Goal: Task Accomplishment & Management: Complete application form

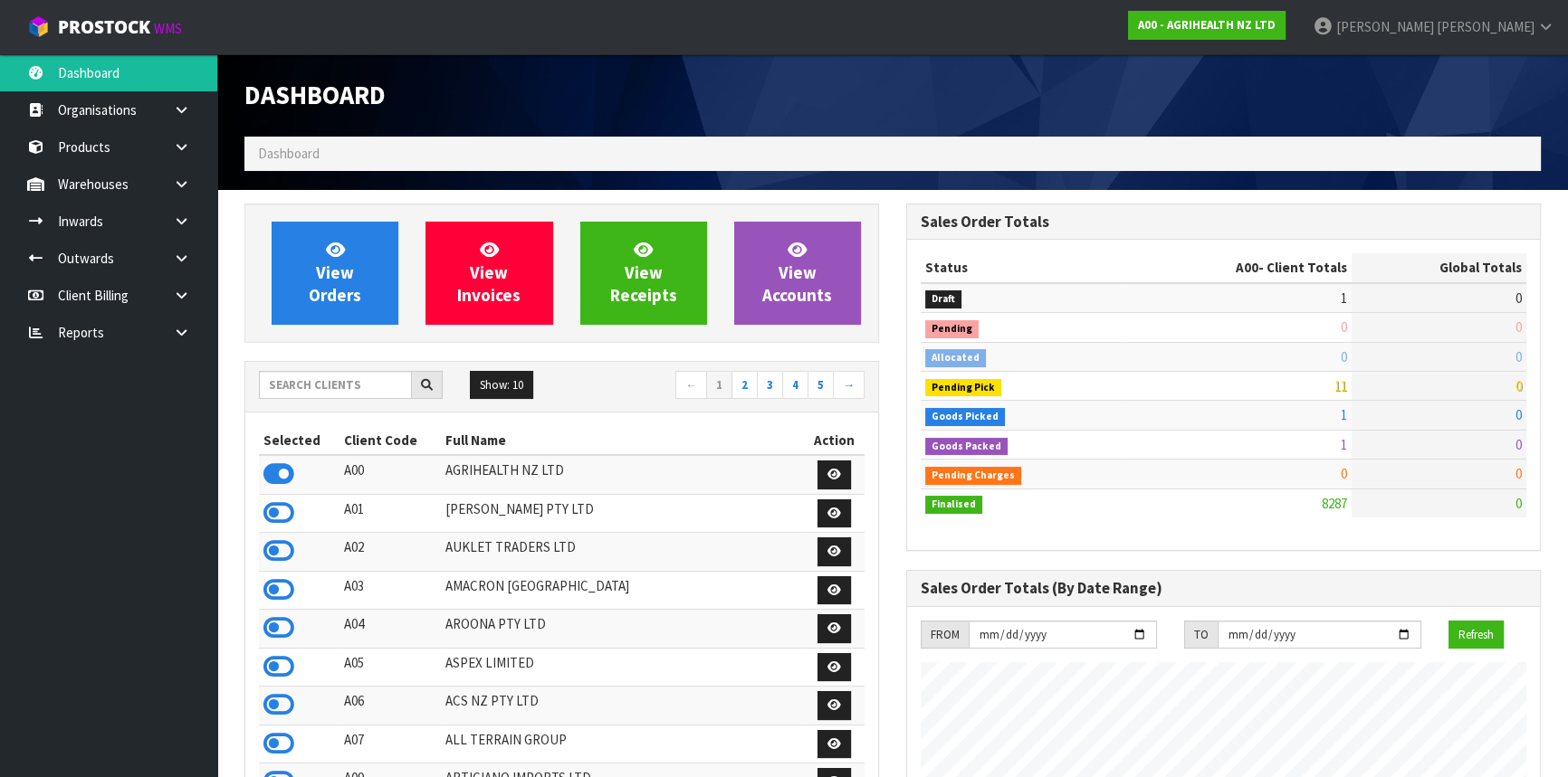
scroll to position [1369, 661]
click at [328, 393] on input "text" at bounding box center [335, 385] width 153 height 28
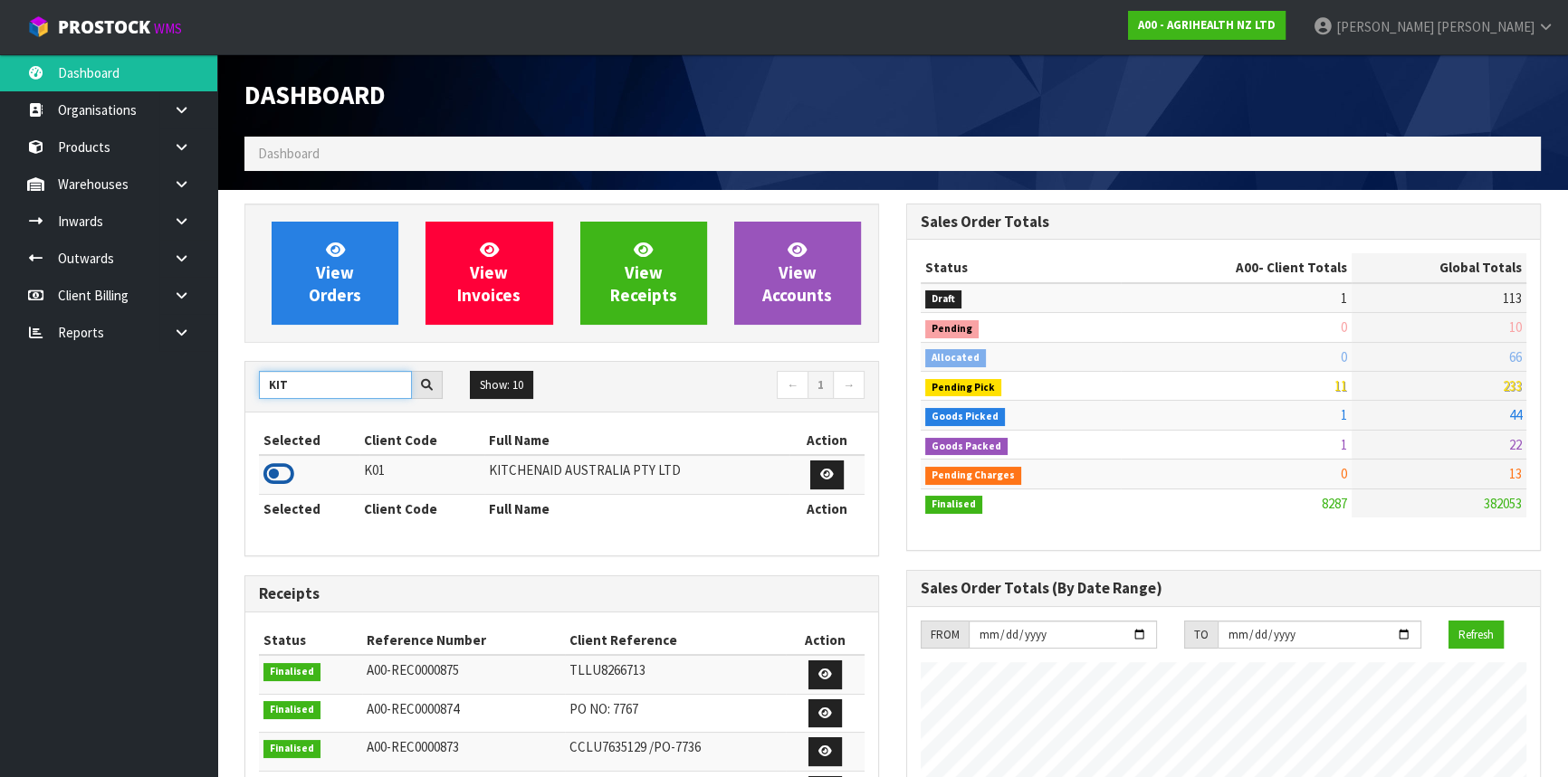
type input "KIT"
click at [270, 476] on icon at bounding box center [278, 474] width 31 height 27
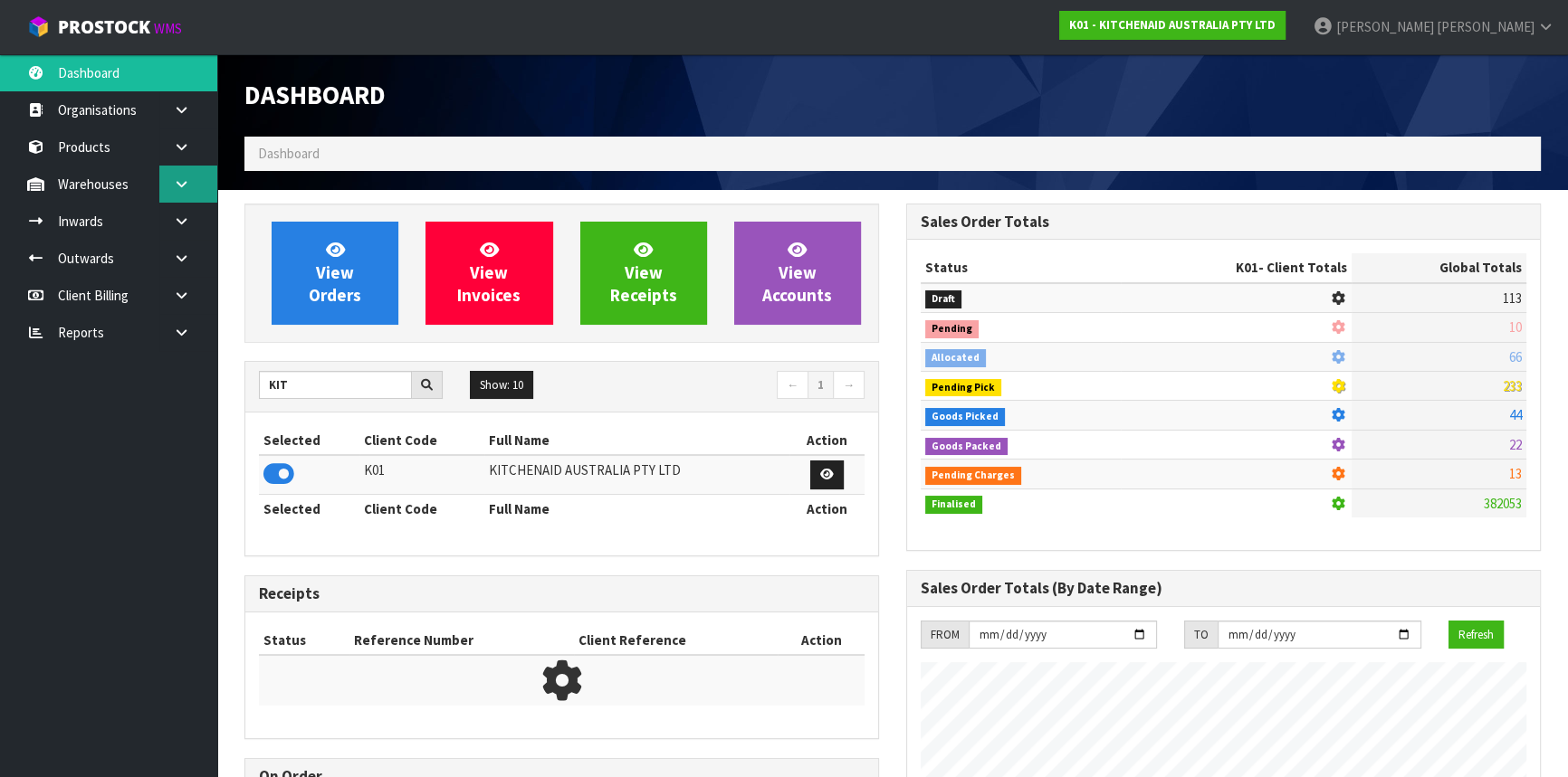
click at [181, 194] on link at bounding box center [188, 184] width 58 height 37
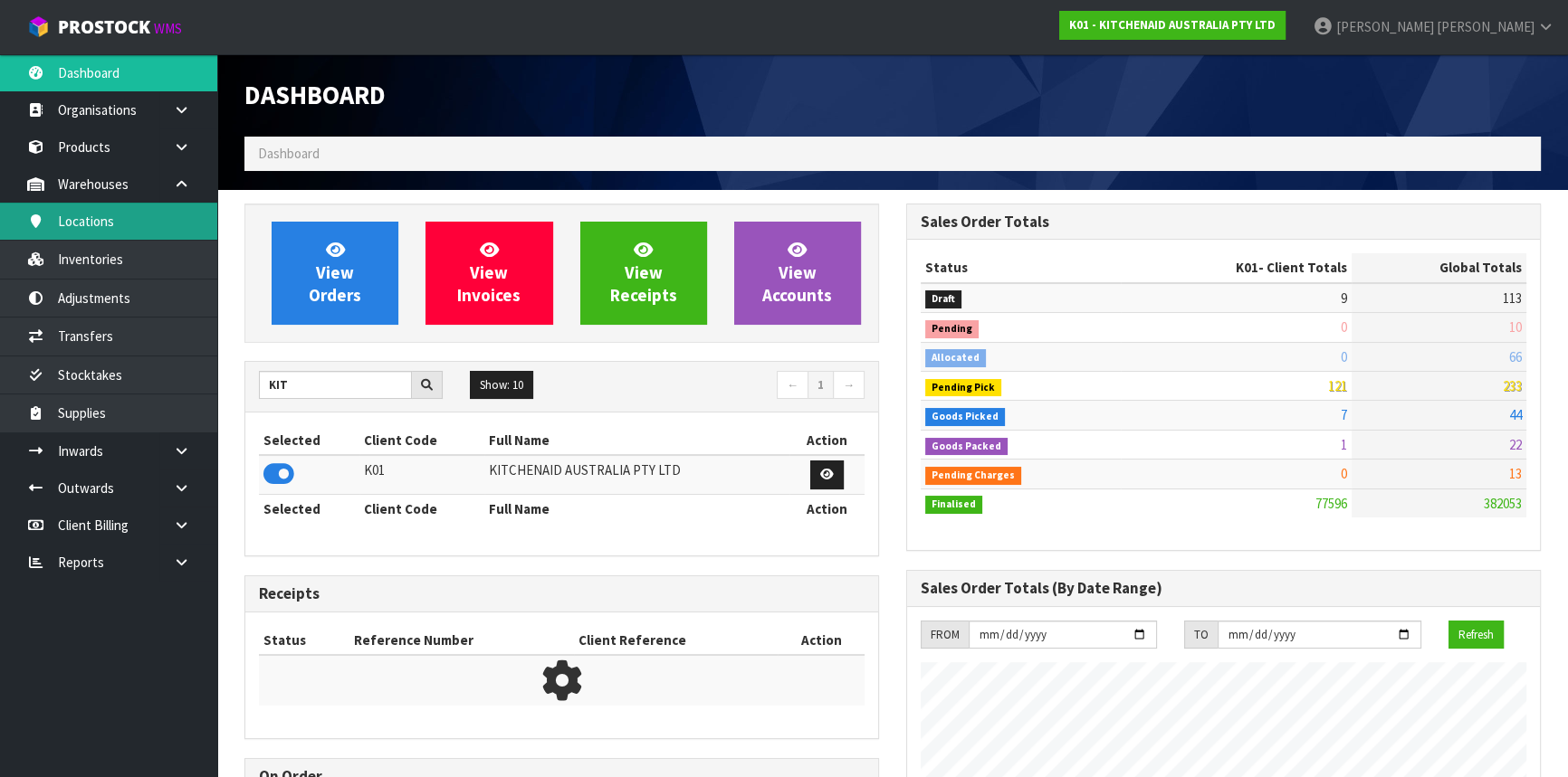
scroll to position [1369, 661]
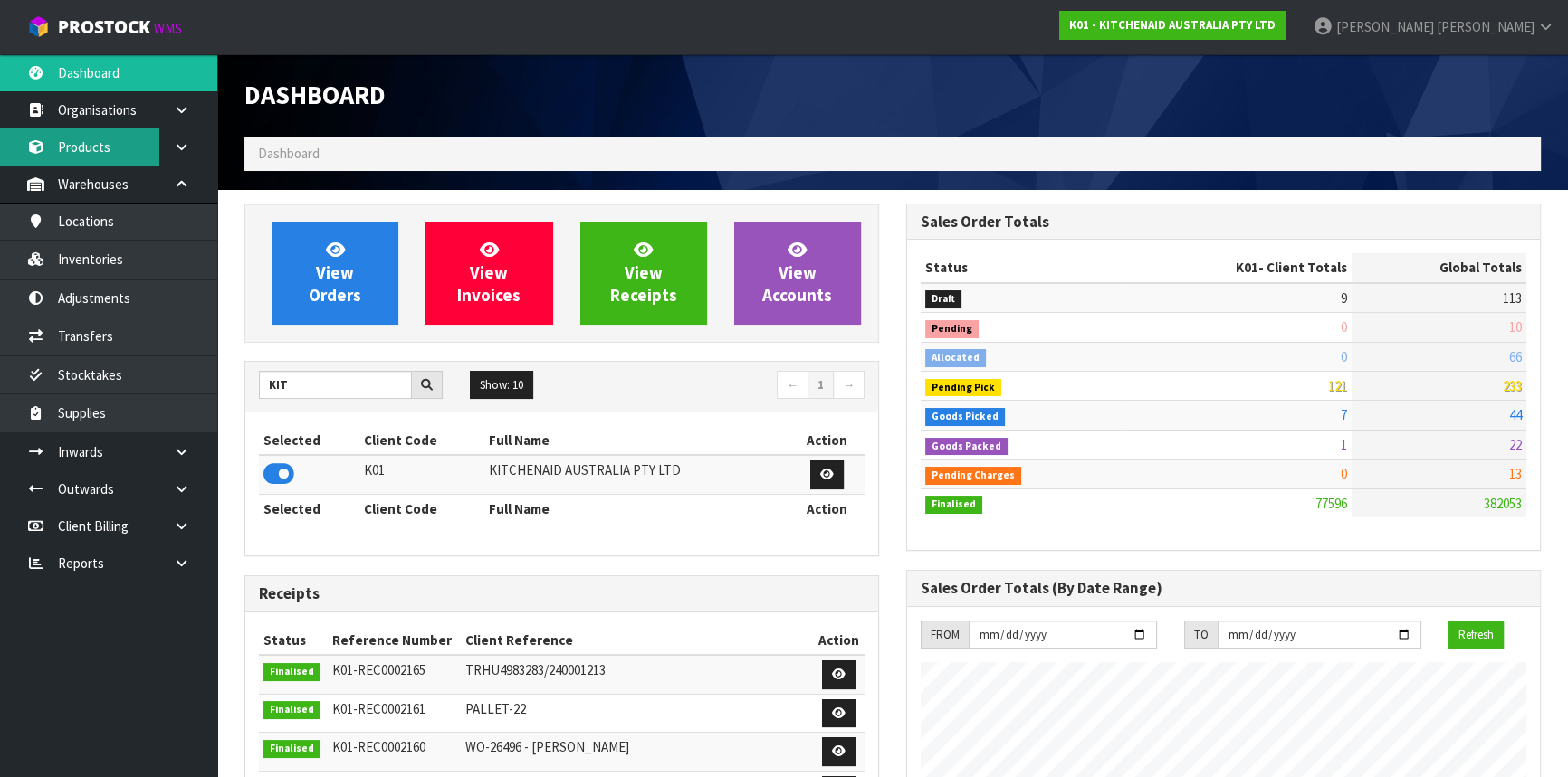
click at [111, 137] on link "Products" at bounding box center [108, 147] width 217 height 37
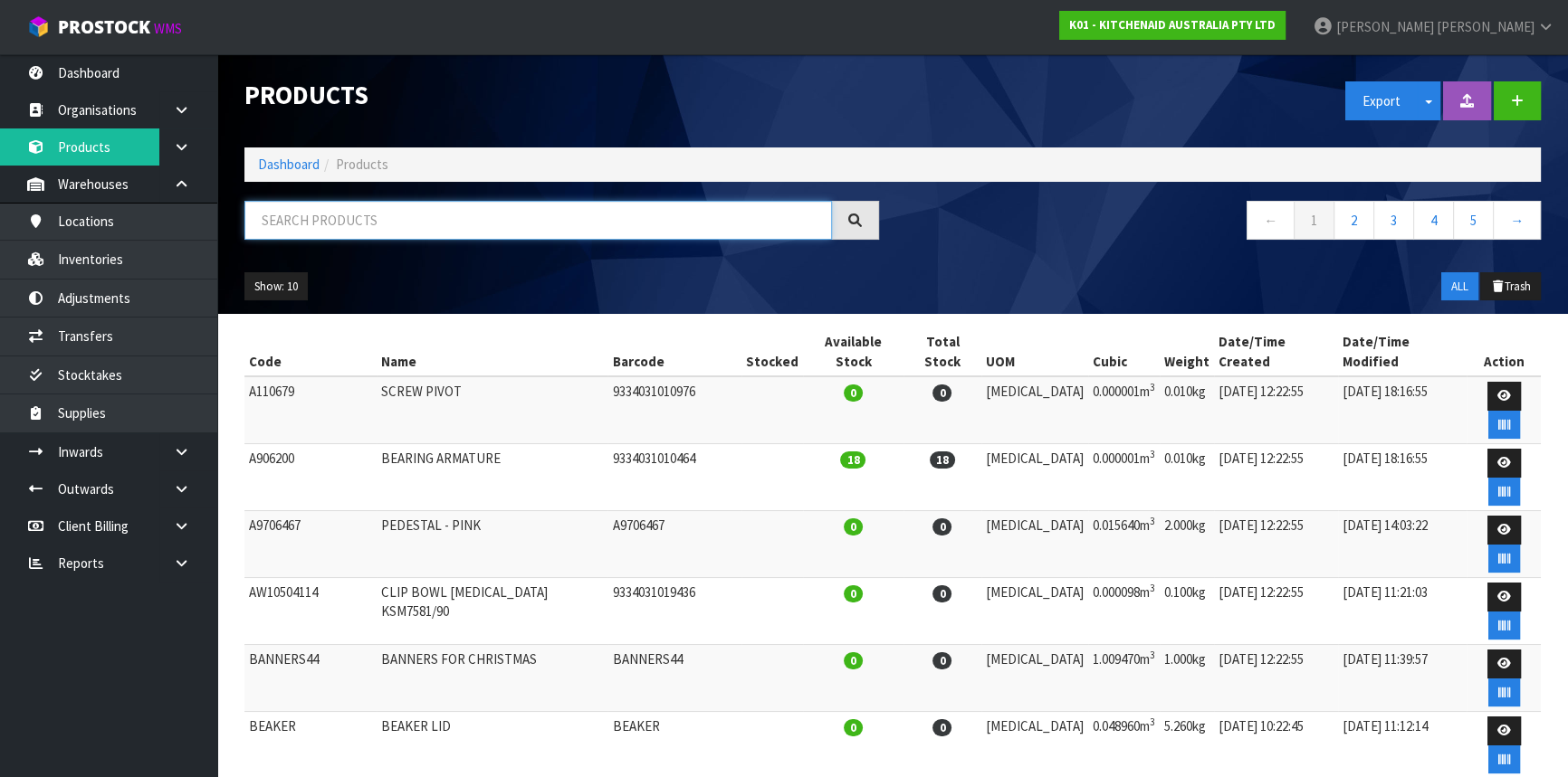
click at [342, 223] on input "text" at bounding box center [538, 221] width 587 height 39
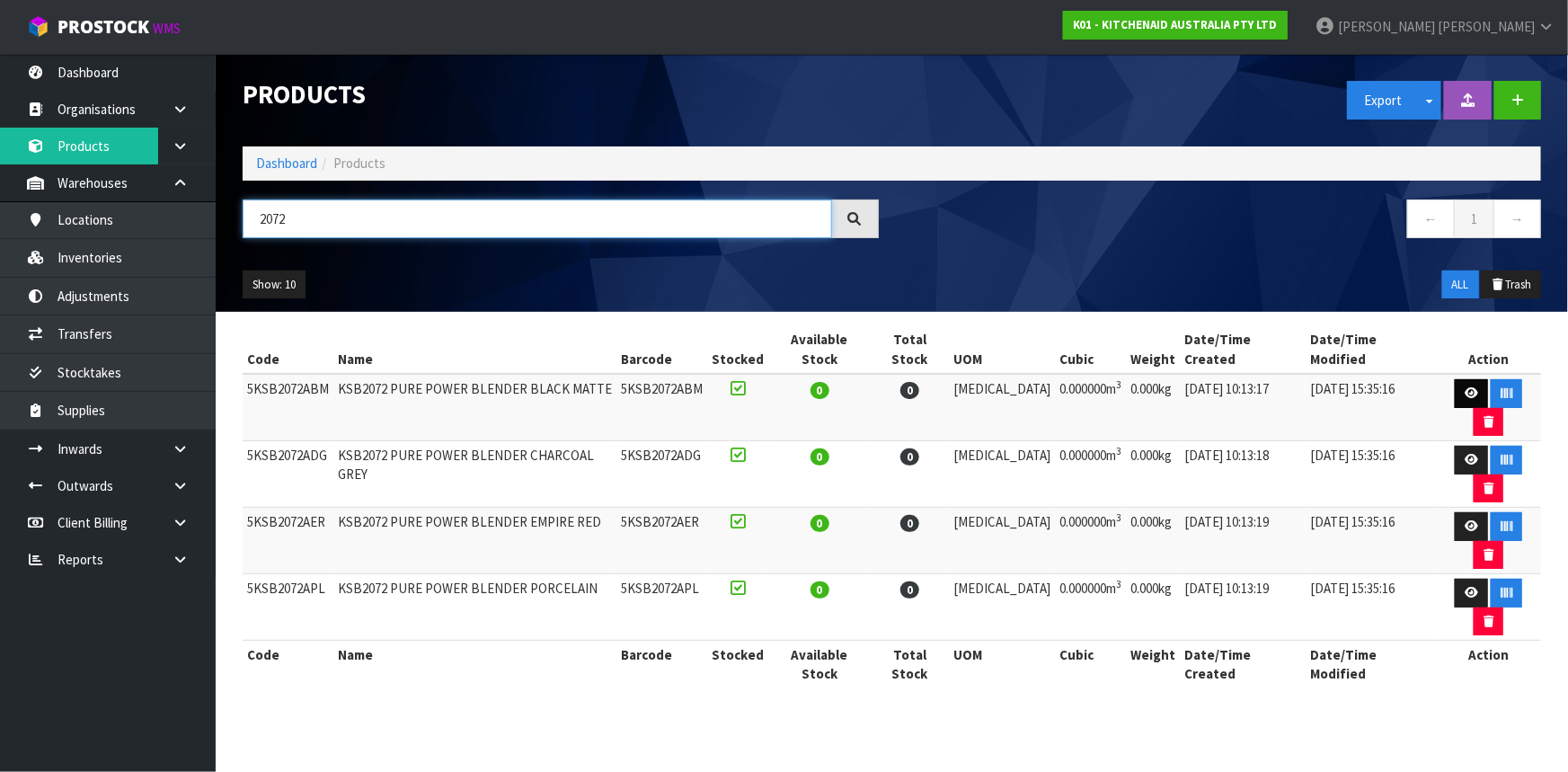
type input "2072"
click at [1465, 387] on icon at bounding box center [1471, 393] width 14 height 12
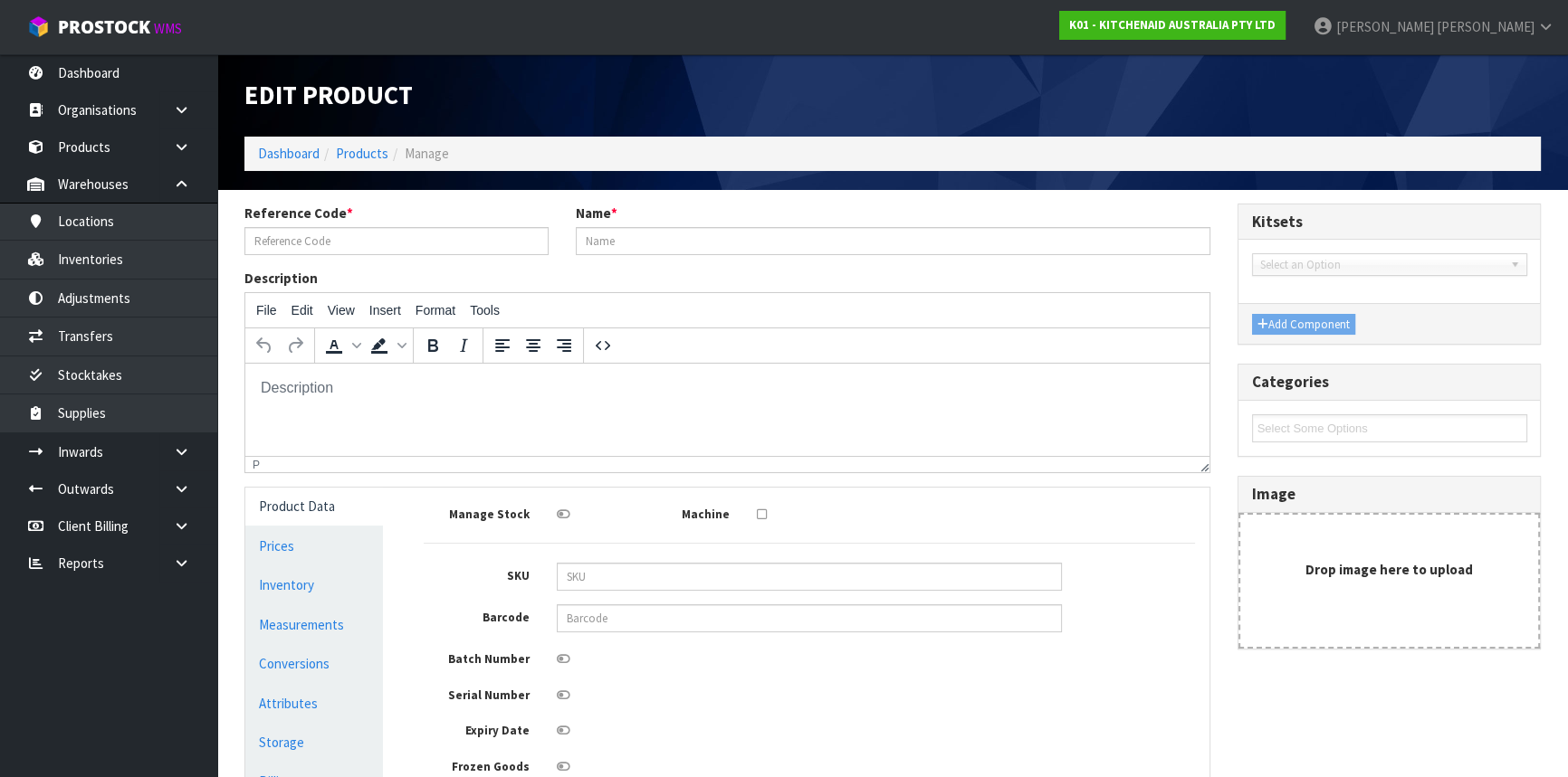
type input "5KSB2072ABM"
type input "KSB2072 PURE POWER BLENDER BLACK MATTE"
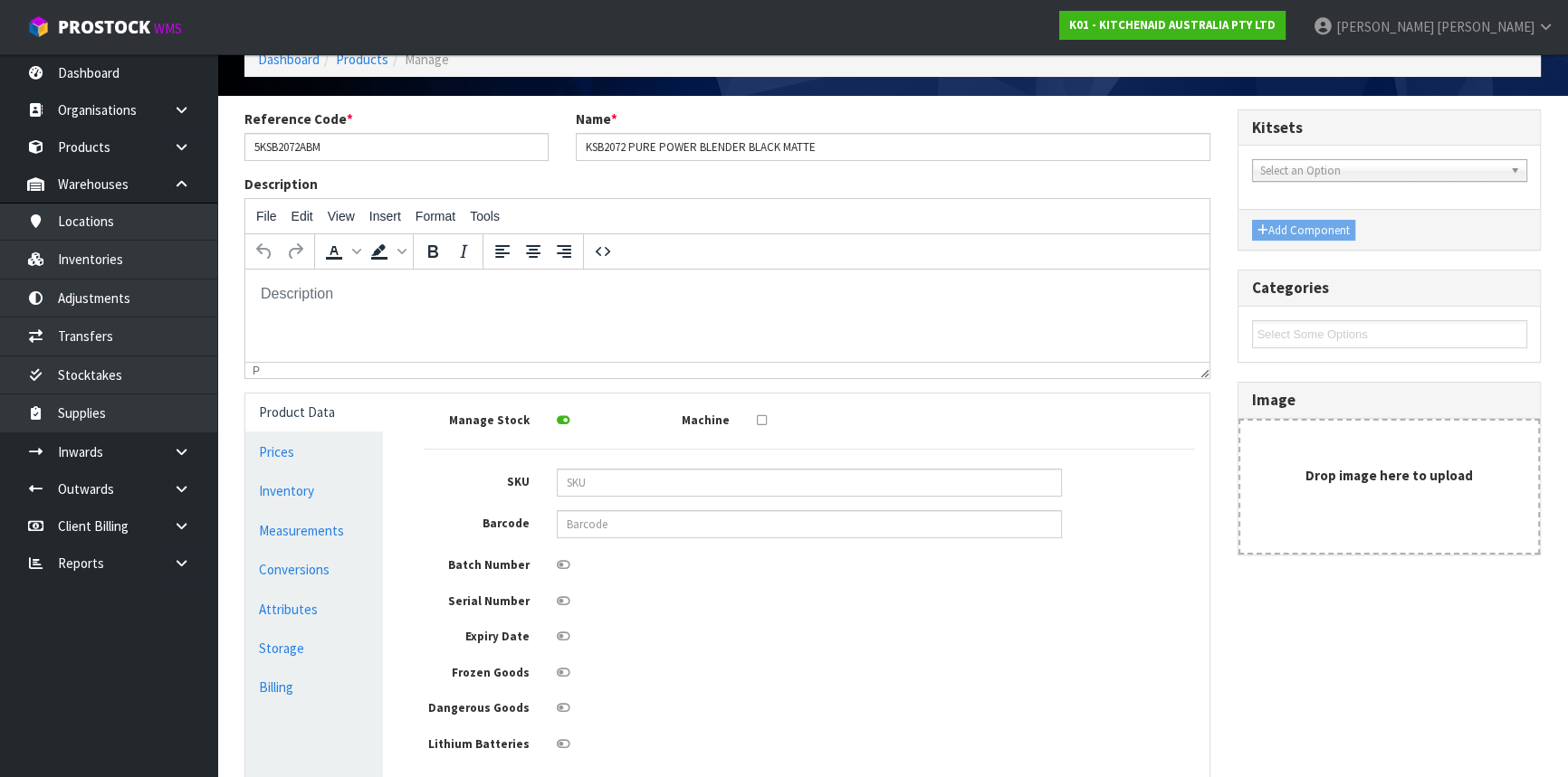
scroll to position [164, 0]
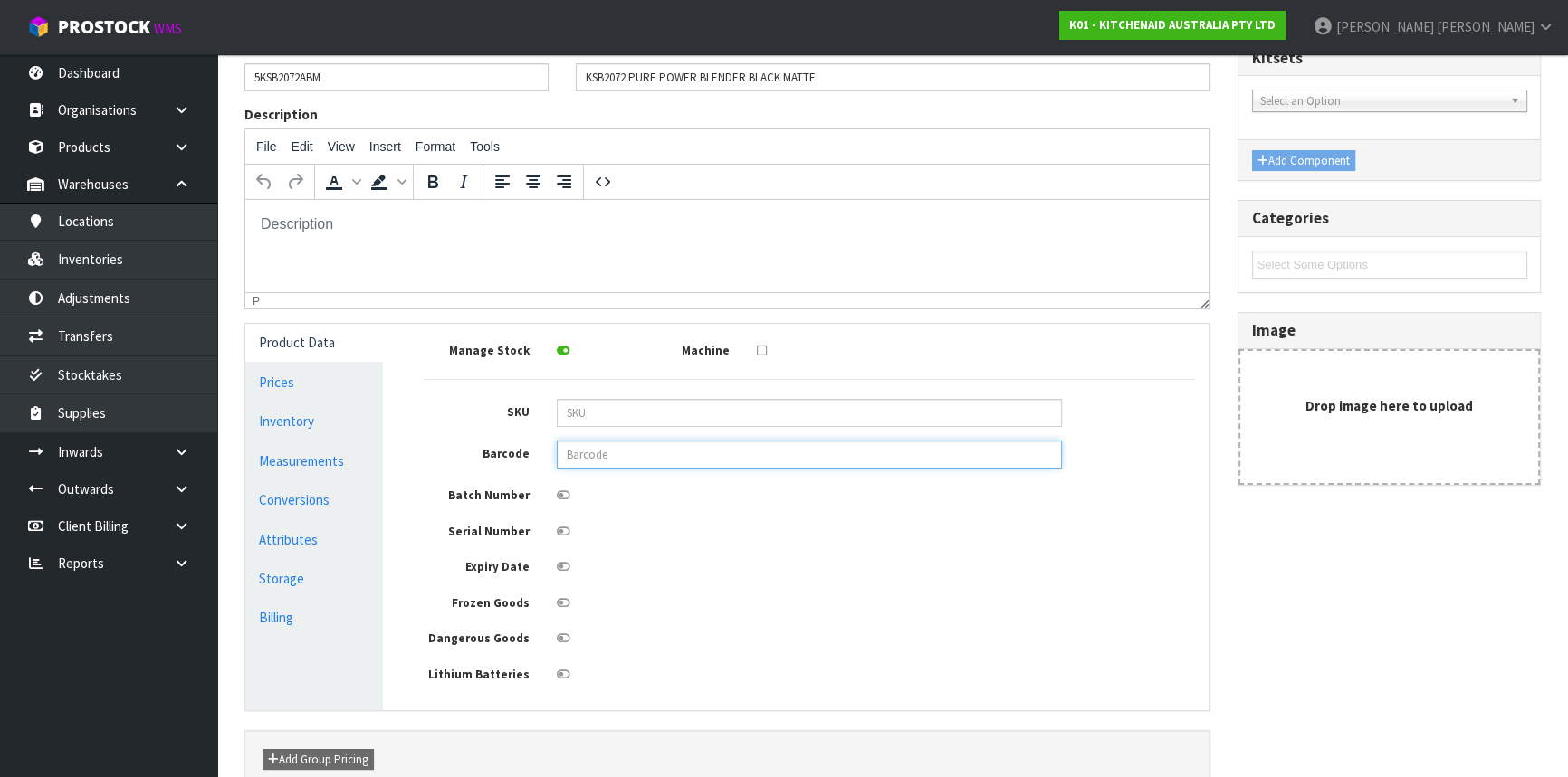
click at [593, 460] on input "text" at bounding box center [809, 455] width 505 height 28
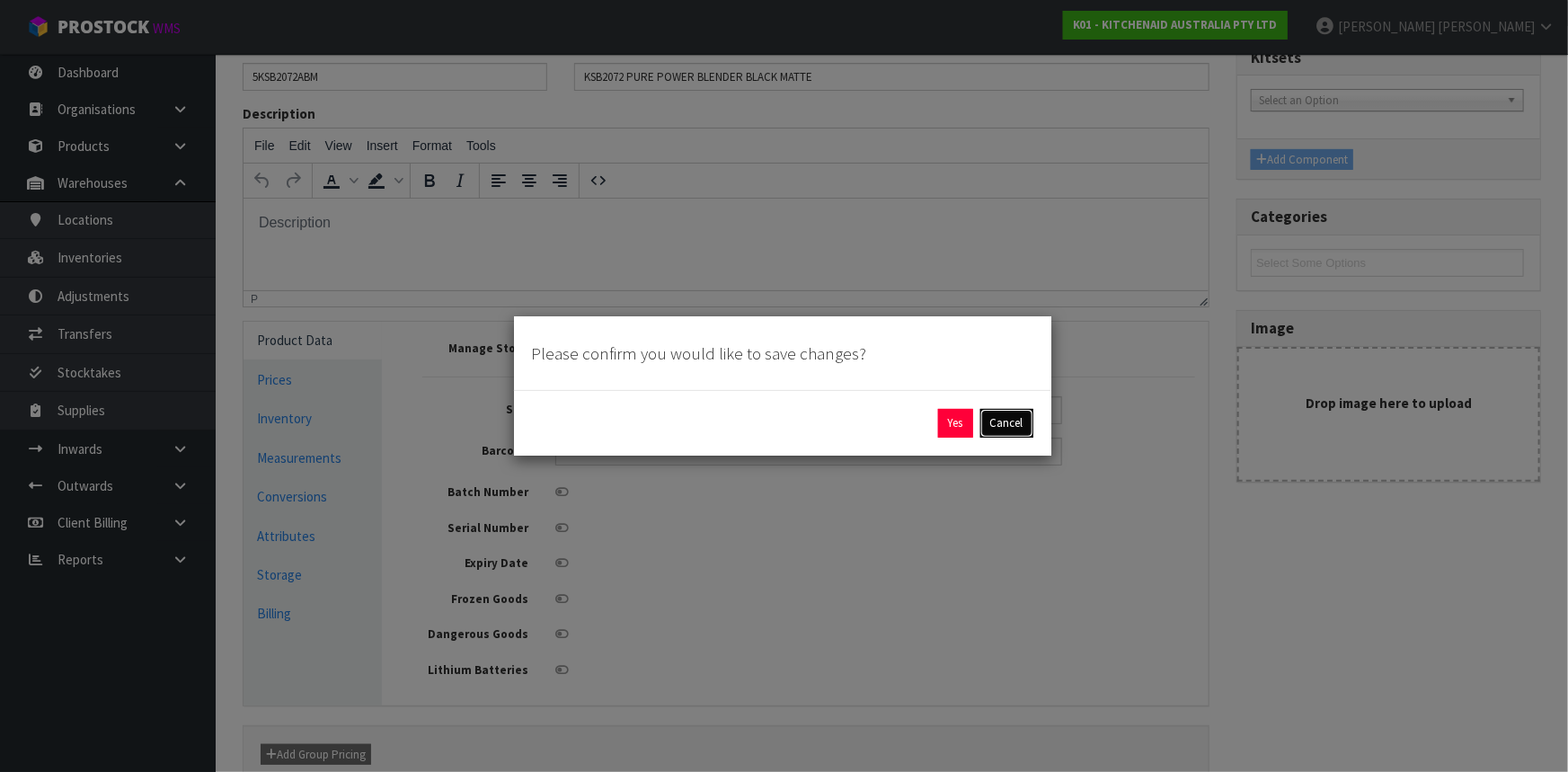
click at [1007, 422] on button "Cancel" at bounding box center [1006, 423] width 53 height 29
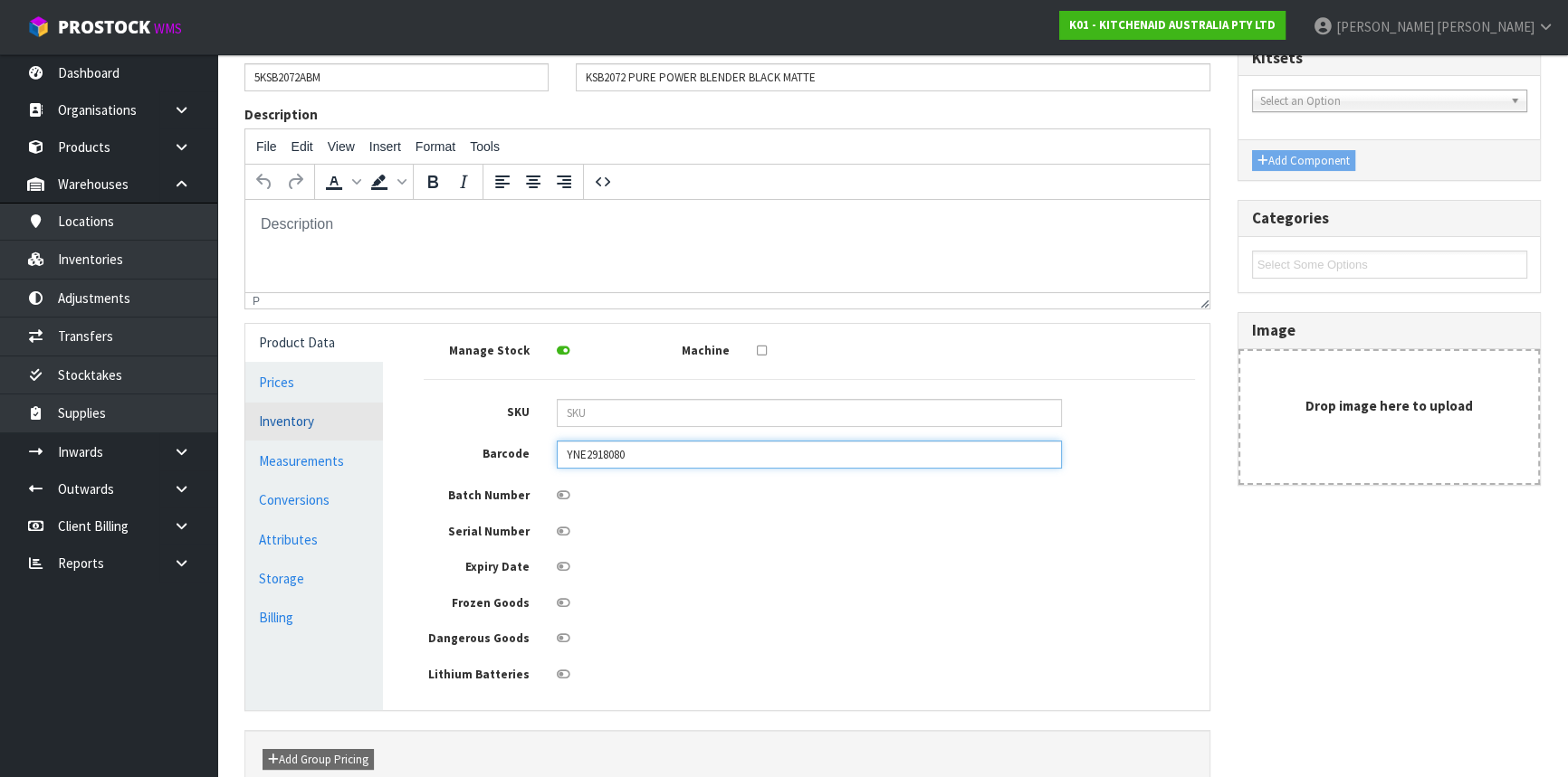
drag, startPoint x: 652, startPoint y: 451, endPoint x: 341, endPoint y: 435, distance: 311.4
click at [346, 433] on div "Product Data Prices Inventory Measurements Conversions Attributes Storage Billi…" at bounding box center [727, 516] width 991 height 386
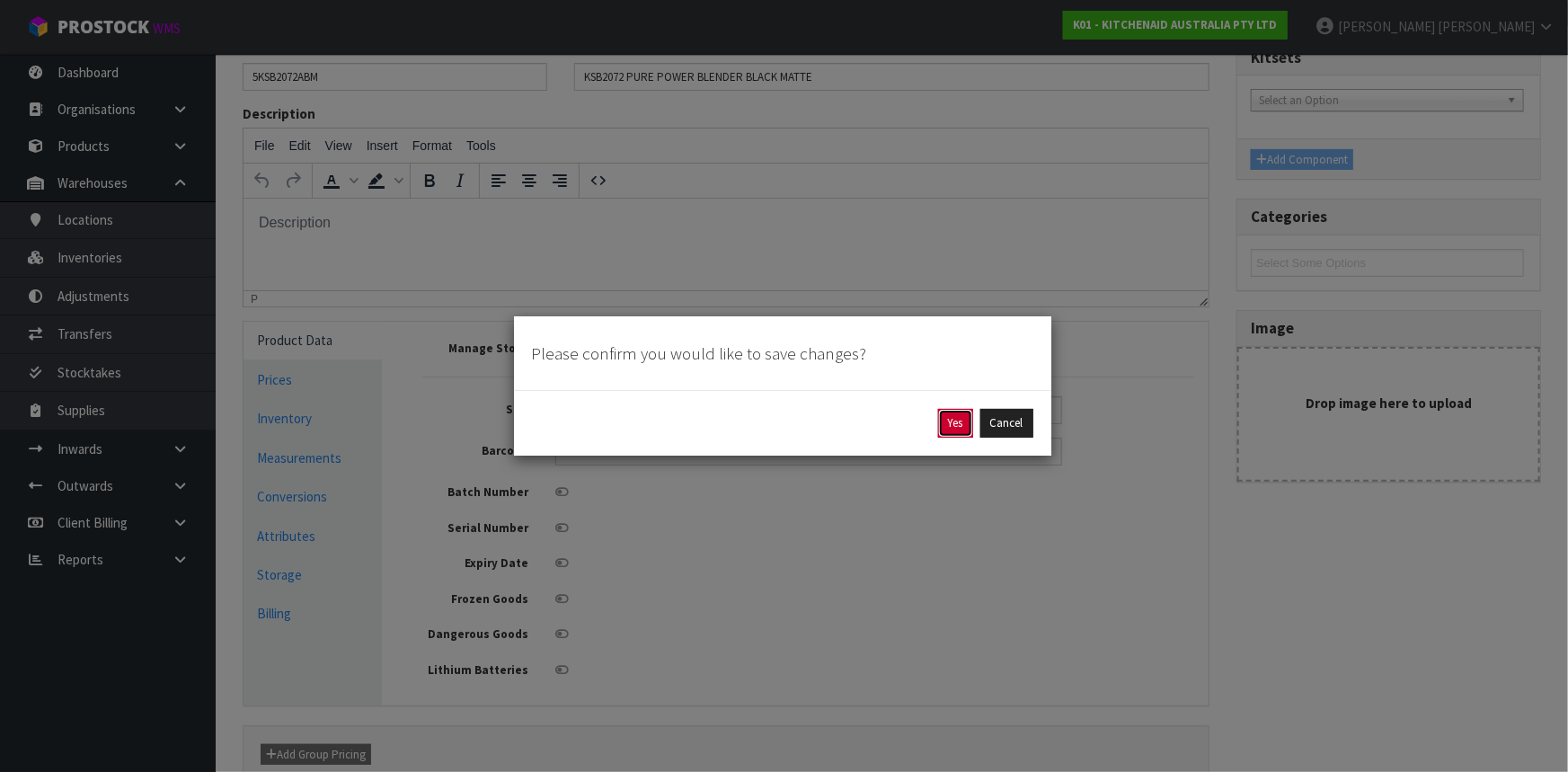
click at [953, 417] on button "Yes" at bounding box center [955, 423] width 35 height 29
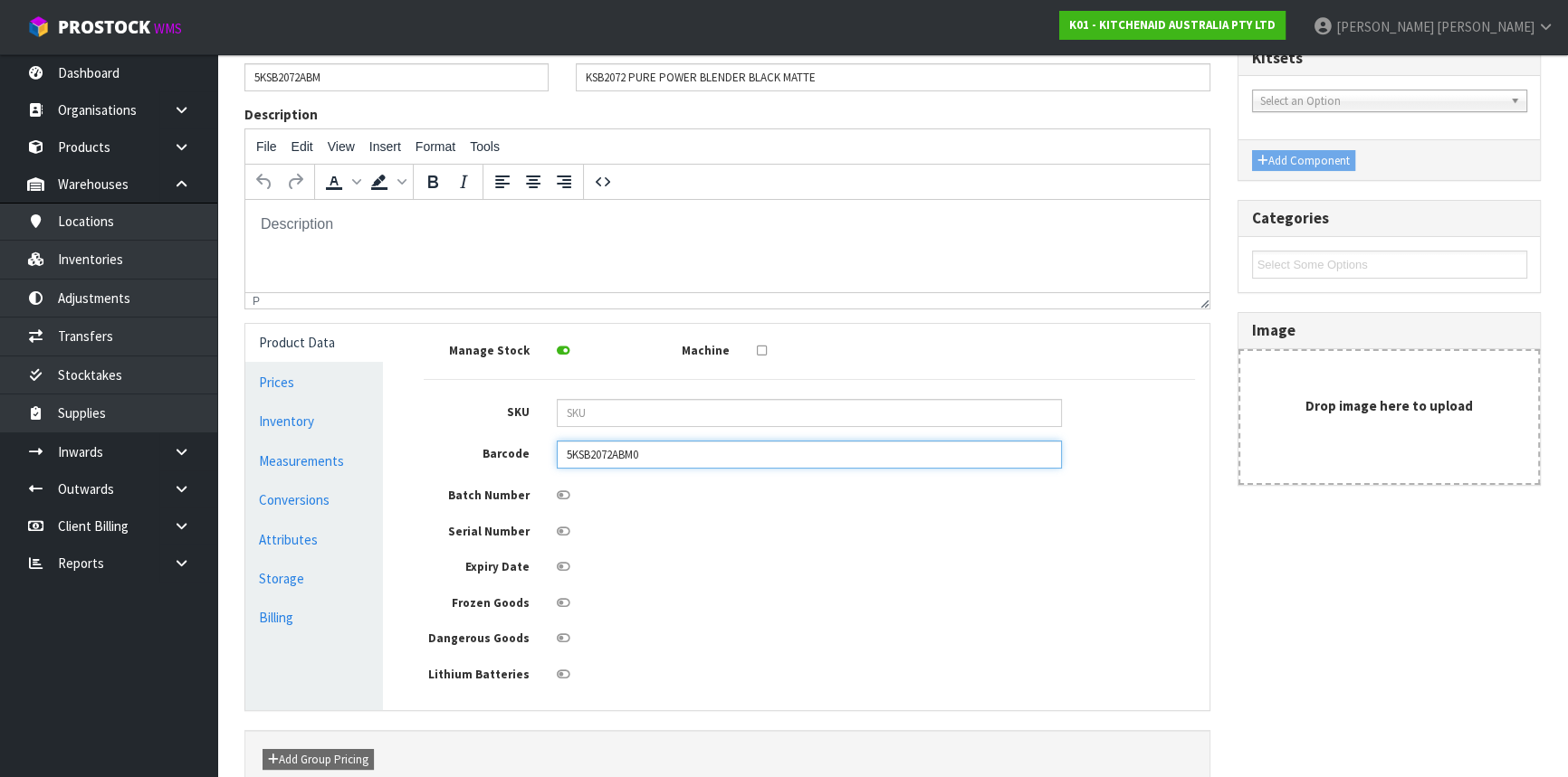
scroll to position [0, 0]
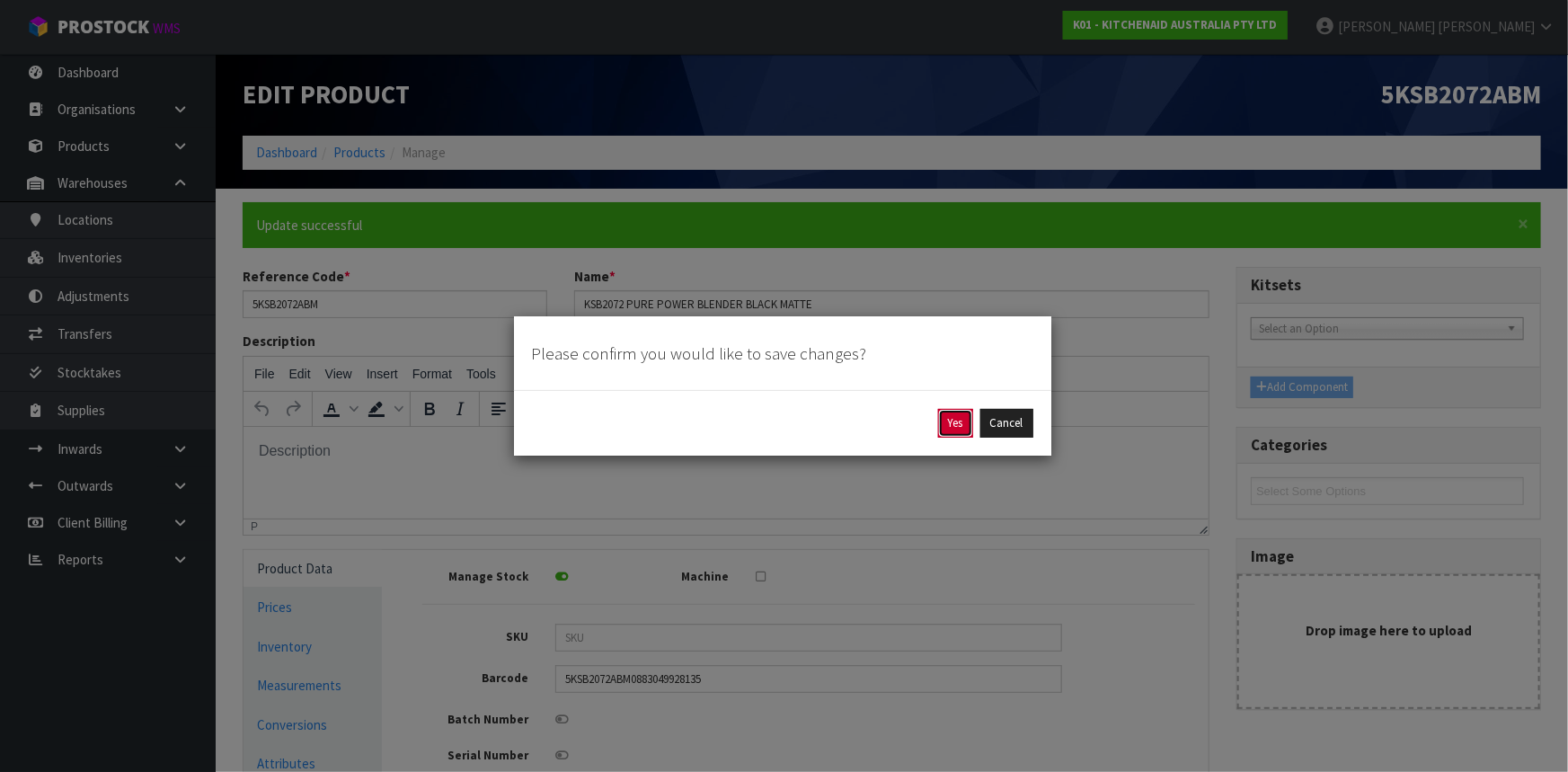
click at [966, 417] on button "Yes" at bounding box center [955, 423] width 35 height 29
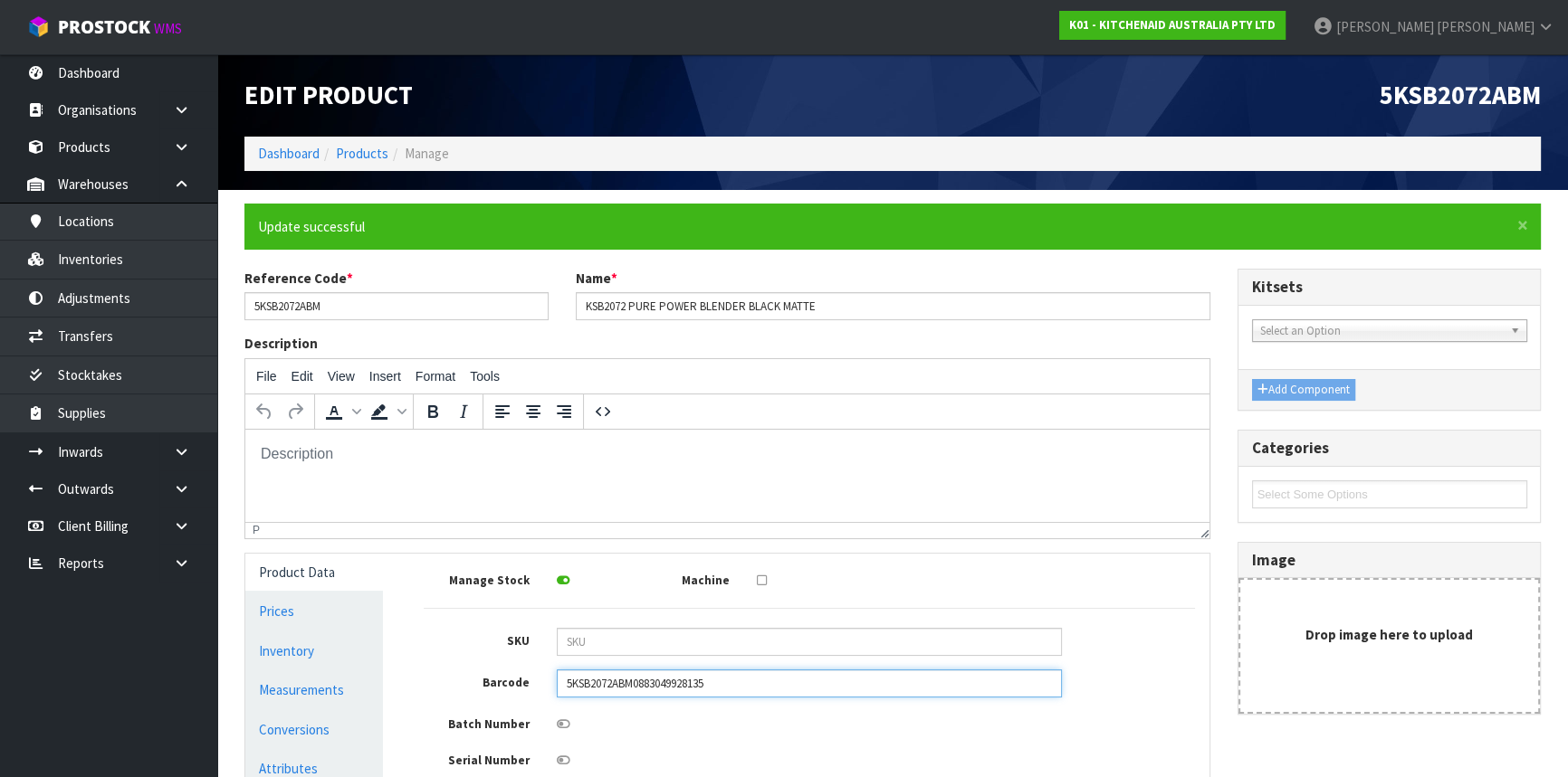
drag, startPoint x: 643, startPoint y: 679, endPoint x: 537, endPoint y: 679, distance: 106.0
click at [537, 679] on div "Barcode 5KSB2072ABM0883049928135" at bounding box center [810, 684] width 798 height 28
click at [677, 686] on input "883049928135" at bounding box center [809, 684] width 505 height 28
type input "883049928135"
click at [675, 703] on div "Manage Stock Machine SKU Barcode 883049928135 Batch Number Serial Number Expiry…" at bounding box center [809, 741] width 771 height 346
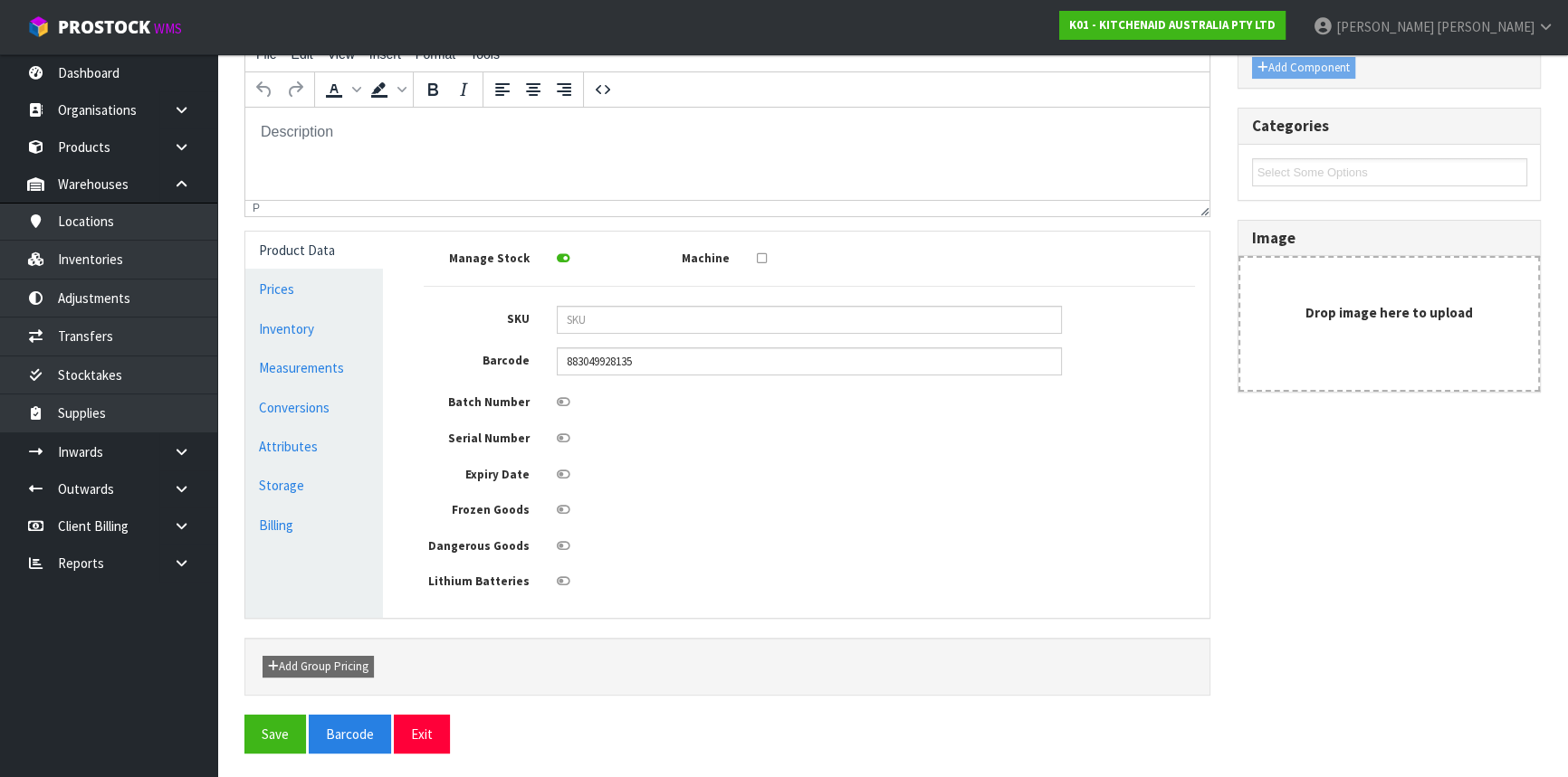
scroll to position [331, 0]
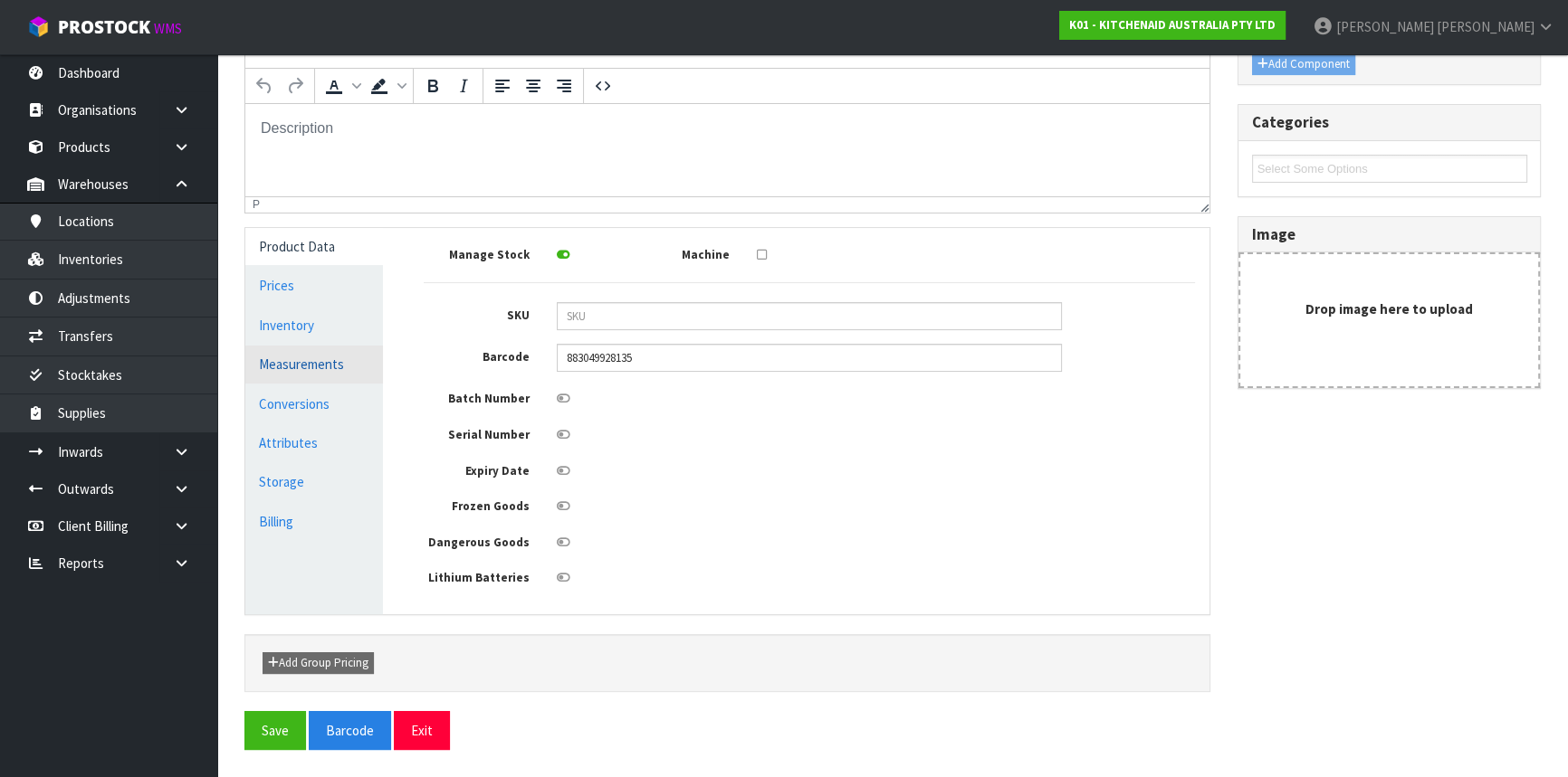
click at [329, 362] on link "Measurements" at bounding box center [315, 365] width 138 height 37
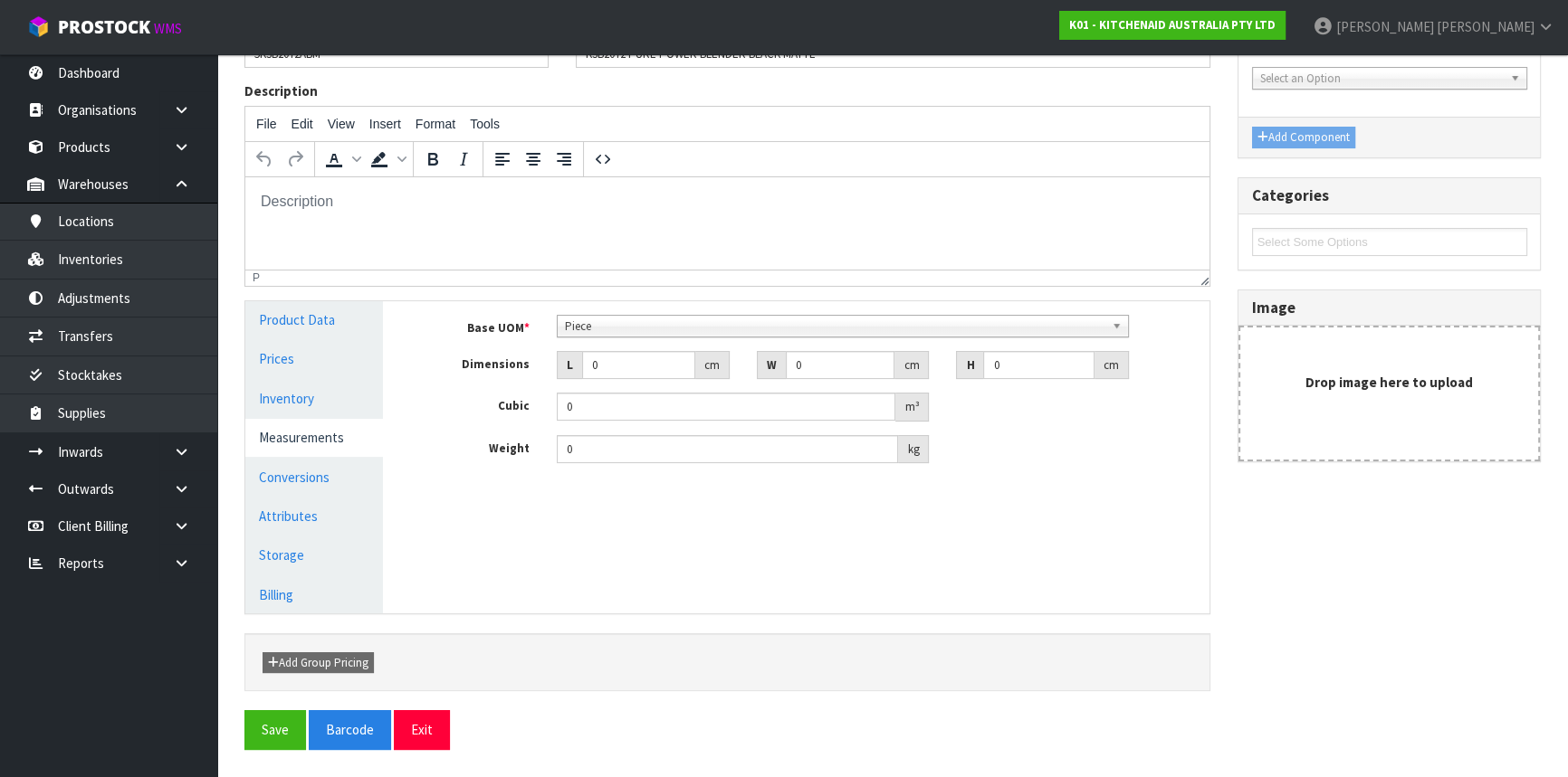
scroll to position [250, 0]
click at [595, 322] on span "Piece" at bounding box center [835, 328] width 540 height 21
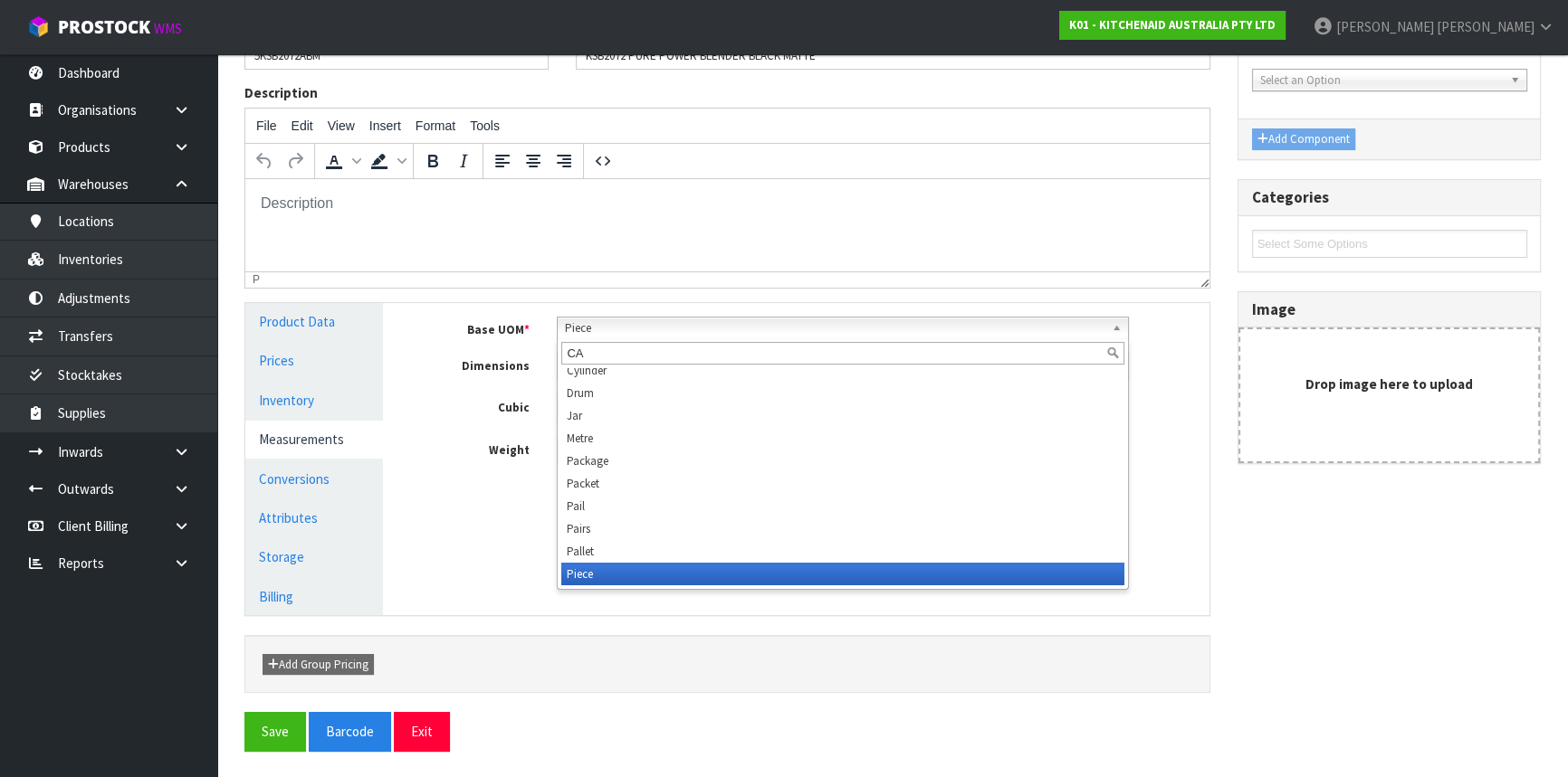
scroll to position [0, 0]
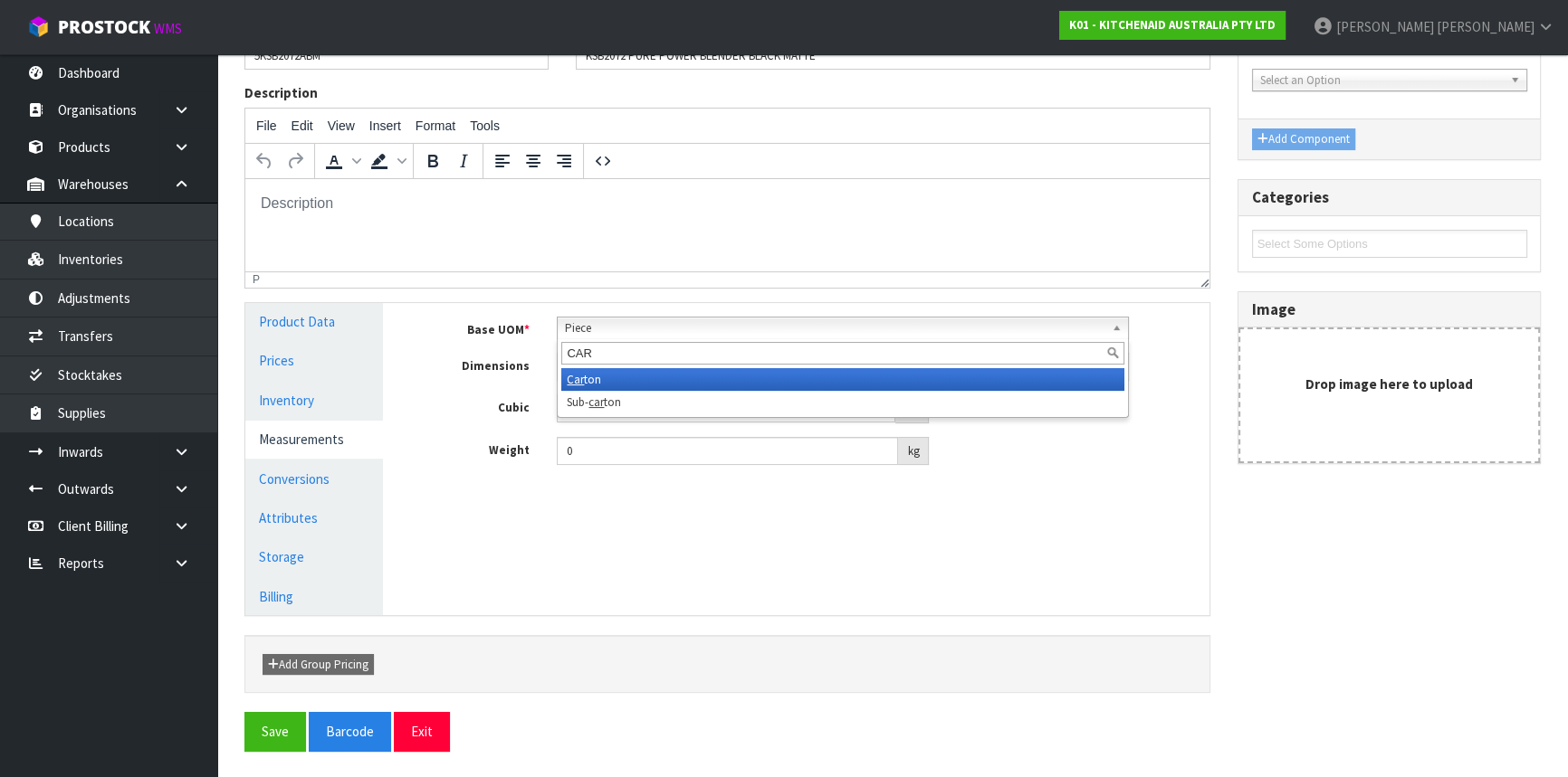
type input "CAR"
click at [597, 384] on li "Car ton" at bounding box center [842, 380] width 563 height 22
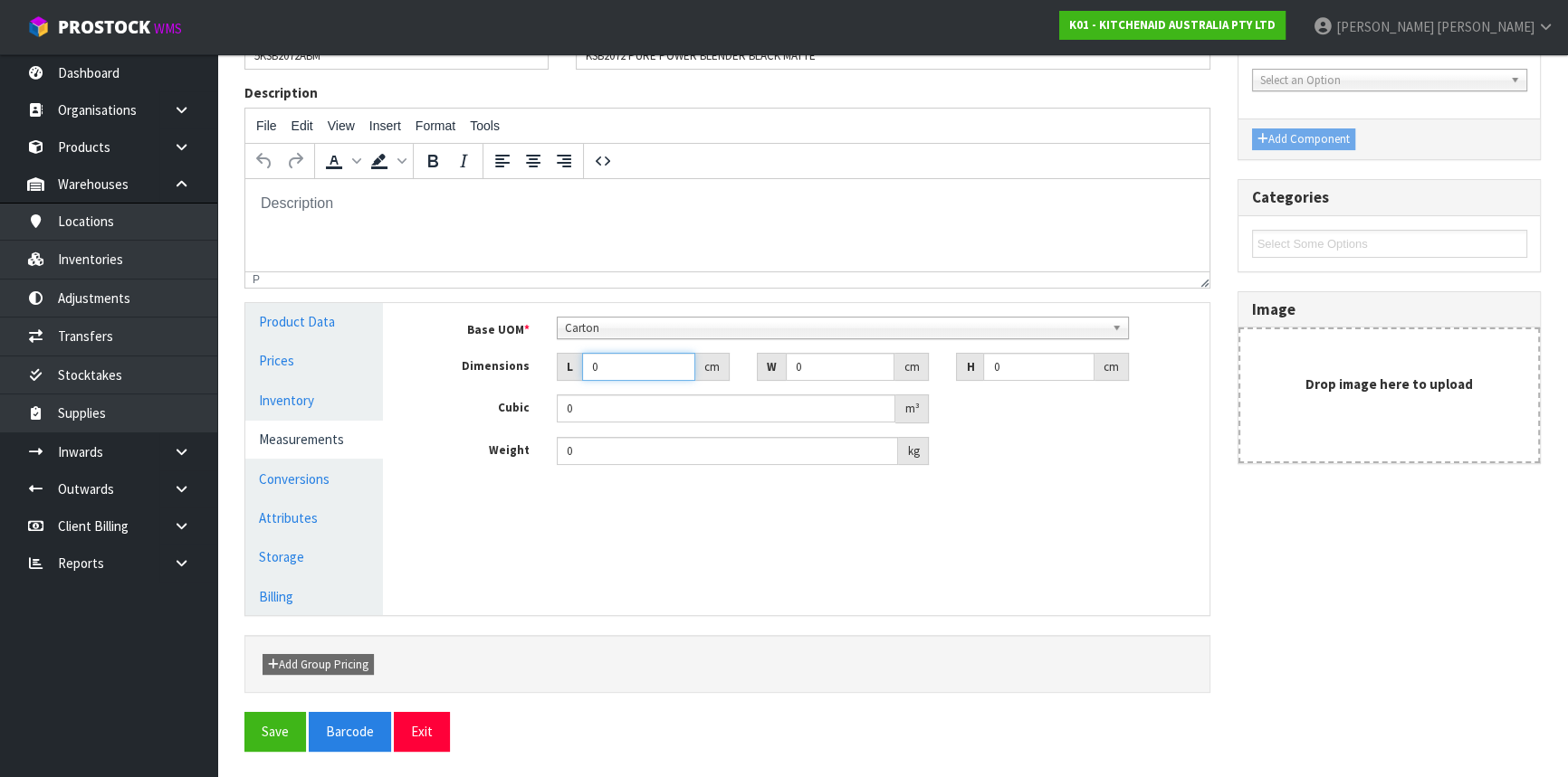
drag, startPoint x: 612, startPoint y: 363, endPoint x: 542, endPoint y: 382, distance: 72.5
click at [542, 382] on div "Base UOM * Bag Bar Basket Bin Bottle Box Bundle Cabinet Cage Carton Case Coil C…" at bounding box center [809, 391] width 771 height 149
type input "2"
type input "0.000001"
type input "28"
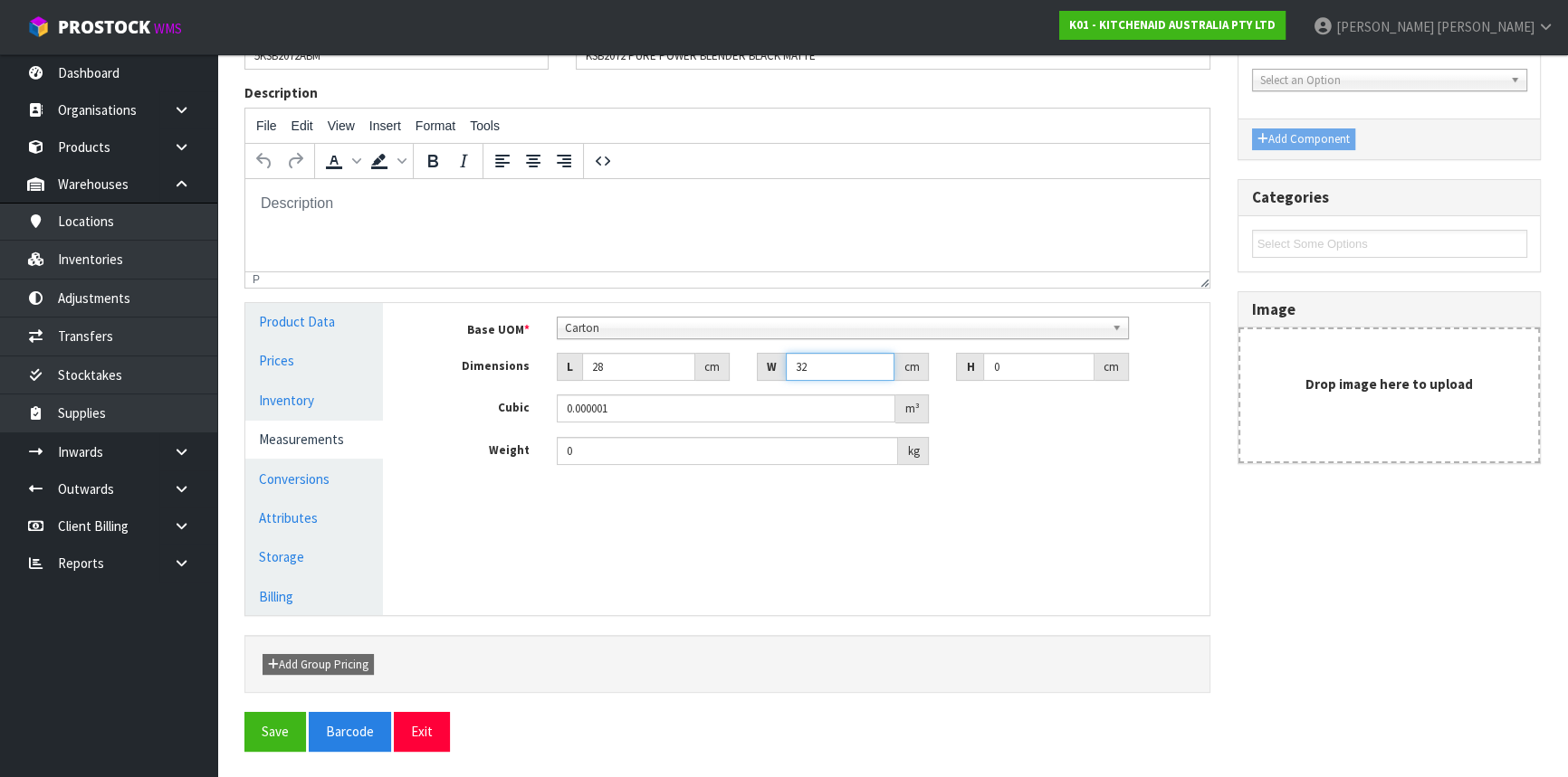
type input "32"
type input "4"
type input "0.003584"
type input "46"
type input "0.041216"
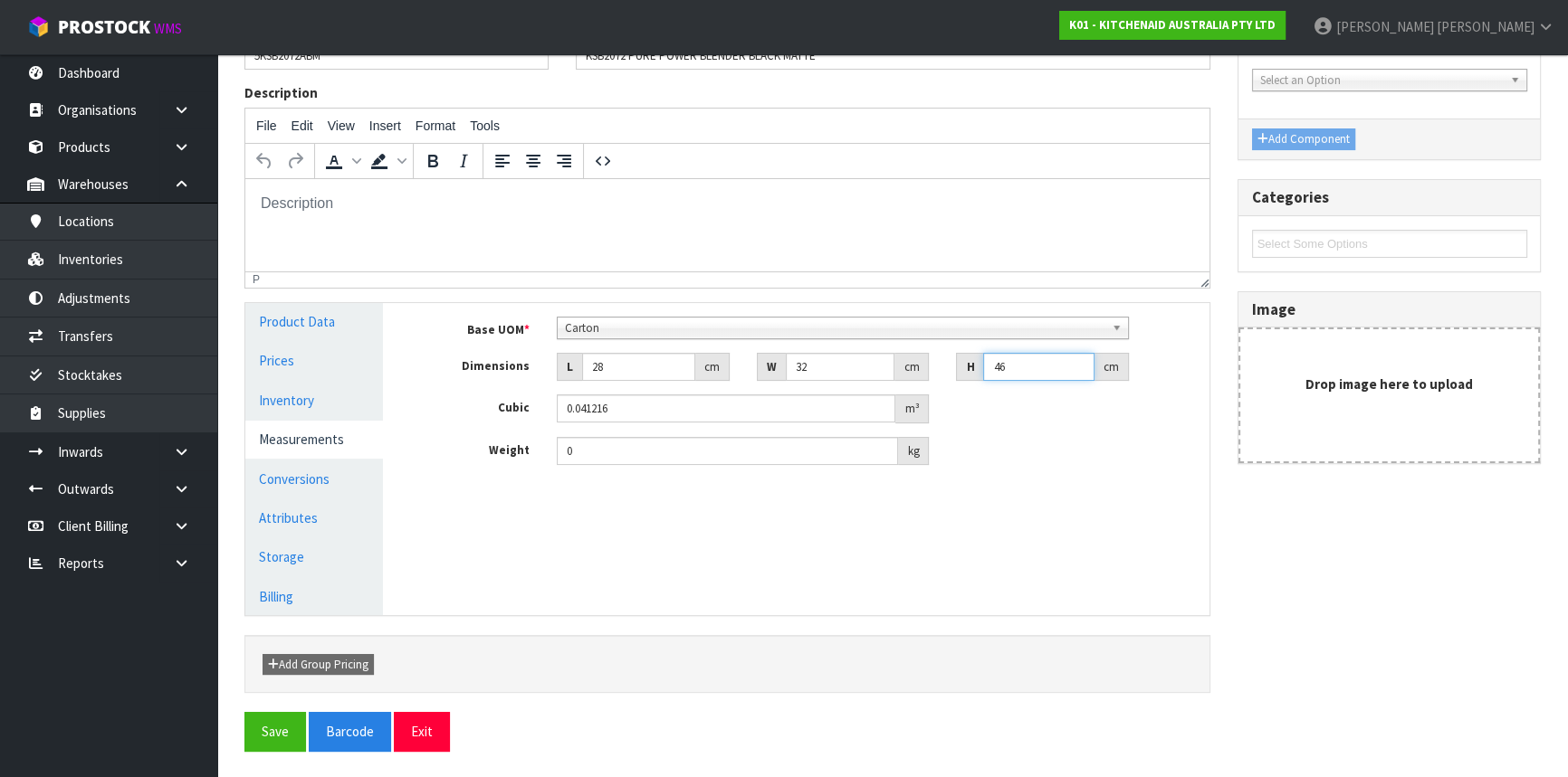
type input "46"
type input "5.2"
click at [351, 474] on link "Conversions" at bounding box center [315, 479] width 138 height 37
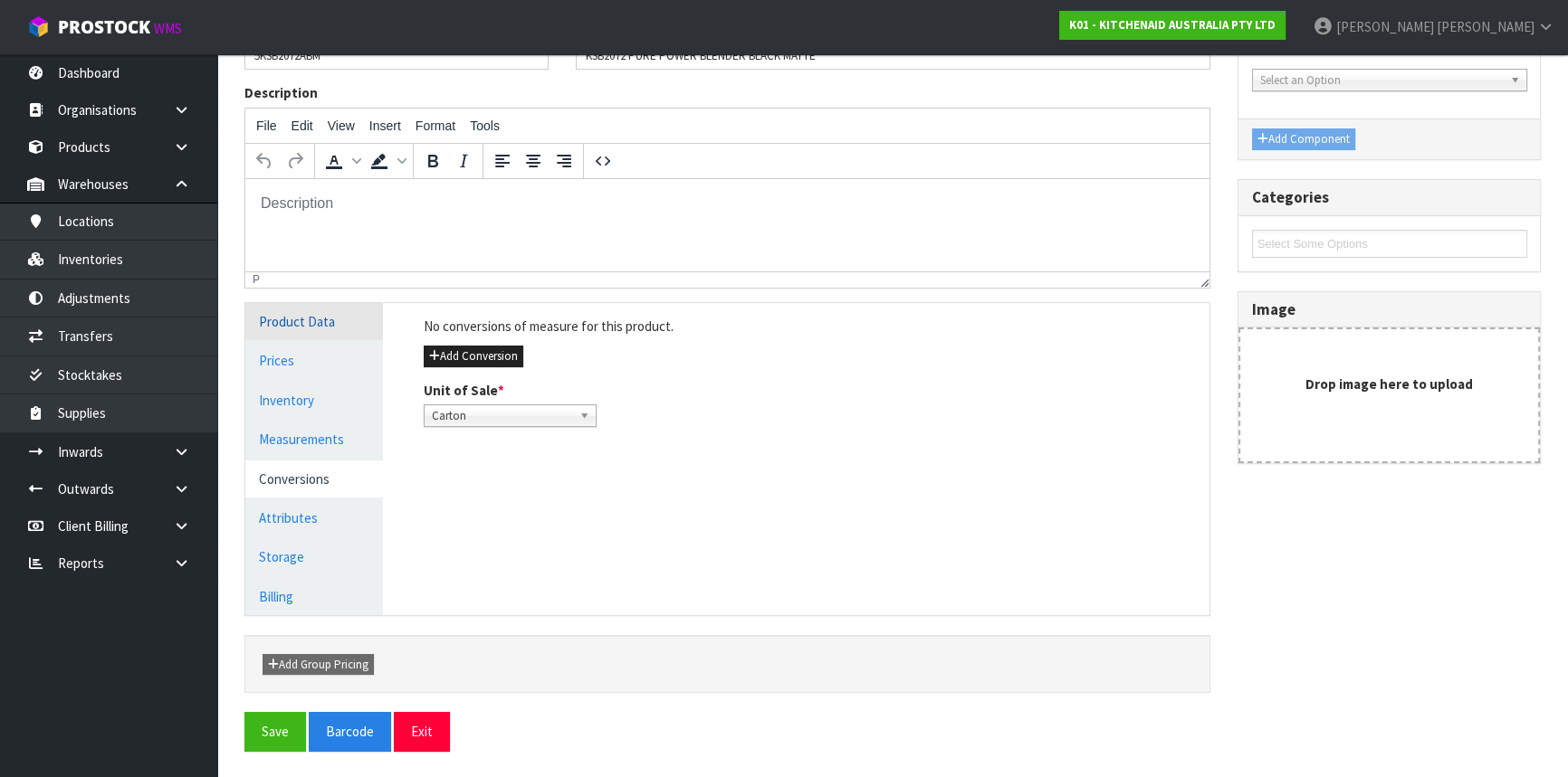
click at [304, 308] on link "Product Data" at bounding box center [315, 322] width 138 height 37
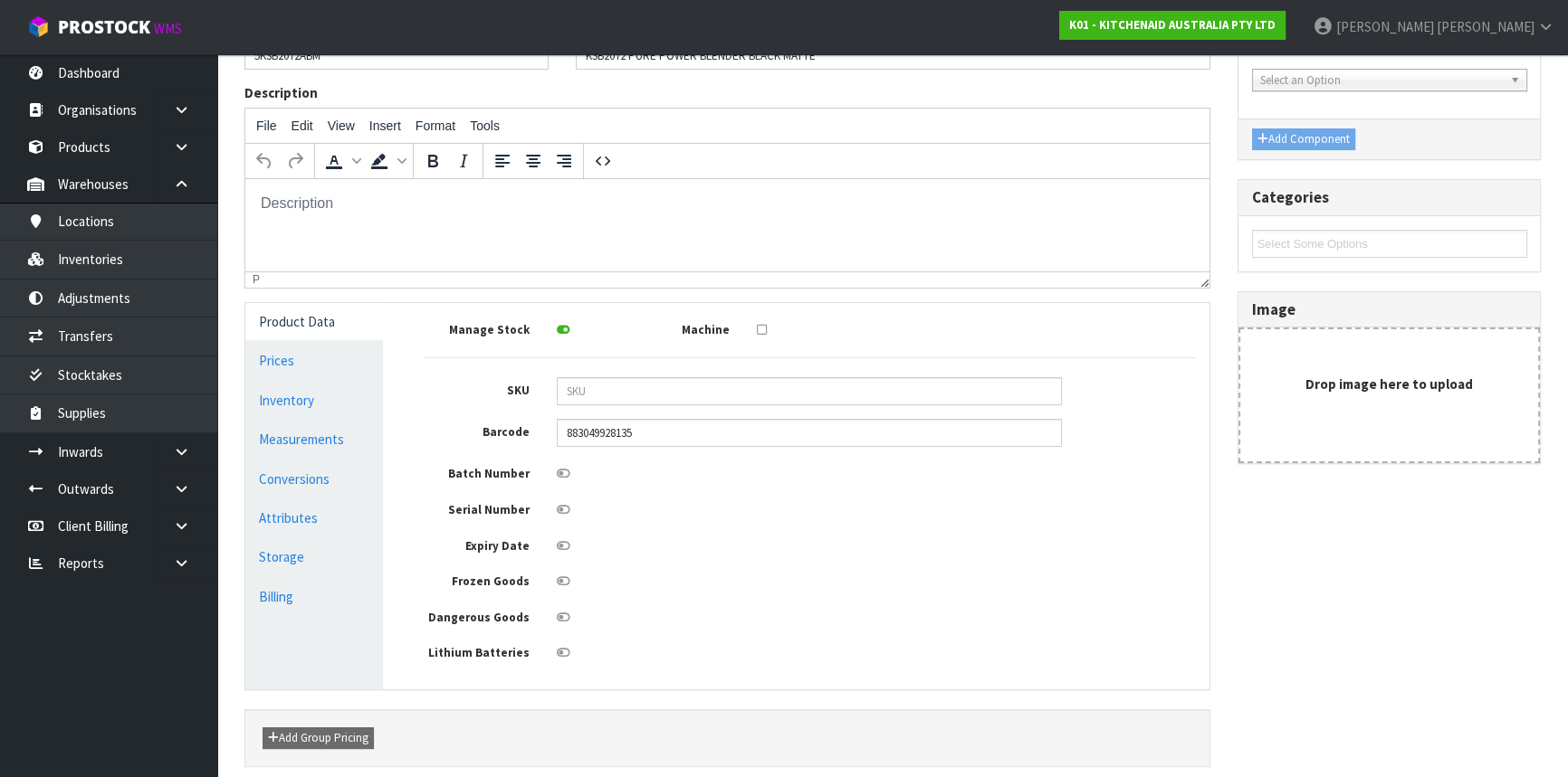
scroll to position [331, 0]
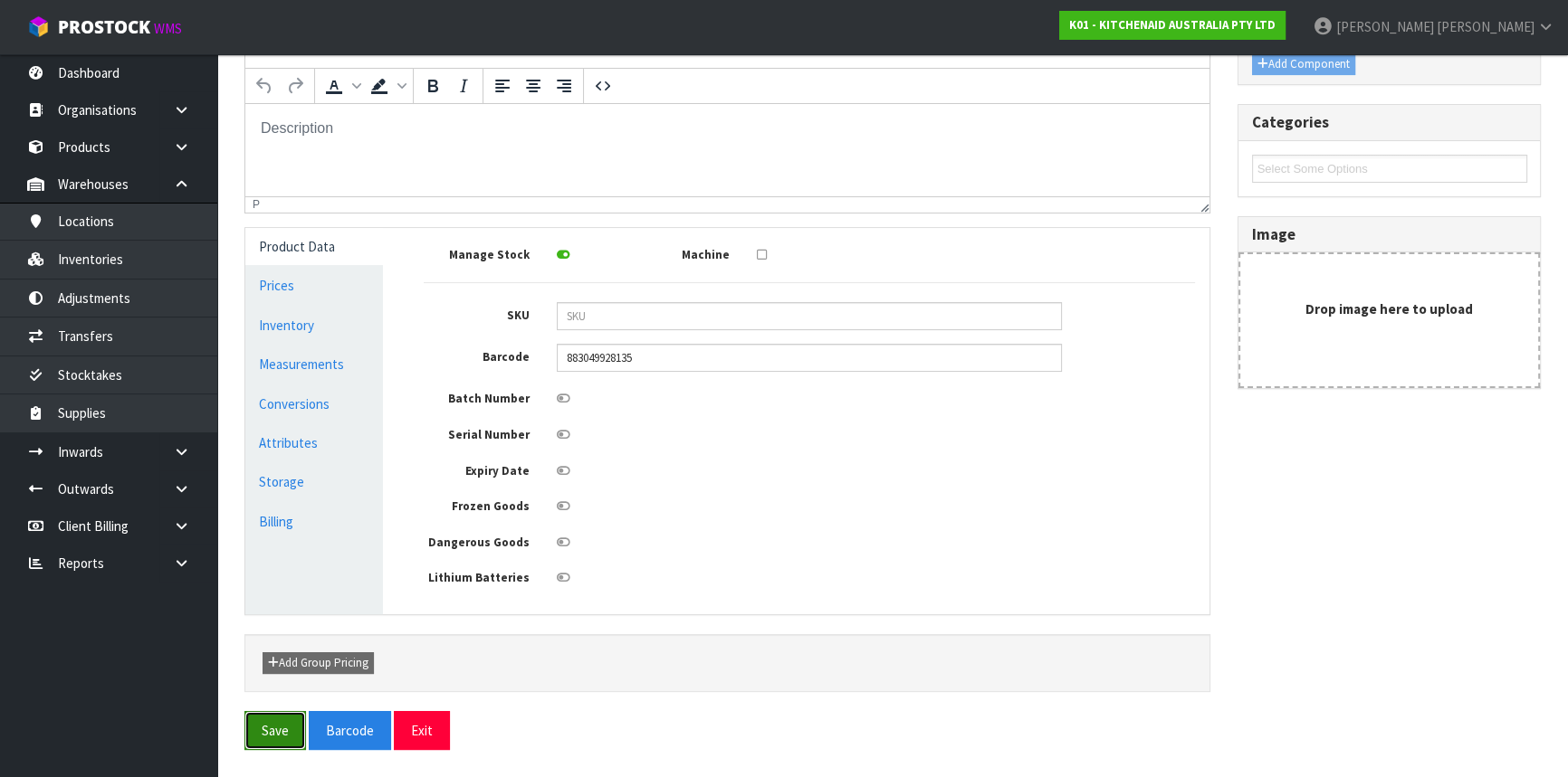
click at [275, 726] on button "Save" at bounding box center [275, 730] width 61 height 39
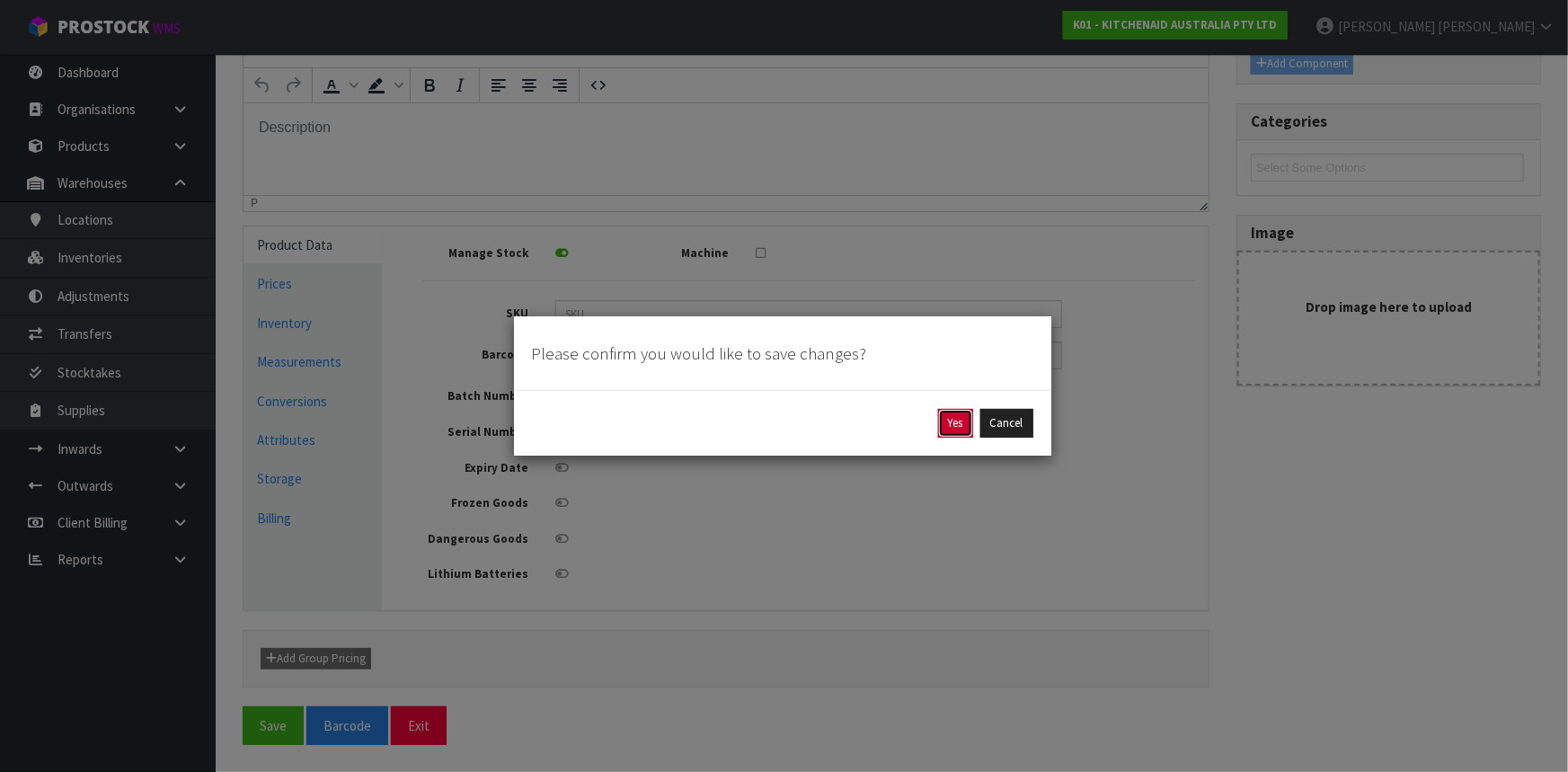
click at [955, 415] on button "Yes" at bounding box center [955, 423] width 35 height 29
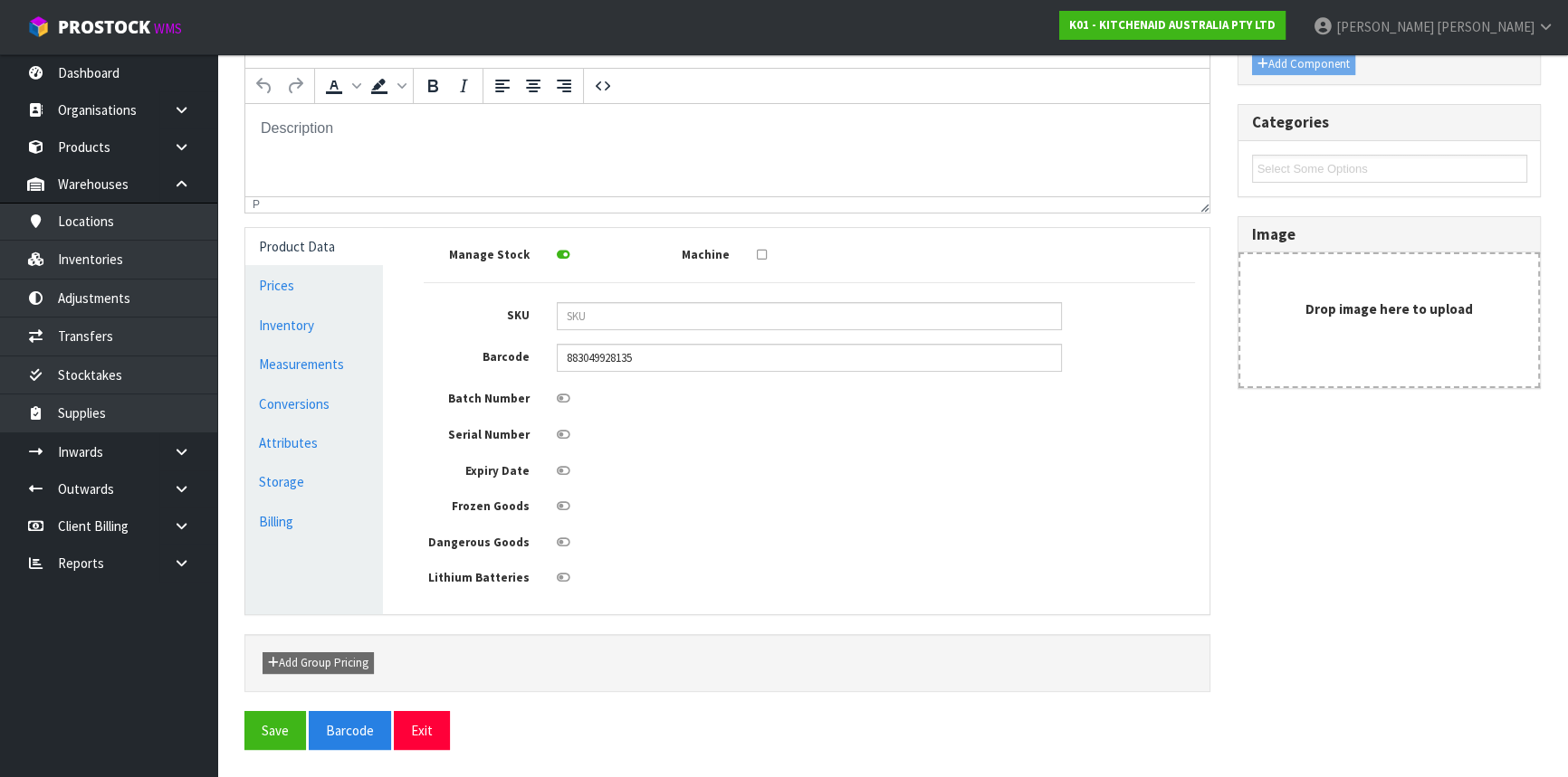
scroll to position [0, 0]
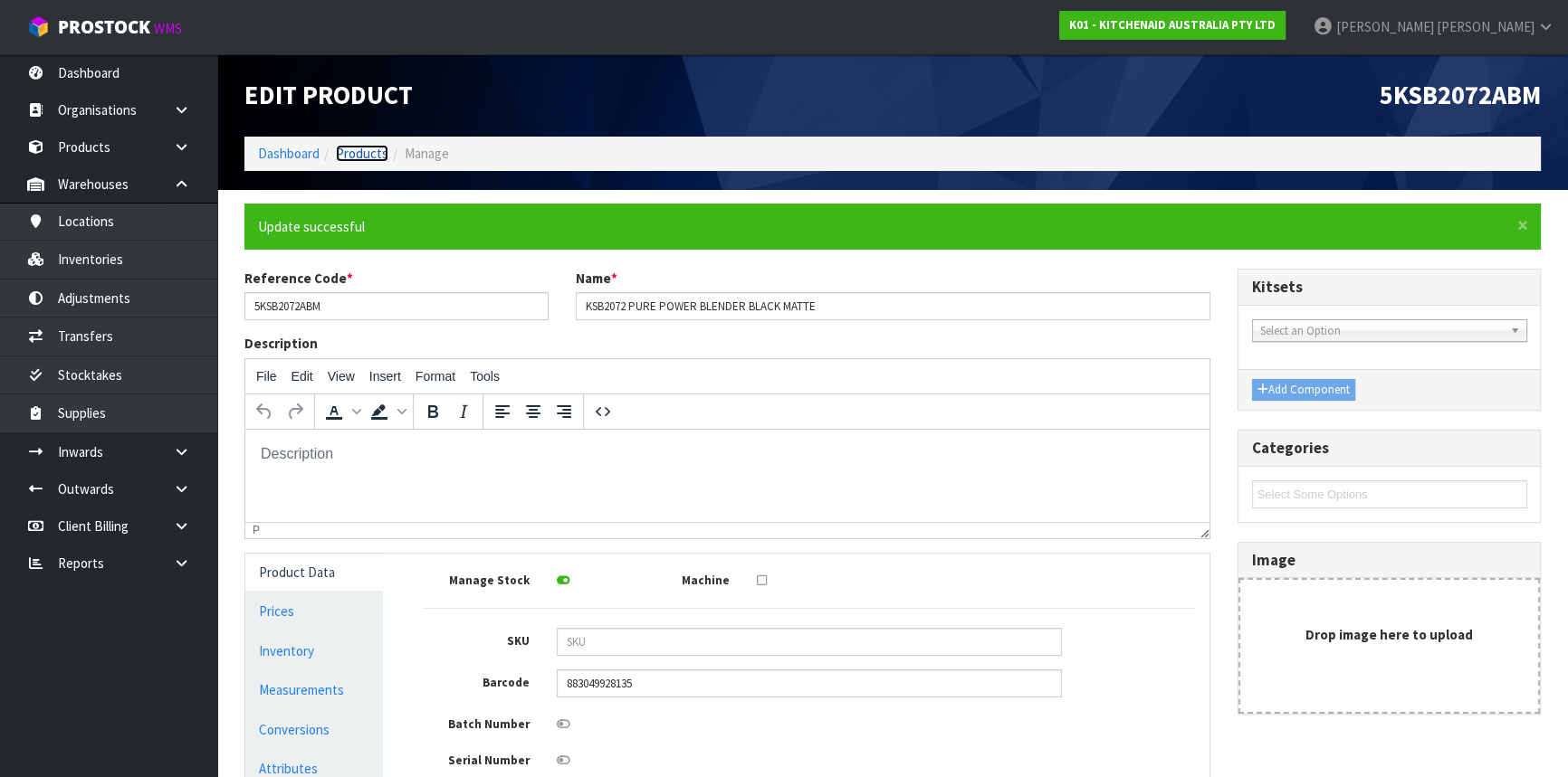
click at [351, 150] on link "Products" at bounding box center [362, 154] width 52 height 17
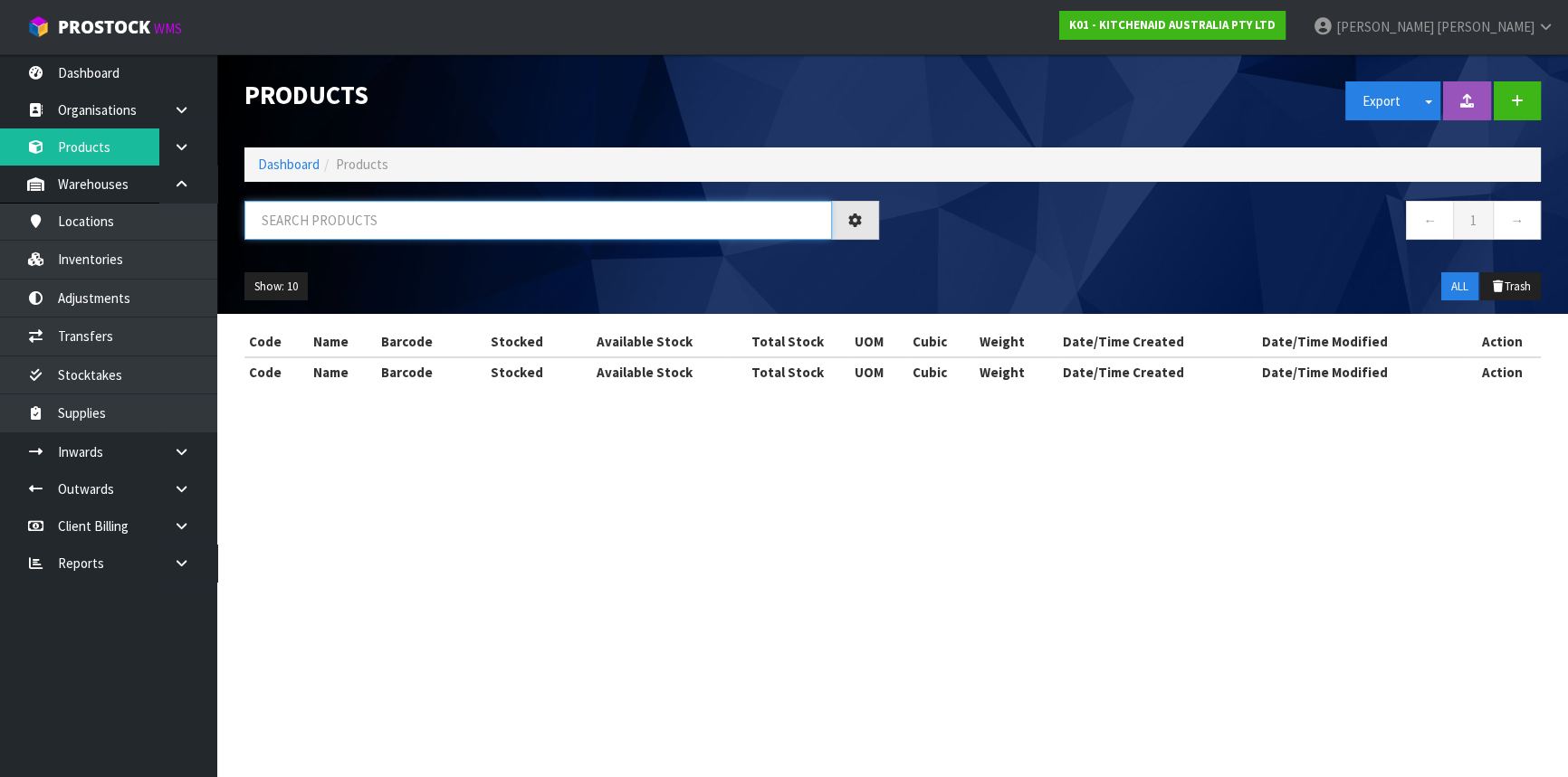
click at [369, 234] on input "text" at bounding box center [538, 221] width 587 height 39
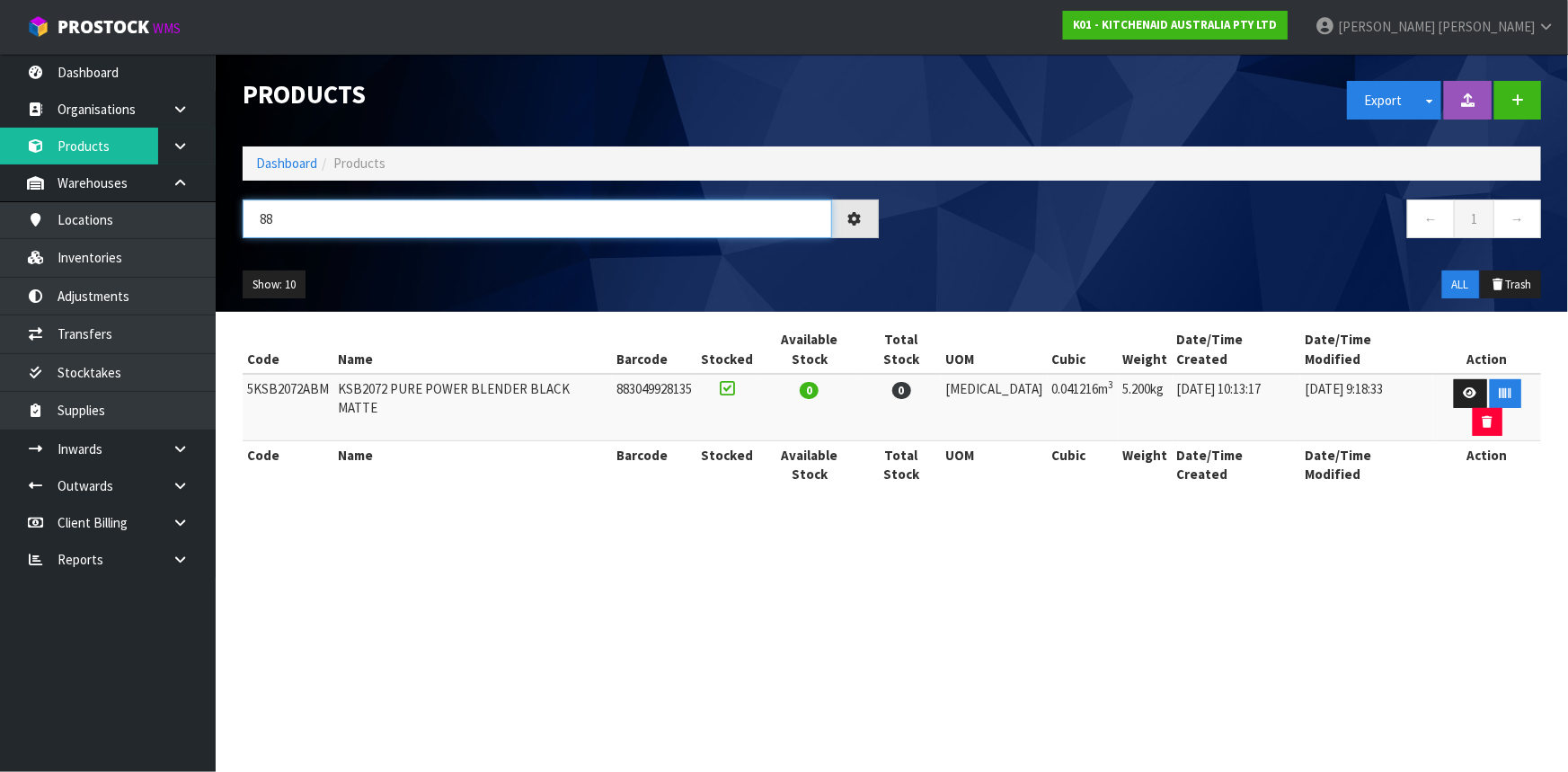
type input "8"
type input "5"
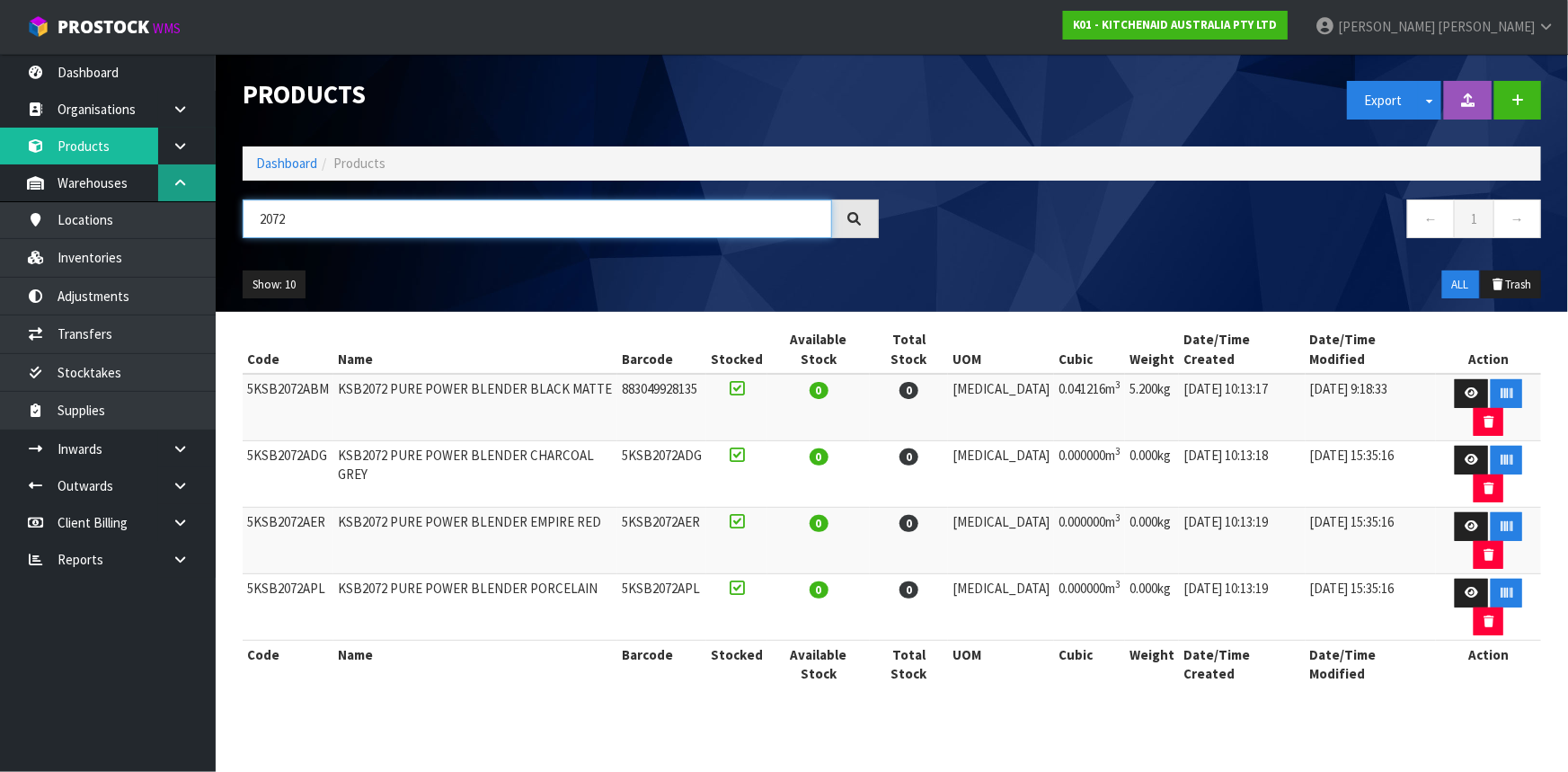
drag, startPoint x: 315, startPoint y: 219, endPoint x: 178, endPoint y: 194, distance: 139.3
click at [178, 194] on body "Toggle navigation ProStock WMS K01 - KITCHENAID AUSTRALIA PTY LTD [PERSON_NAME]…" at bounding box center [784, 386] width 1568 height 772
type input "2072"
click at [1455, 446] on link at bounding box center [1472, 460] width 33 height 29
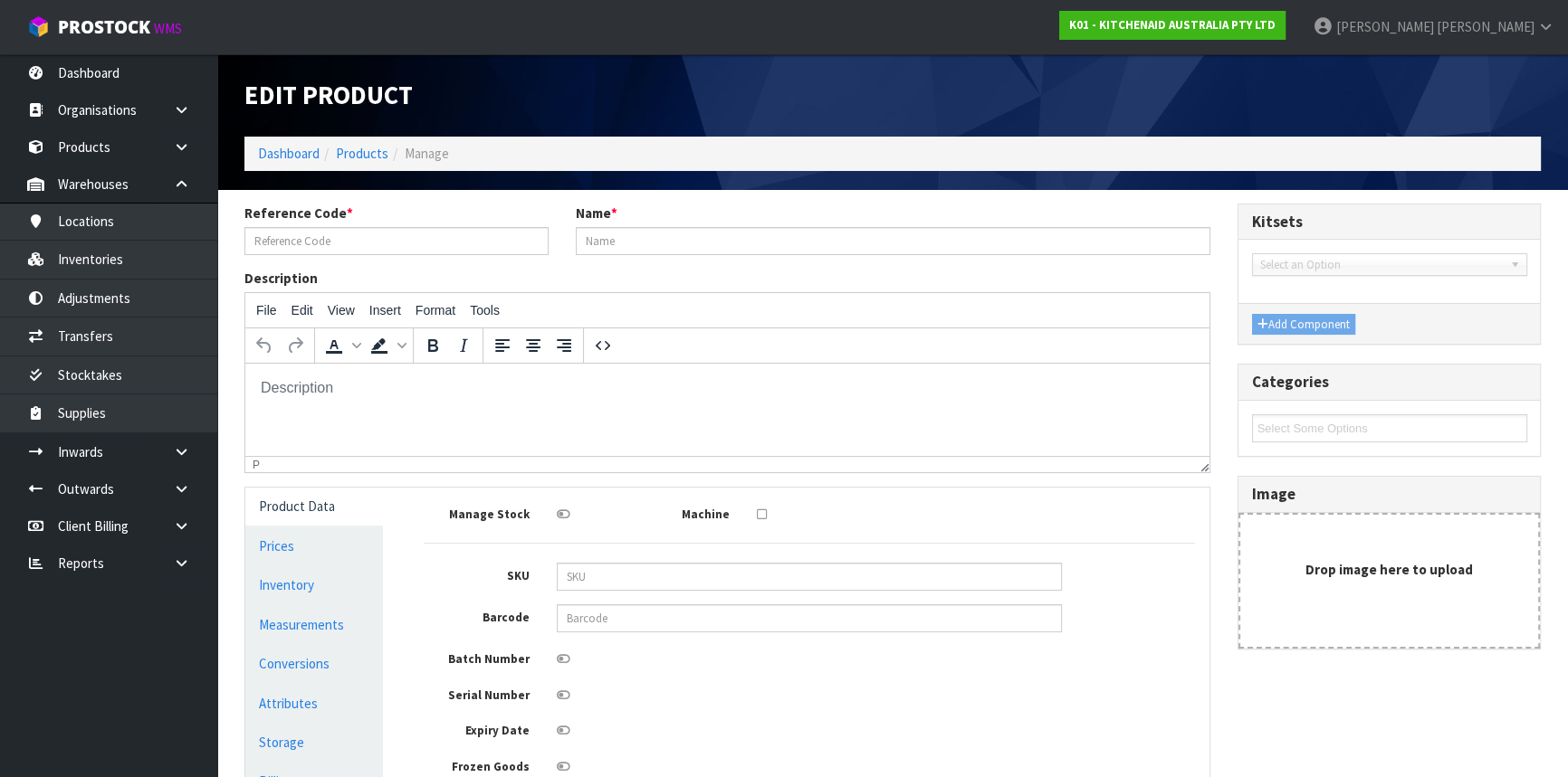
type input "5KSB2072ADG"
type input "KSB2072 PURE POWER BLENDER CHARCOAL GREY"
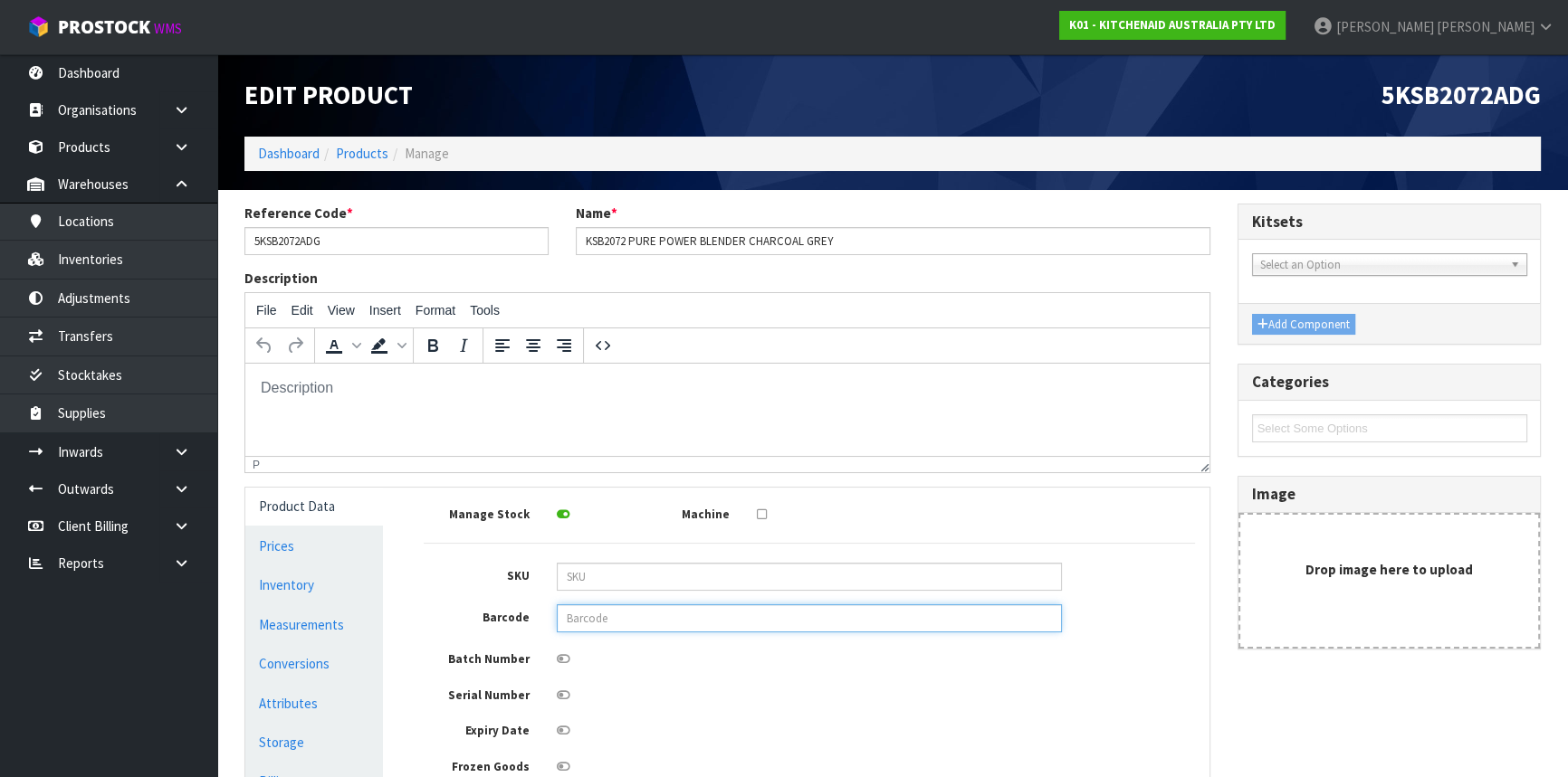
click at [610, 619] on input "text" at bounding box center [809, 619] width 505 height 28
type input "883049928166"
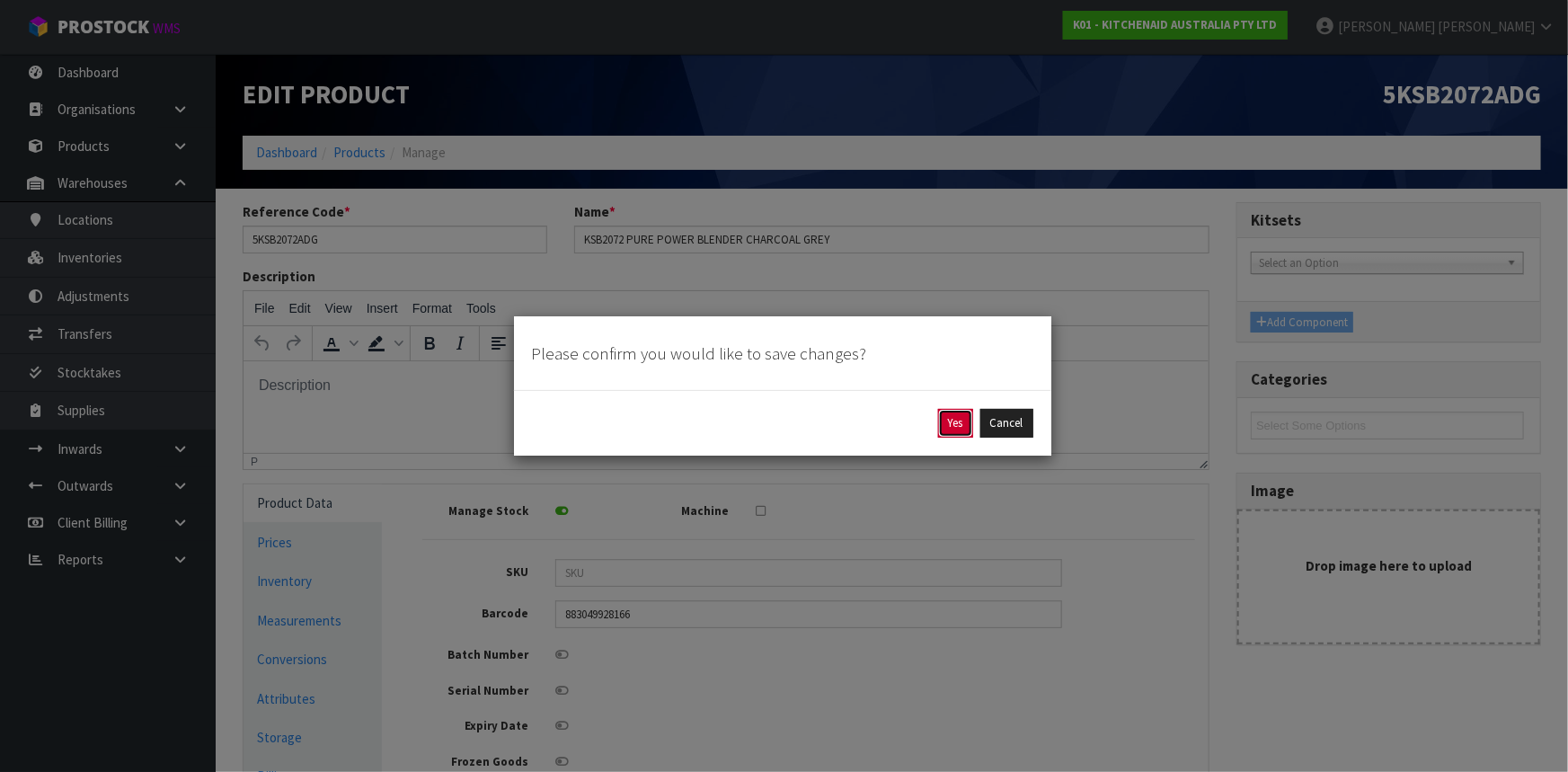
click at [958, 421] on button "Yes" at bounding box center [955, 423] width 35 height 29
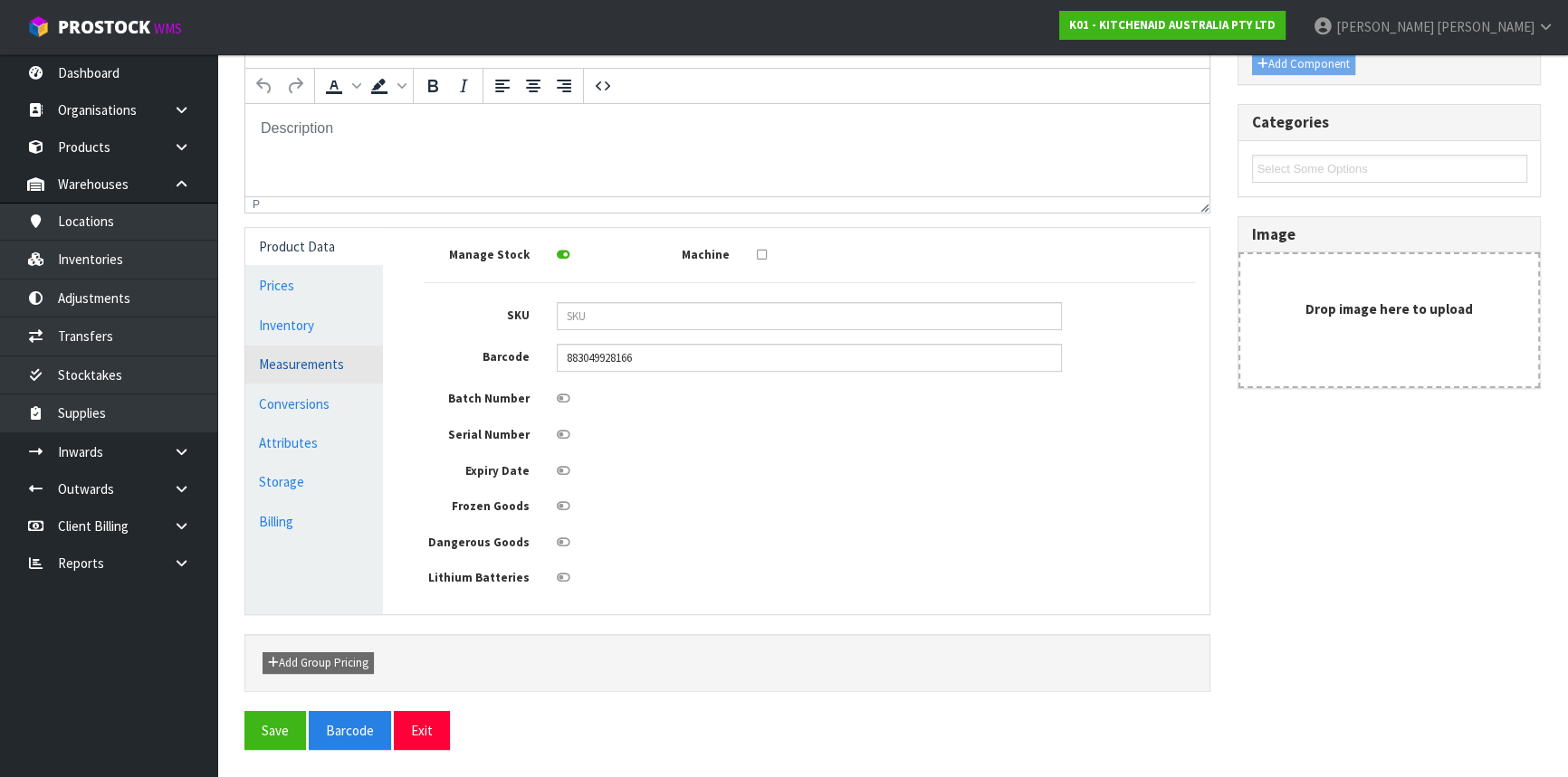
click at [302, 367] on link "Measurements" at bounding box center [315, 365] width 138 height 37
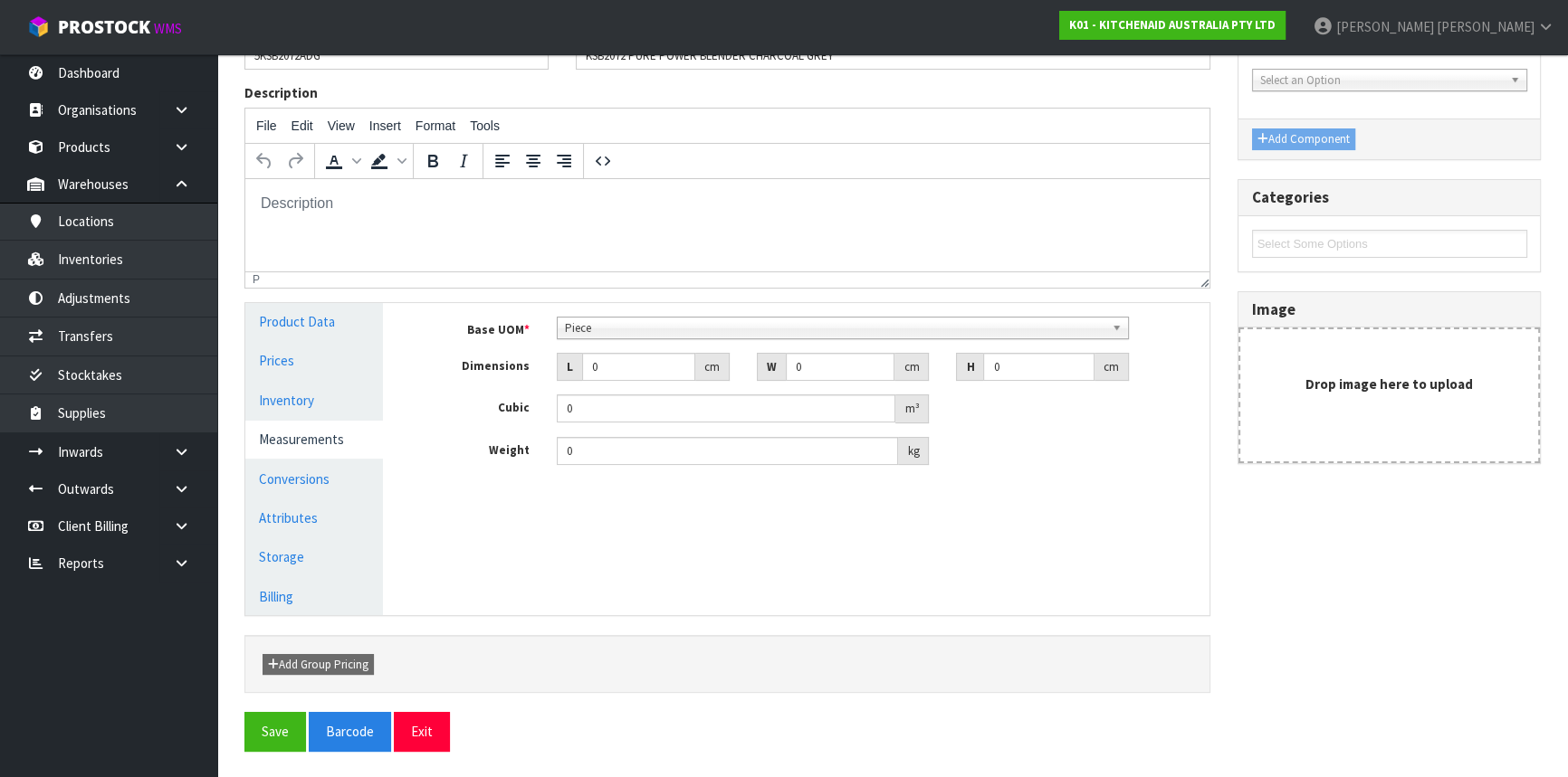
click at [610, 335] on span "Piece" at bounding box center [835, 328] width 540 height 21
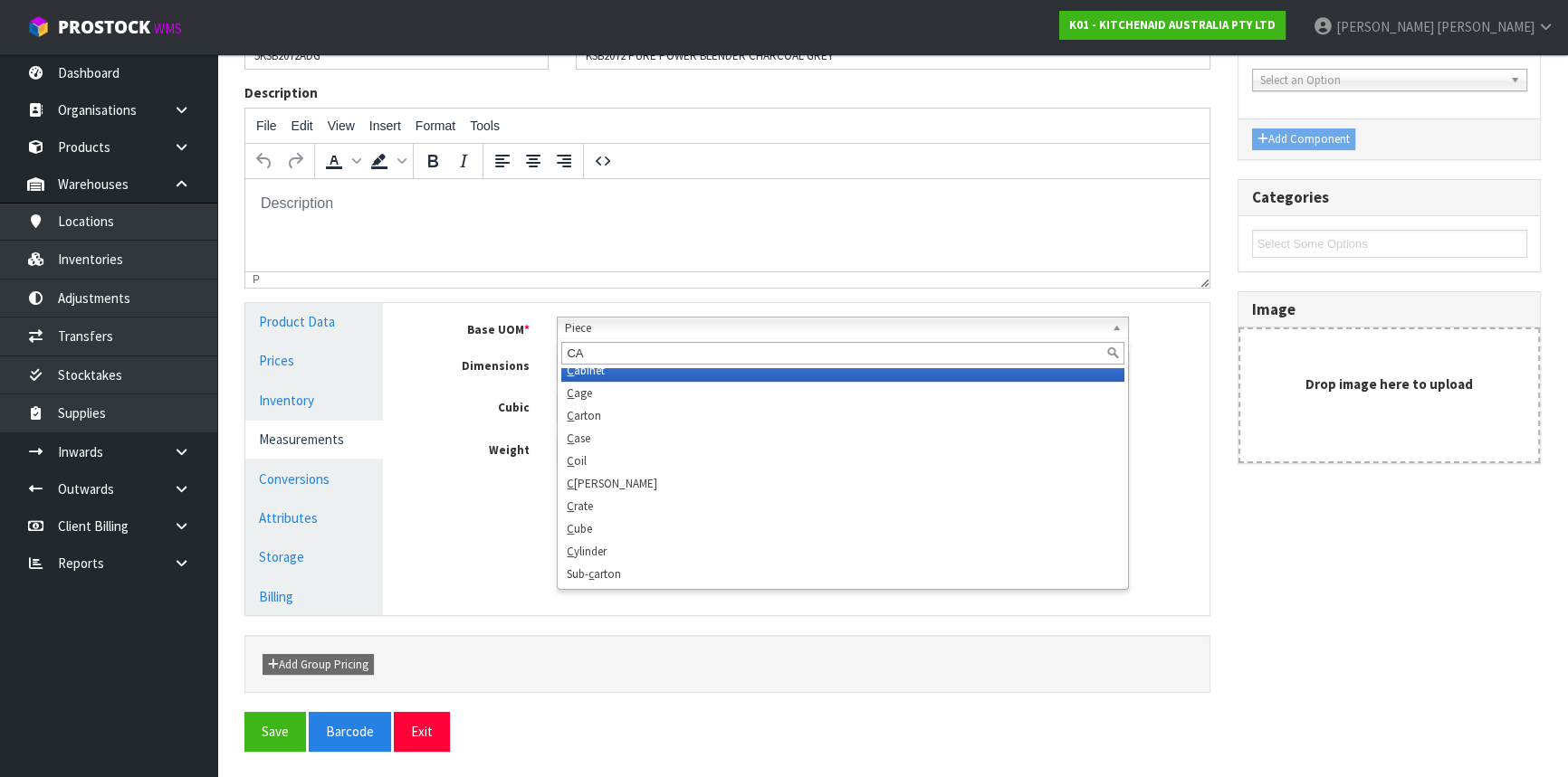
scroll to position [0, 0]
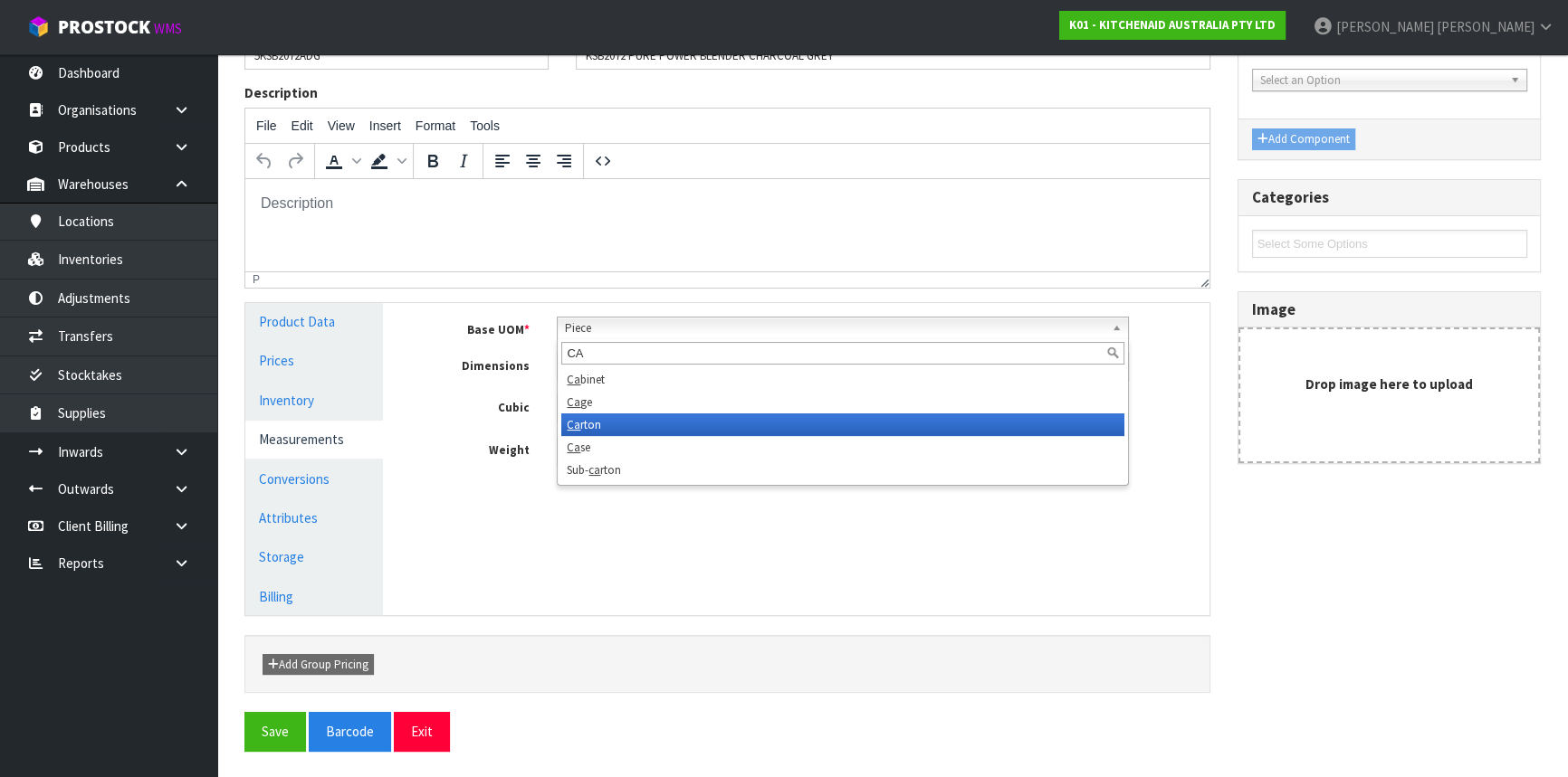
type input "CA"
click at [599, 413] on li "Ca rton" at bounding box center [842, 424] width 563 height 22
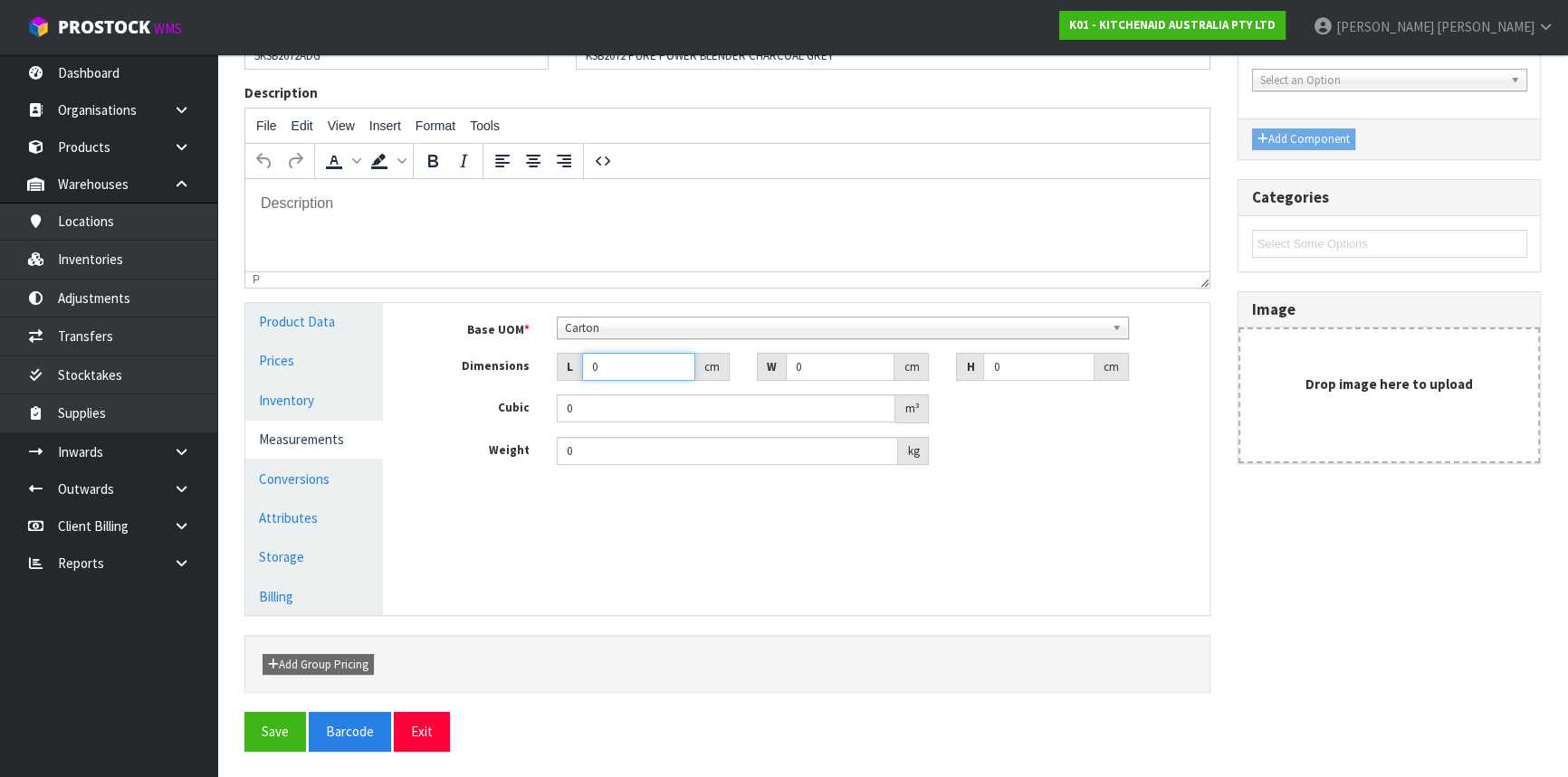
drag, startPoint x: 579, startPoint y: 380, endPoint x: 489, endPoint y: 411, distance: 95.2
click at [489, 411] on div "Base UOM * Bag Bar Basket Bin Bottle Box Bundle Cabinet Cage Carton Case Coil C…" at bounding box center [809, 391] width 771 height 149
type input "2"
type input "0.000001"
type input "28"
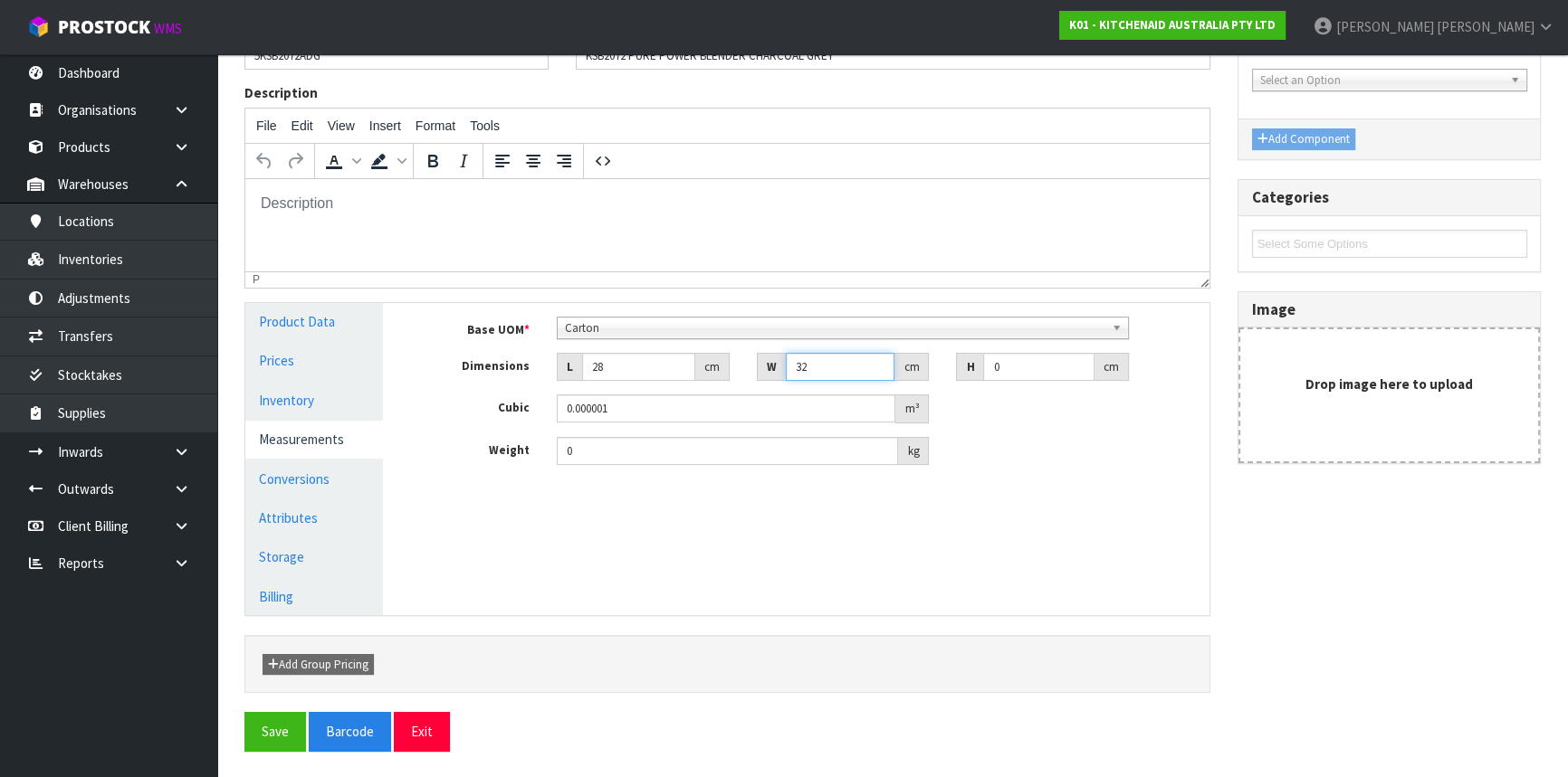
type input "32"
type input "4"
type input "0.003584"
type input "46"
type input "0.041216"
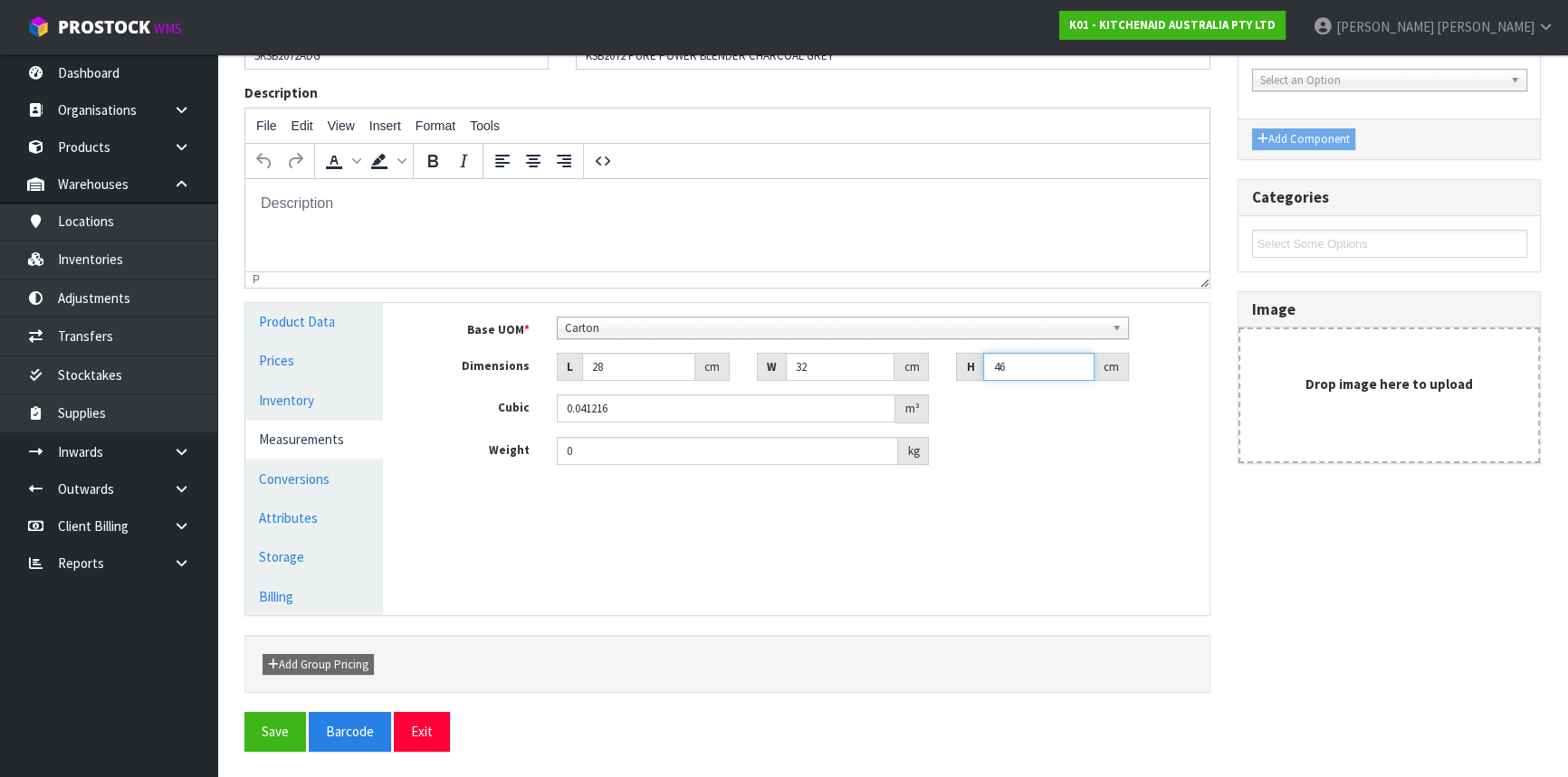
type input "46"
type input "5.2"
click at [278, 726] on button "Save" at bounding box center [275, 731] width 61 height 39
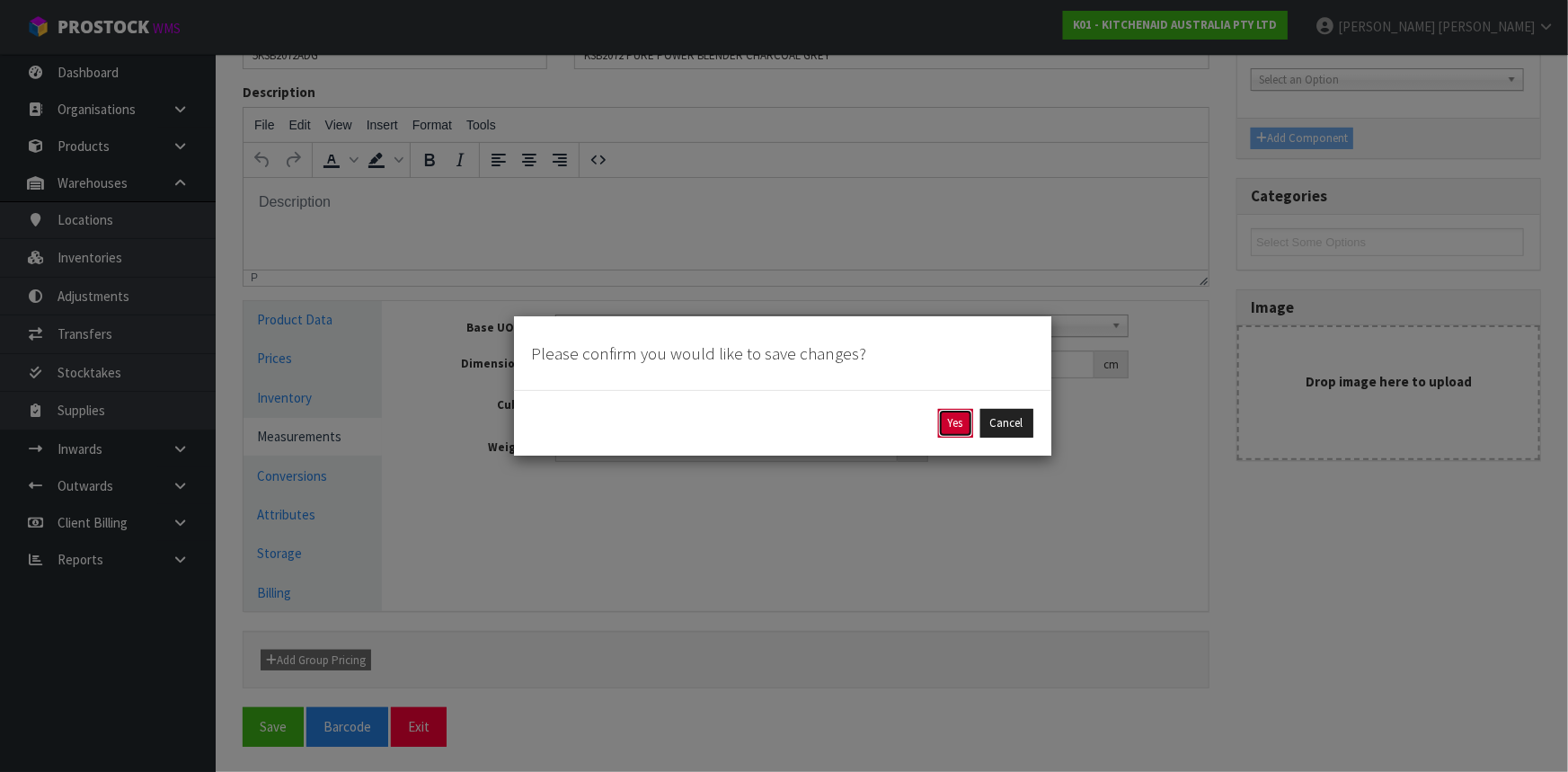
click at [953, 435] on button "Yes" at bounding box center [955, 423] width 35 height 29
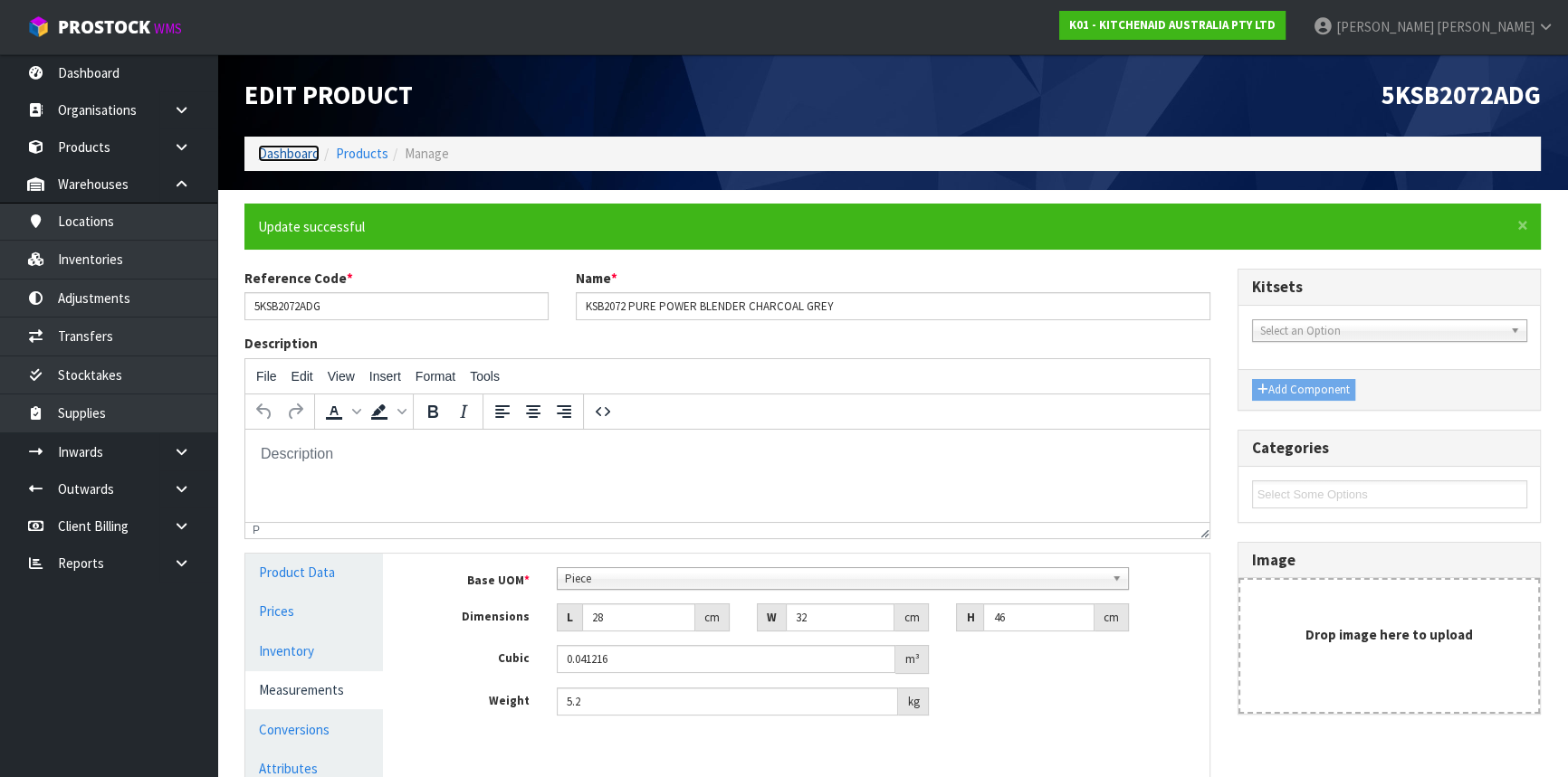
click at [299, 146] on link "Dashboard" at bounding box center [288, 154] width 61 height 17
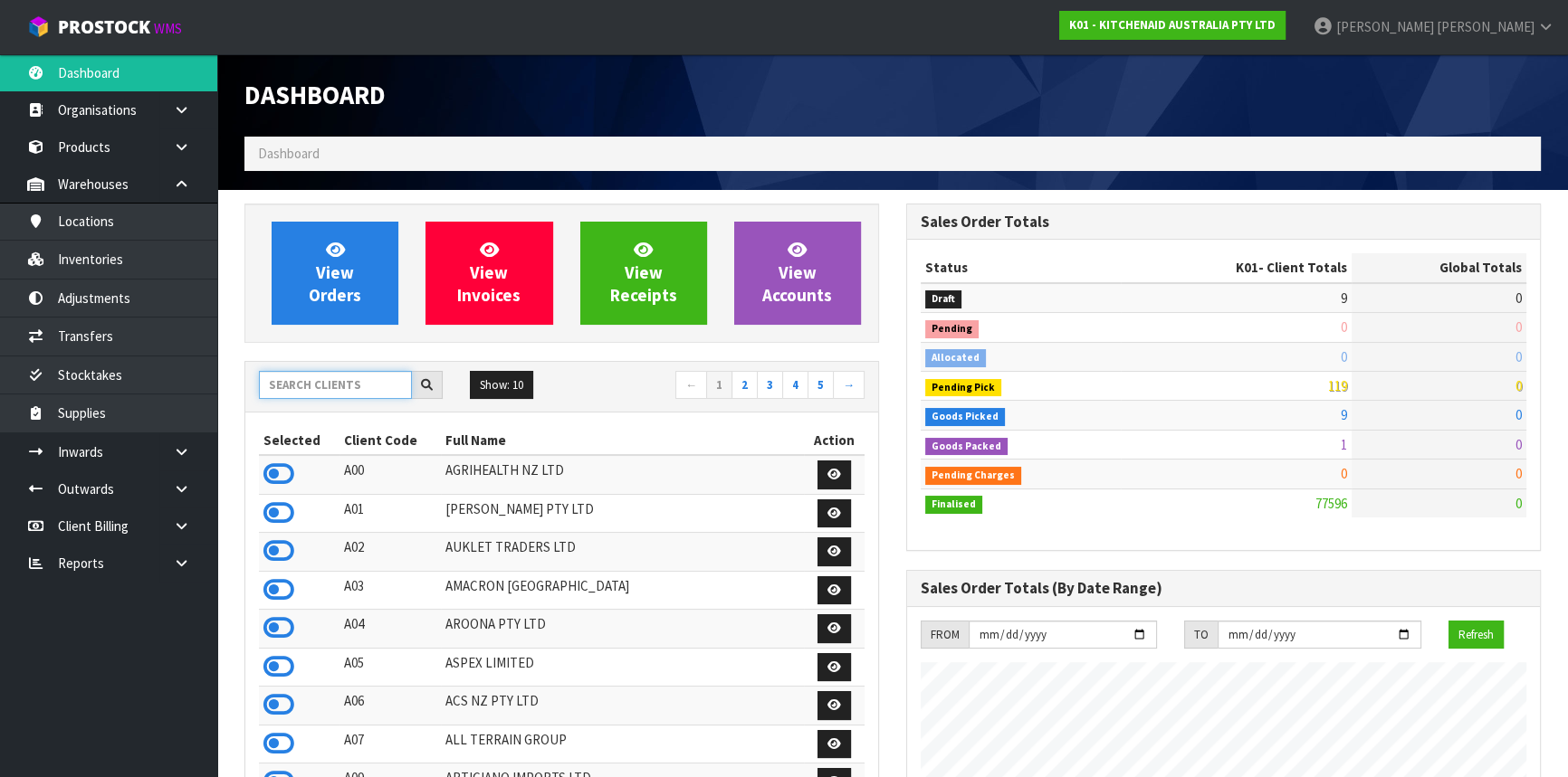
click at [344, 382] on input "text" at bounding box center [335, 385] width 153 height 28
paste input "2072"
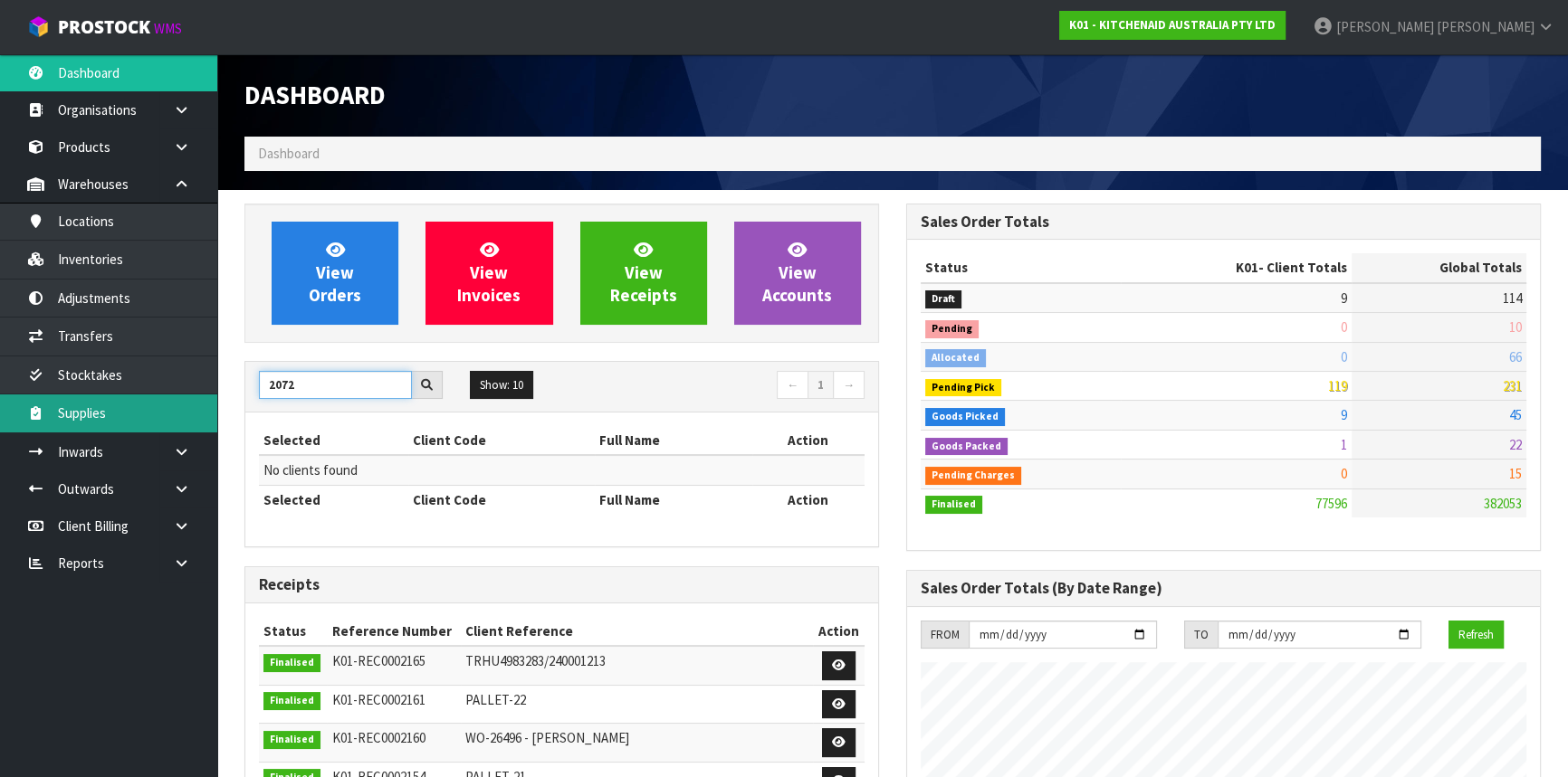
drag, startPoint x: 306, startPoint y: 380, endPoint x: 156, endPoint y: 397, distance: 151.0
click at [156, 397] on body "Toggle navigation ProStock WMS K01 - KITCHENAID AUSTRALIA PTY LTD [PERSON_NAME]…" at bounding box center [784, 388] width 1568 height 777
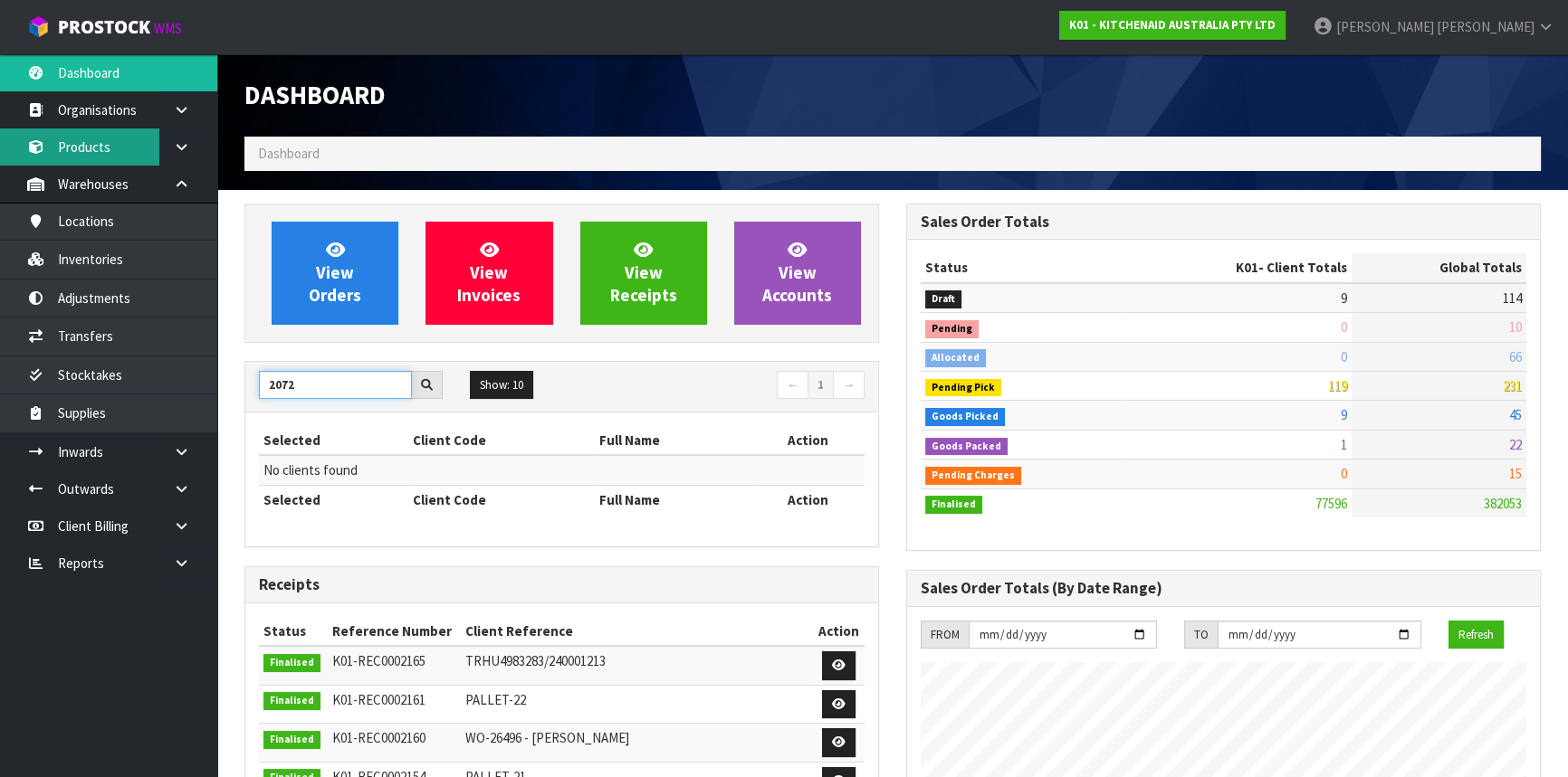
type input "2072"
click at [92, 145] on link "Products" at bounding box center [108, 147] width 217 height 37
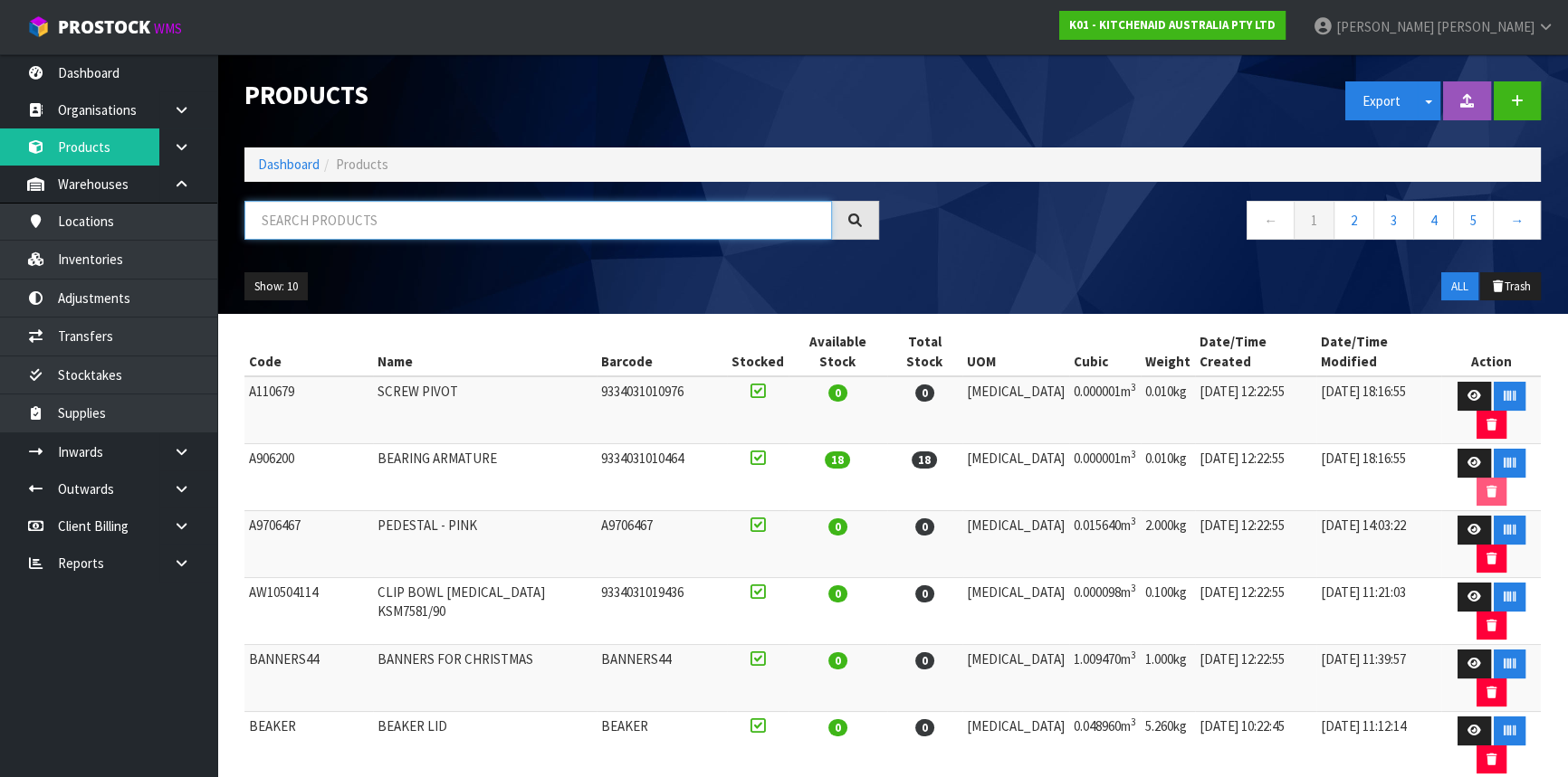
click at [351, 201] on input "text" at bounding box center [538, 221] width 587 height 39
paste input "2072"
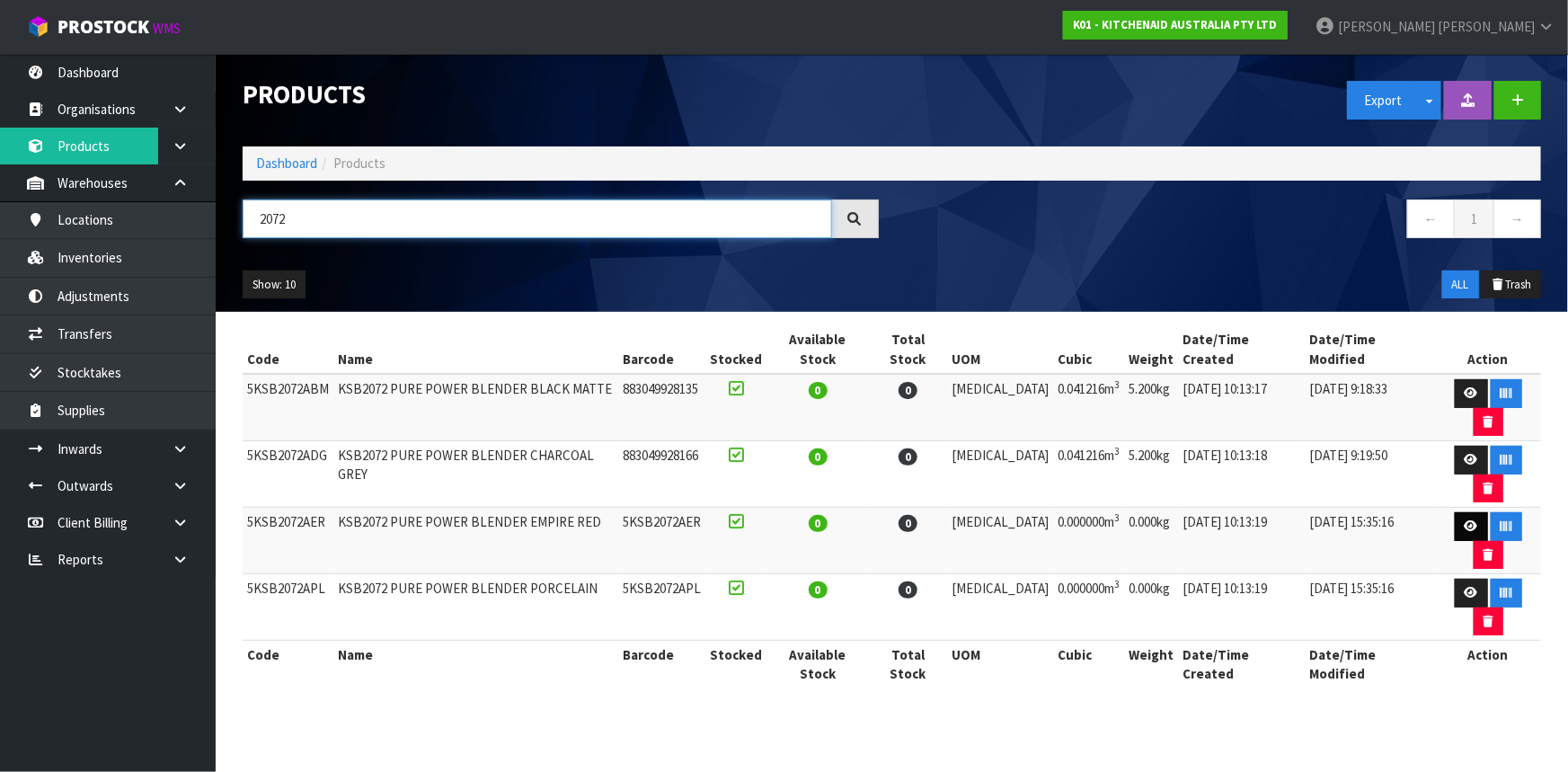
type input "2072"
click at [1465, 521] on icon at bounding box center [1471, 526] width 14 height 12
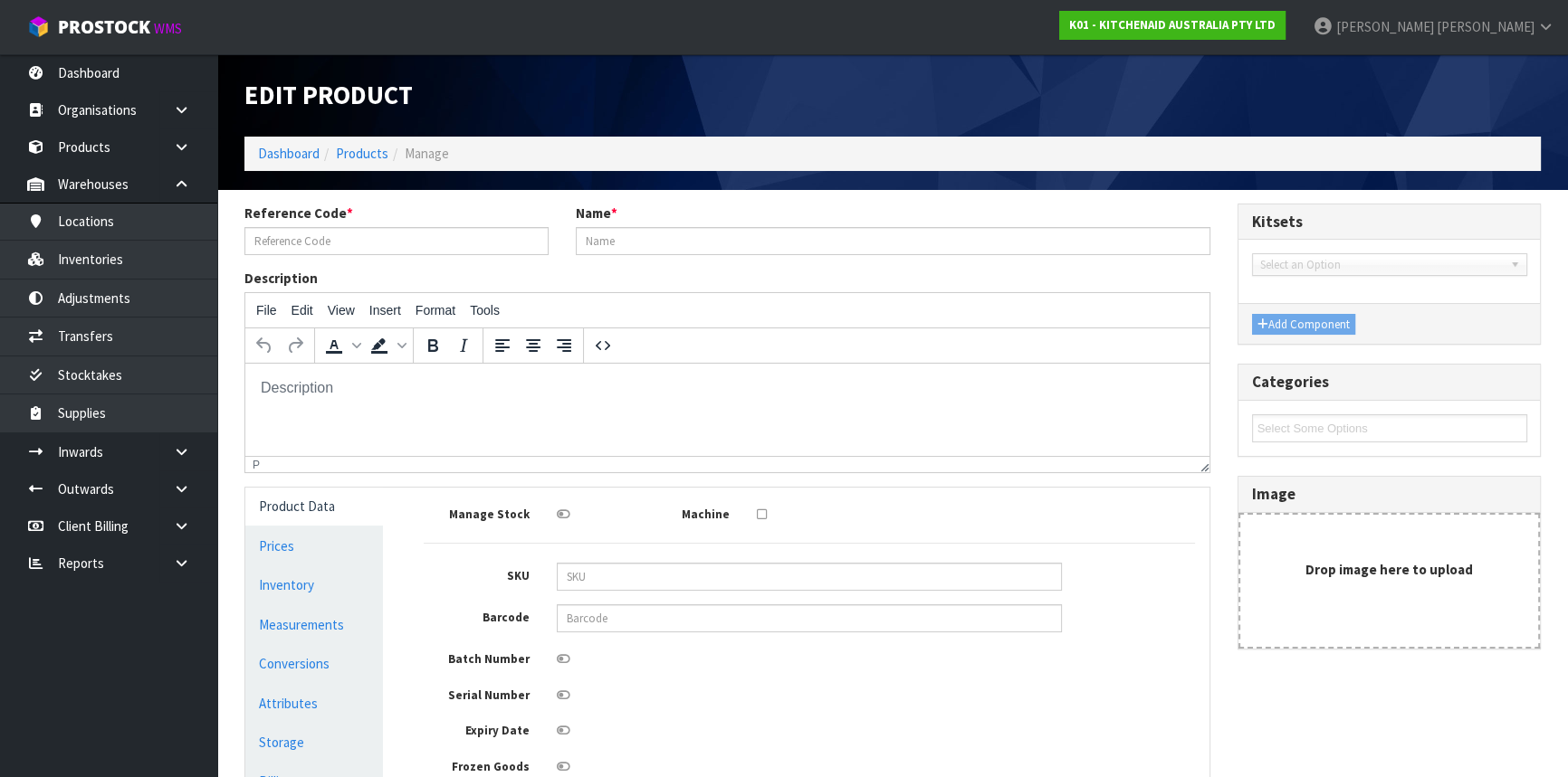
type input "5KSB2072AER"
type input "KSB2072 PURE POWER BLENDER EMPIRE RED"
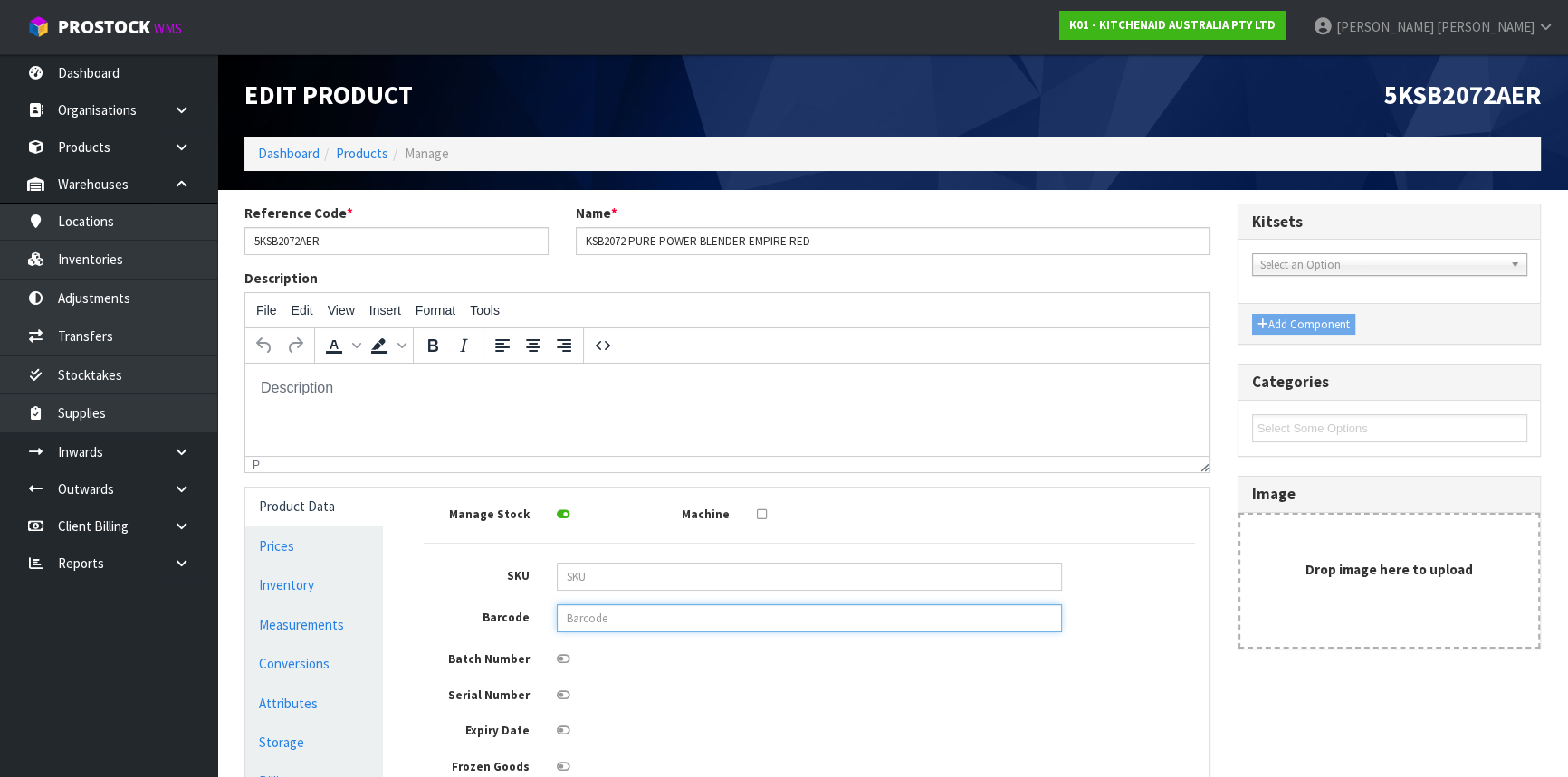
click at [618, 610] on input "text" at bounding box center [809, 619] width 505 height 28
type input "883049928159"
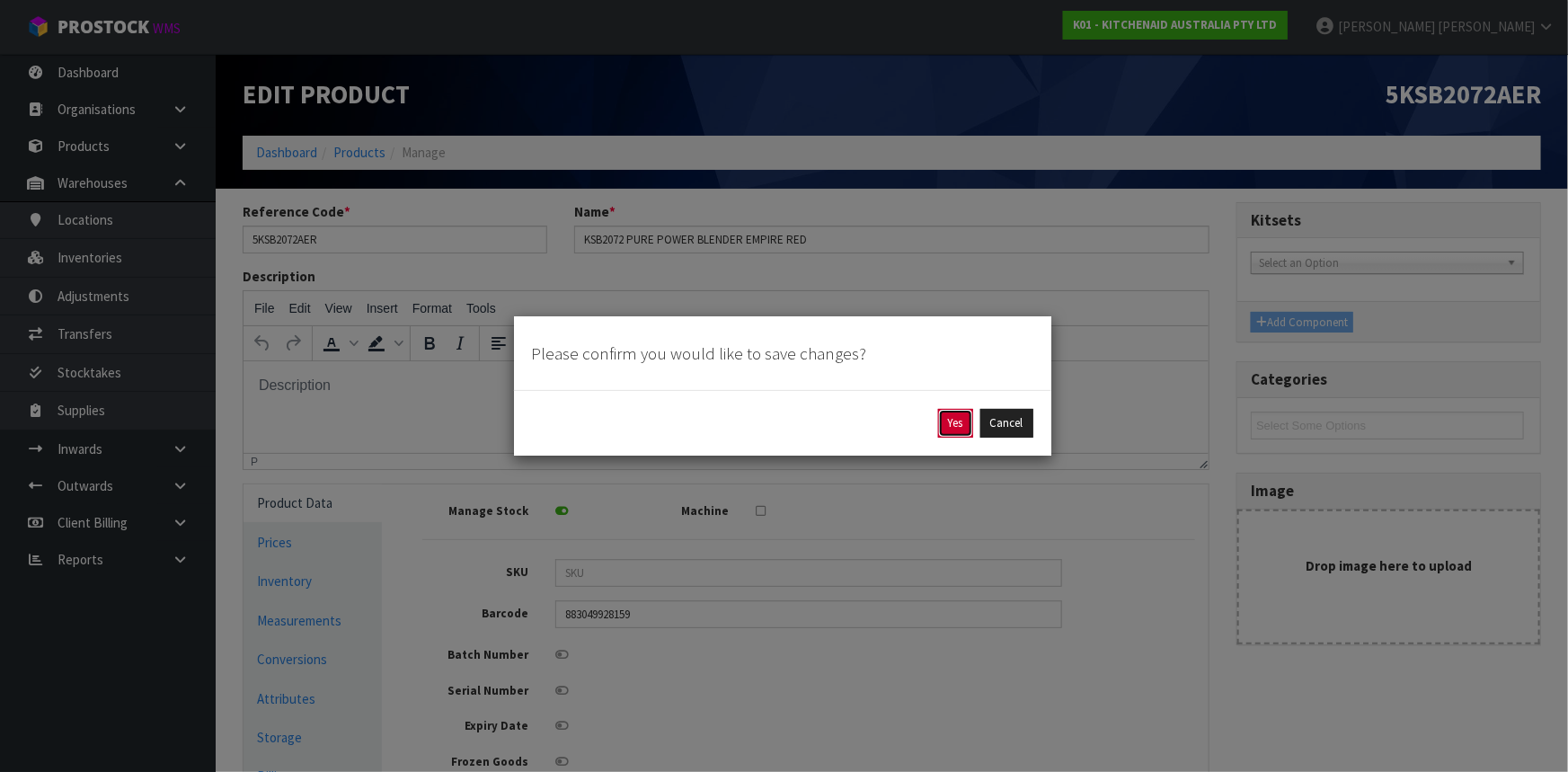
click at [962, 425] on button "Yes" at bounding box center [955, 423] width 35 height 29
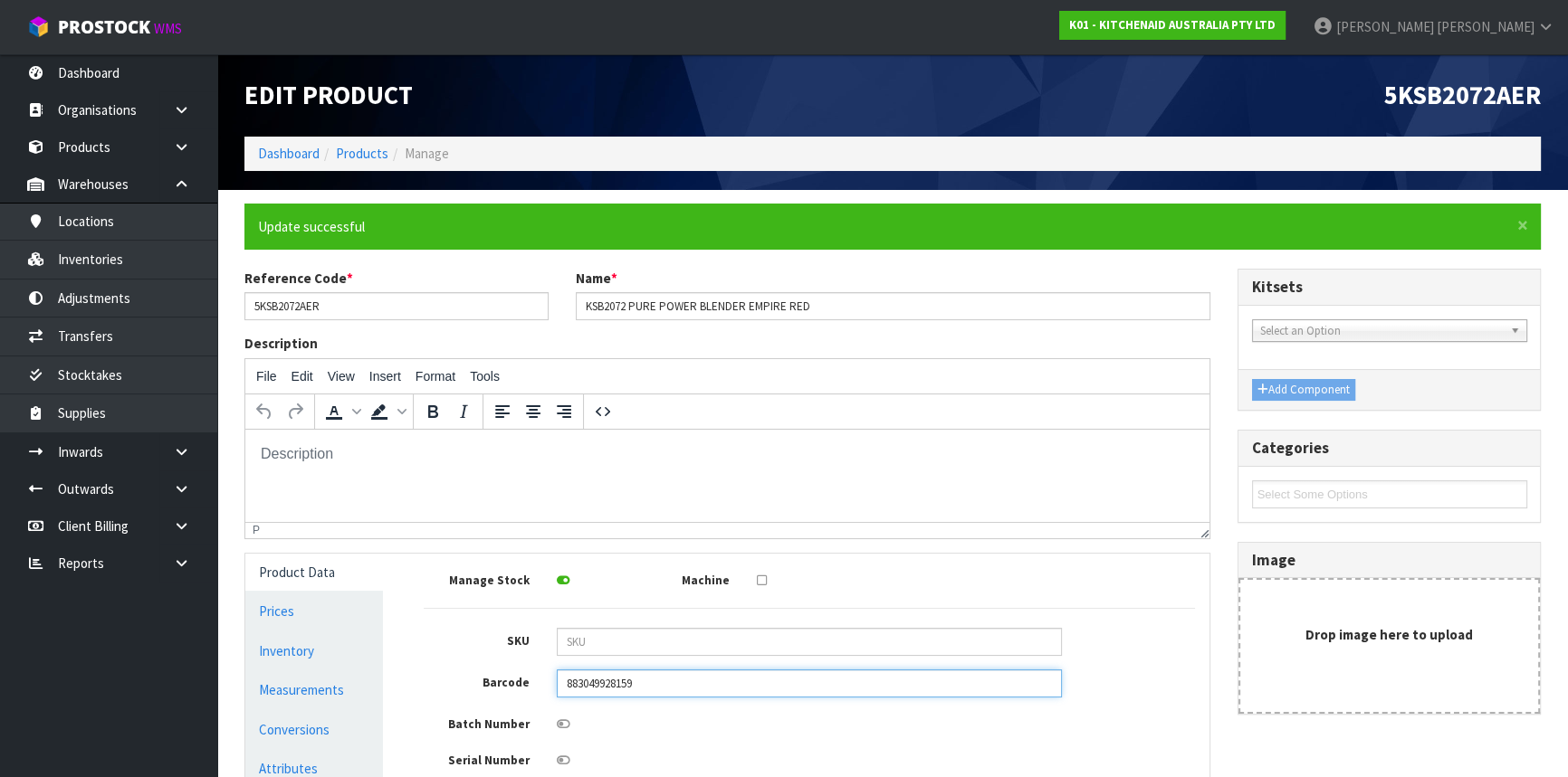
scroll to position [164, 0]
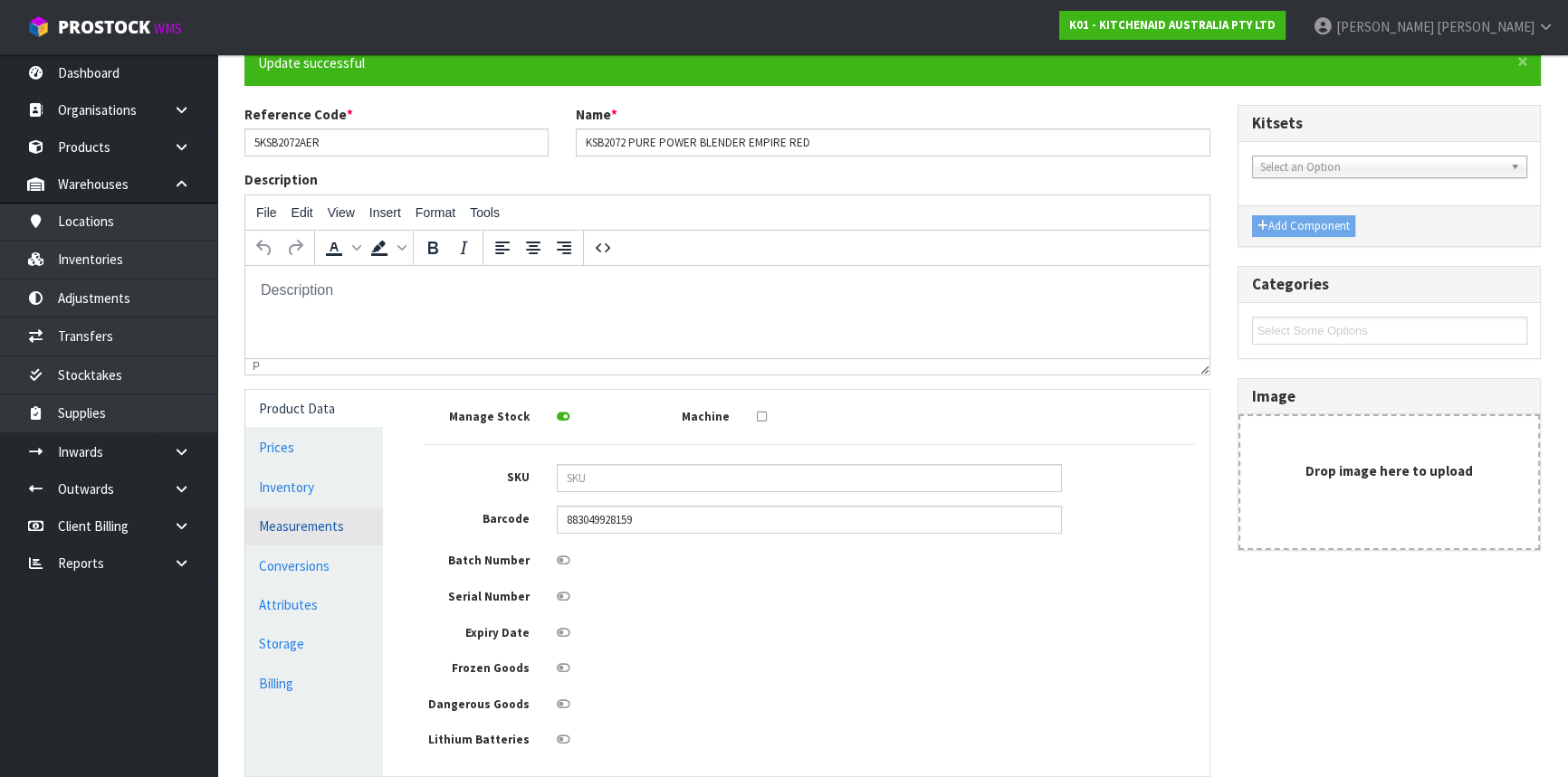
click at [351, 519] on link "Measurements" at bounding box center [315, 527] width 138 height 37
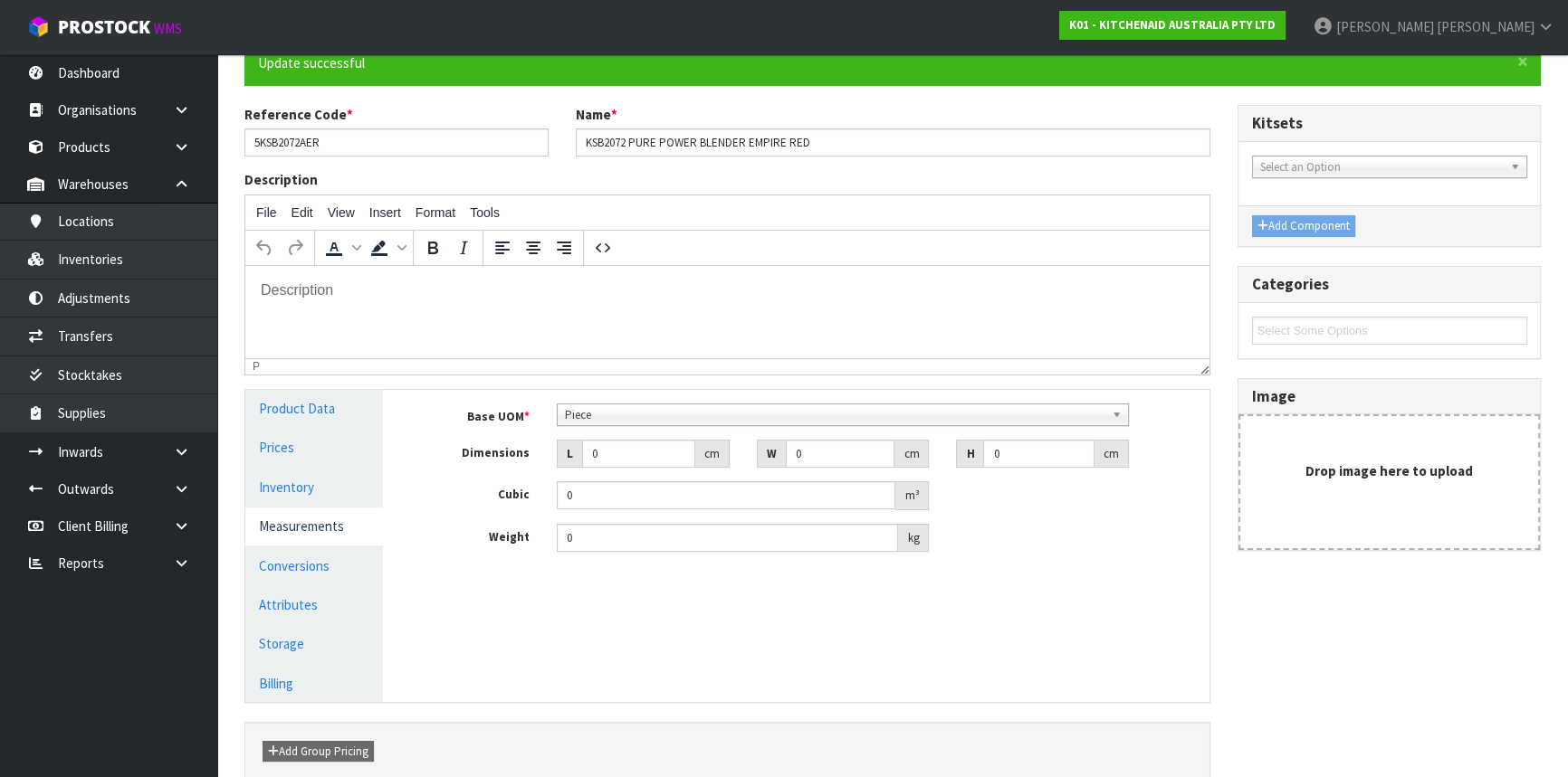
click at [610, 412] on span "Piece" at bounding box center [835, 415] width 540 height 21
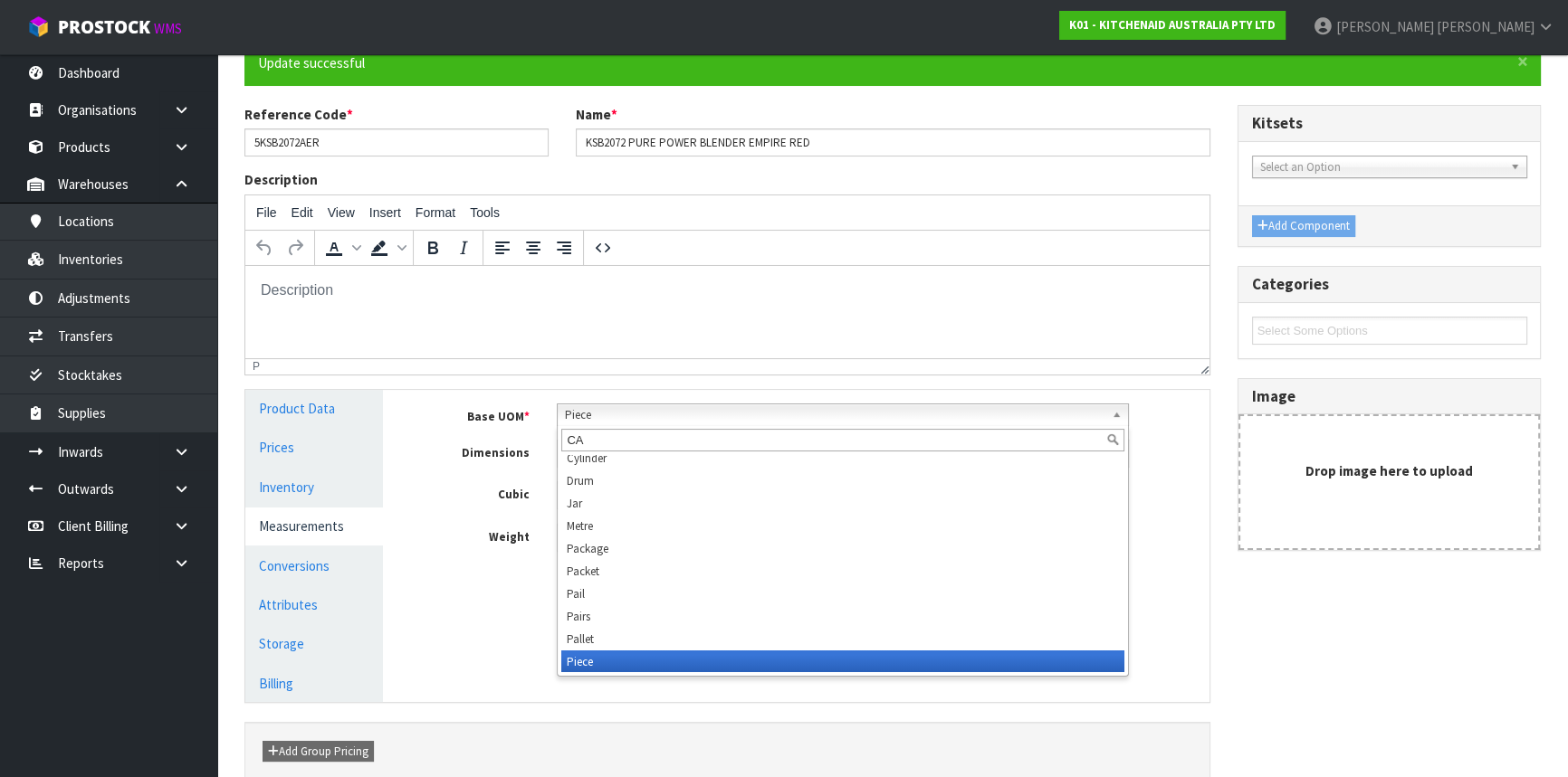
scroll to position [0, 0]
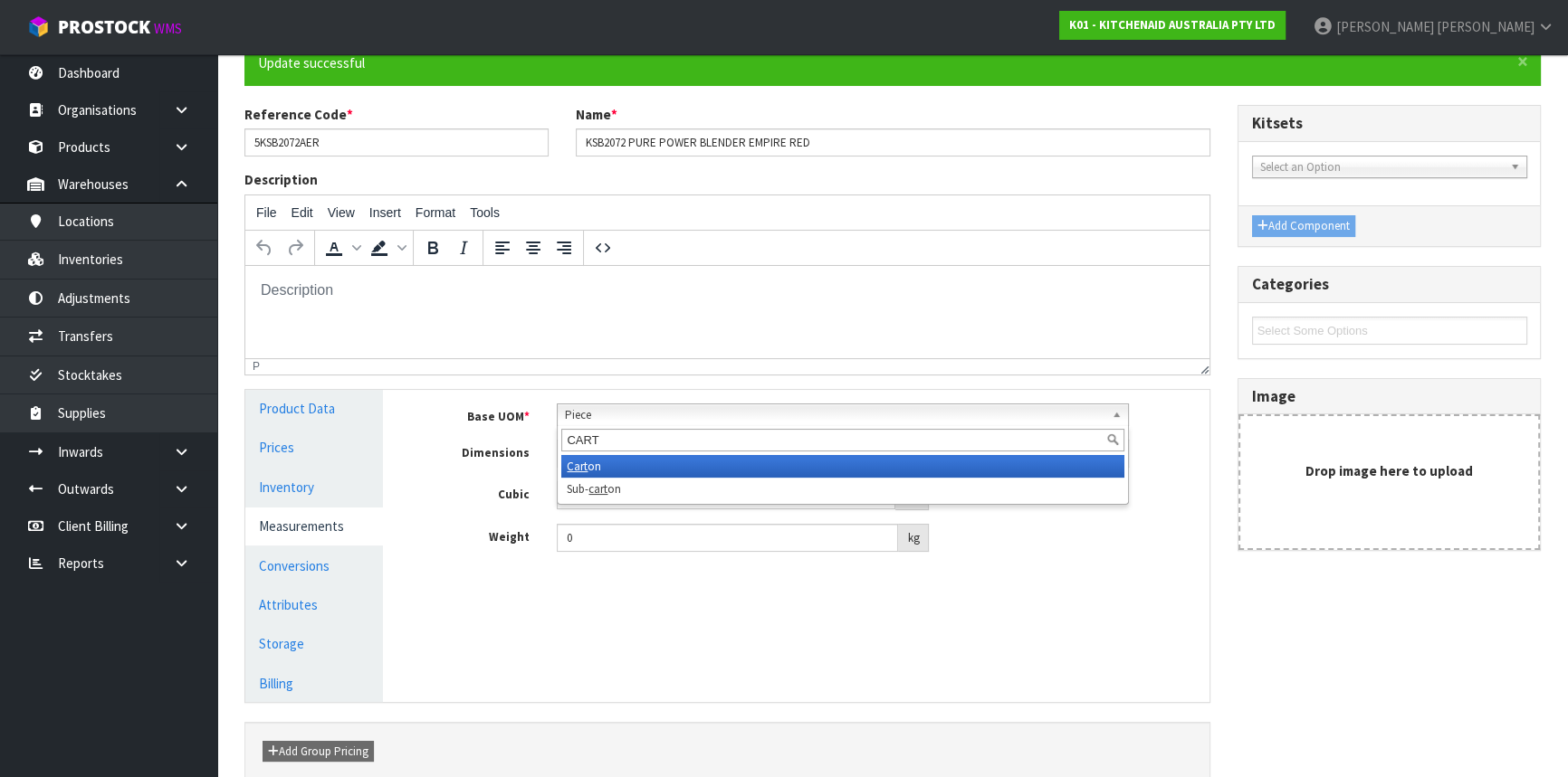
type input "CART"
click at [597, 469] on li "Cart on" at bounding box center [842, 466] width 563 height 22
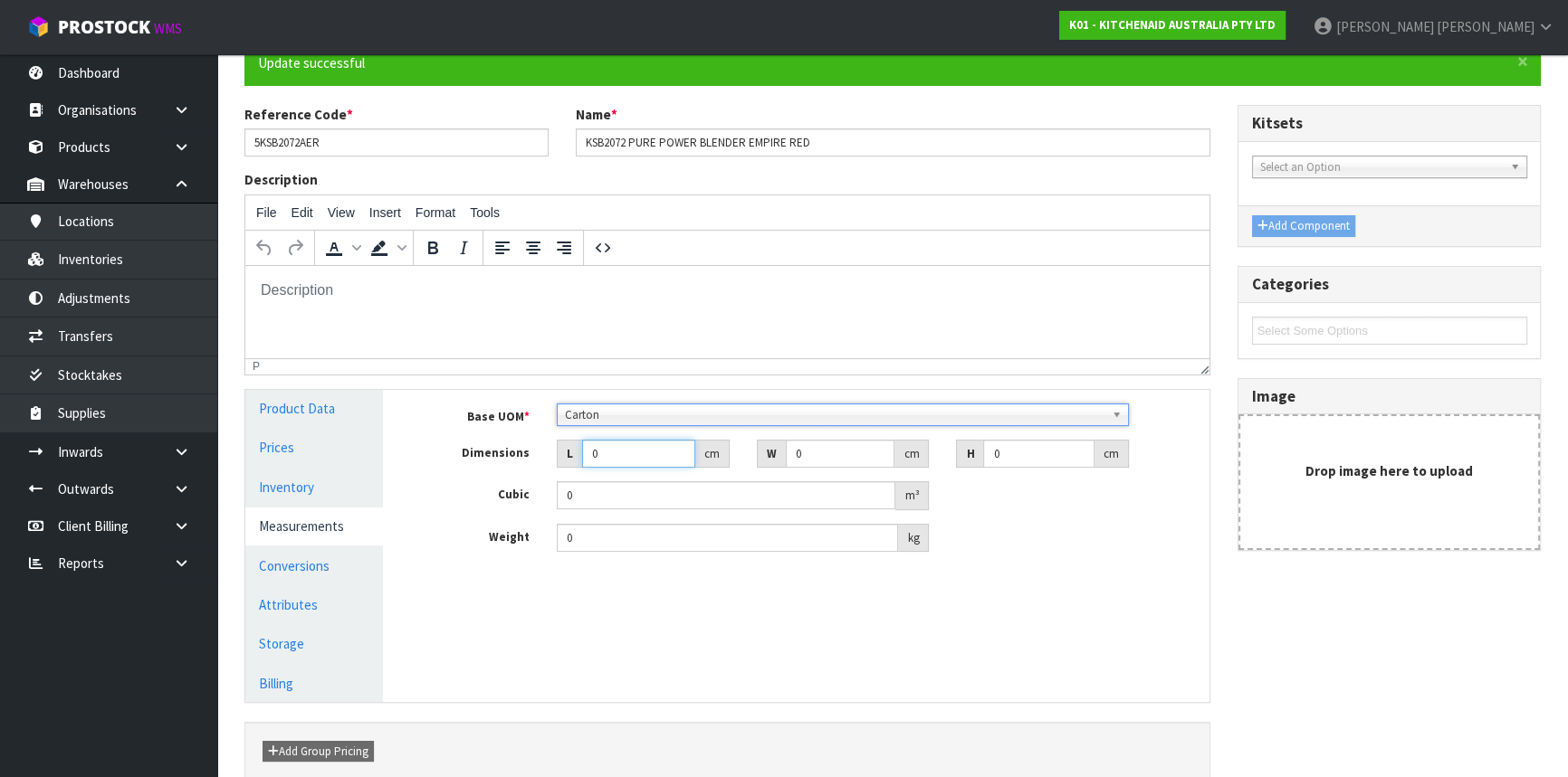
drag, startPoint x: 622, startPoint y: 447, endPoint x: 487, endPoint y: 474, distance: 137.7
click at [487, 474] on div "Base UOM * Bag Bar Basket Bin Bottle Box Bundle Cabinet Cage Carton Case Coil C…" at bounding box center [809, 478] width 771 height 149
type input "2"
type input "0.000001"
type input "28"
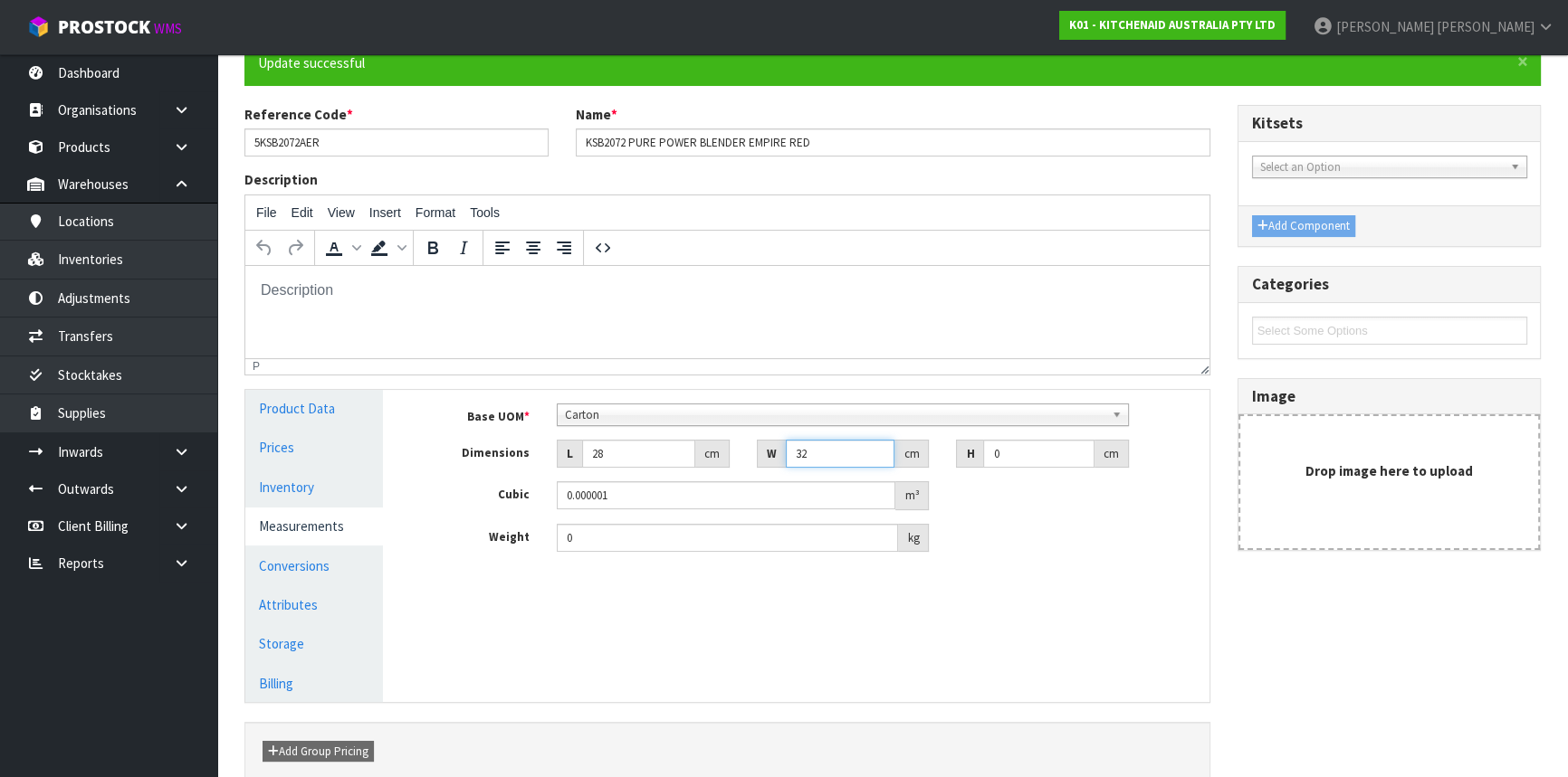
type input "32"
type input "4"
type input "0.003584"
type input "46"
type input "0.041216"
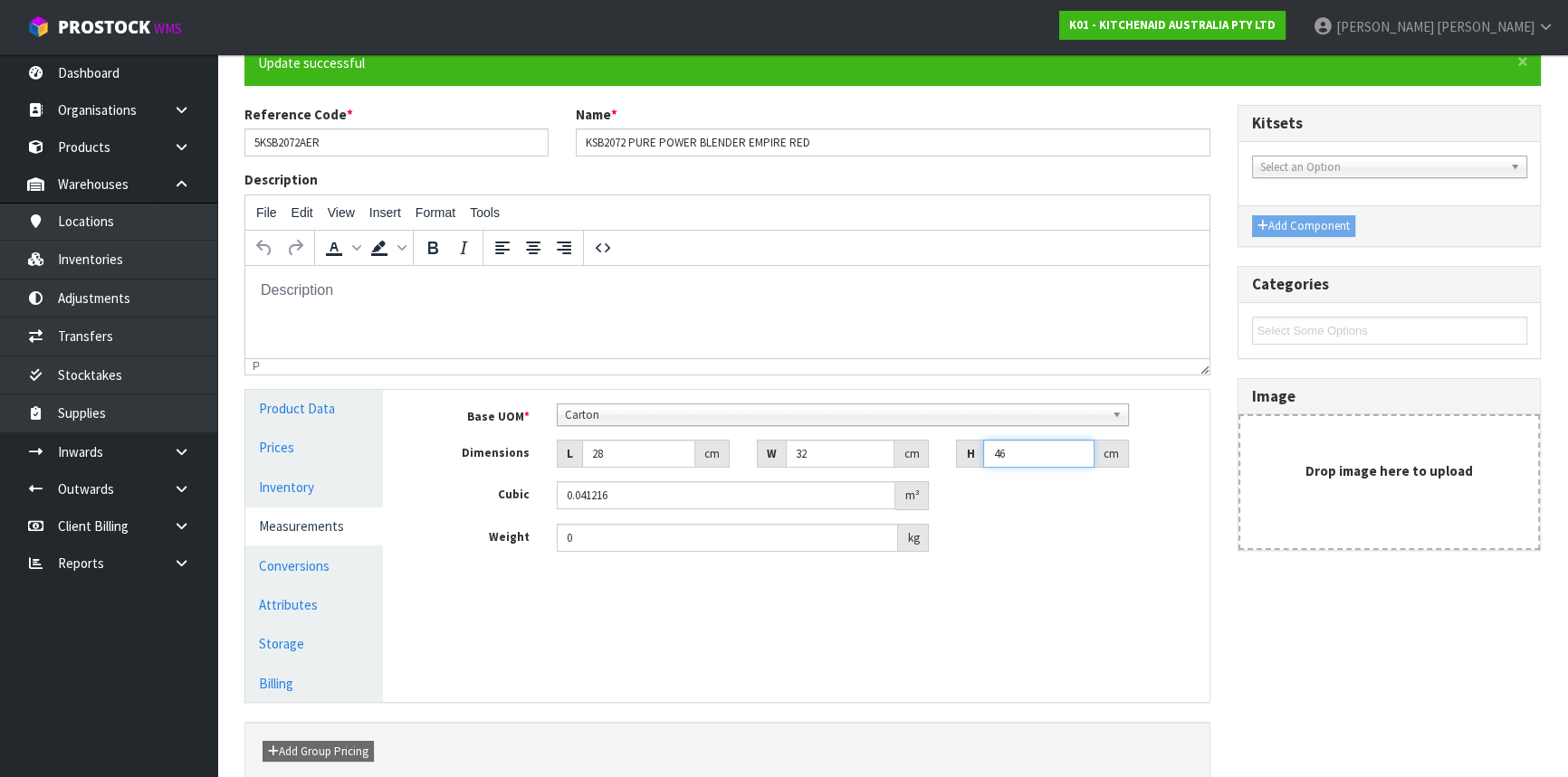
type input "46"
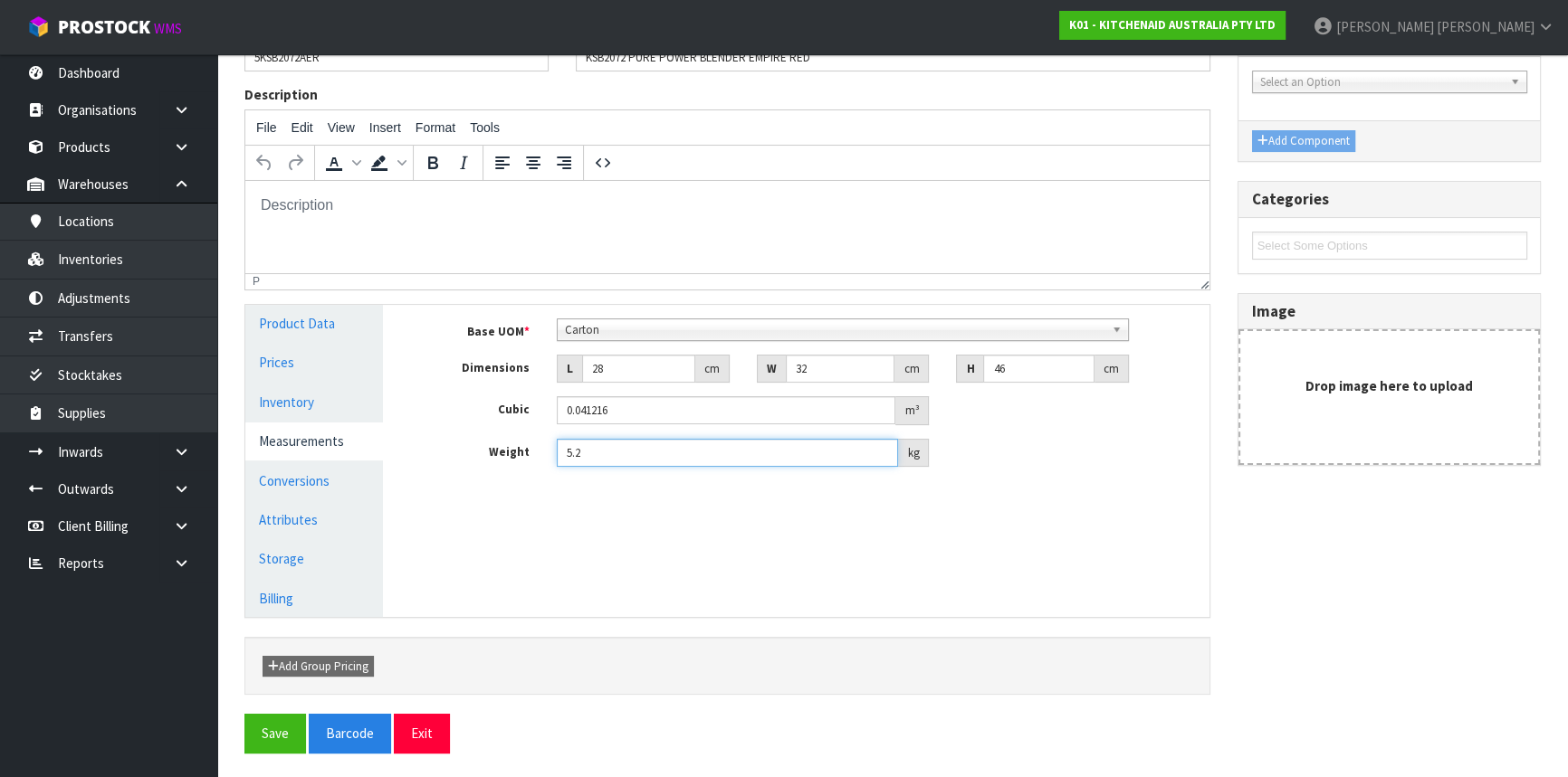
scroll to position [250, 0]
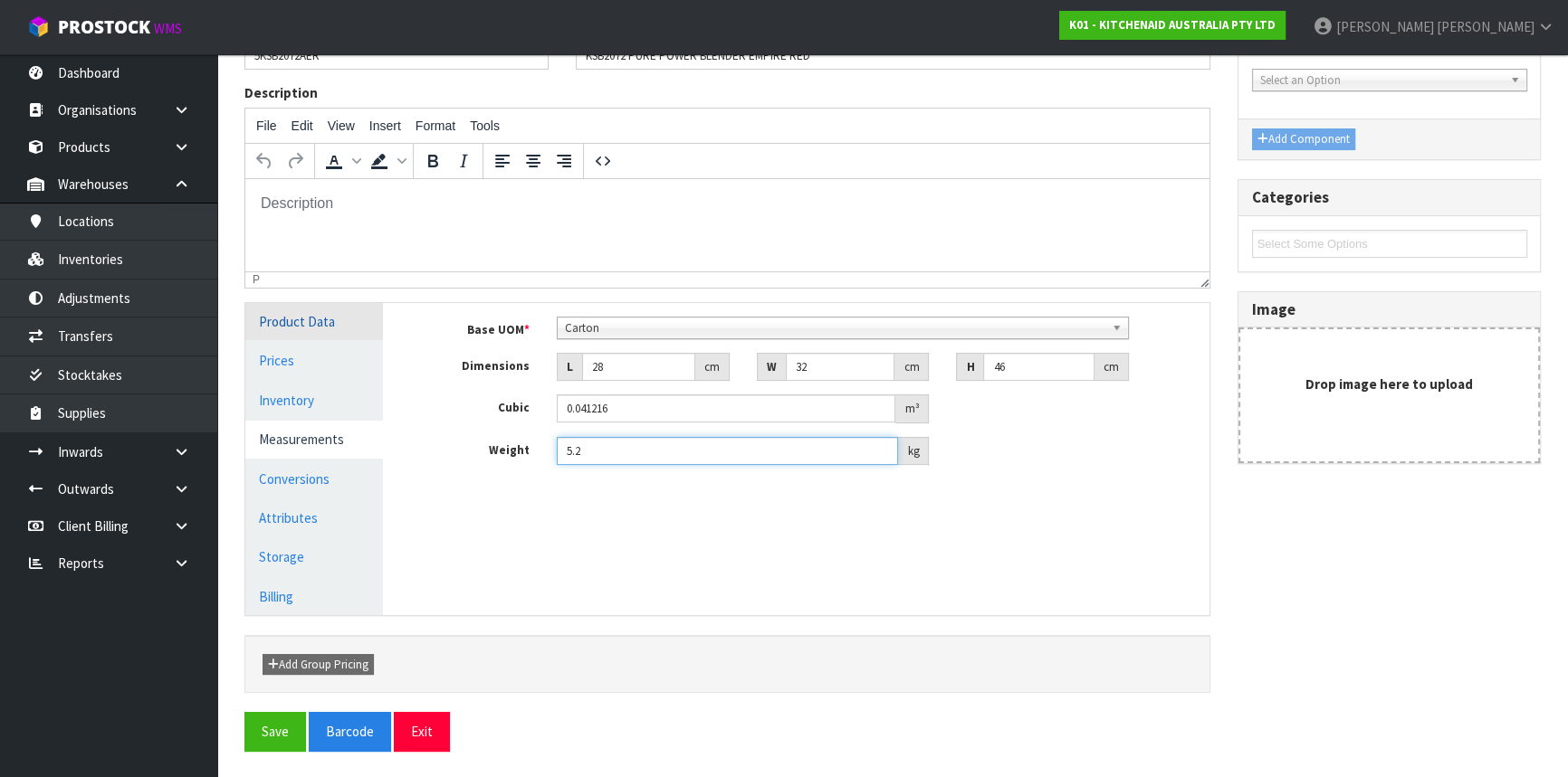
type input "5.2"
click at [303, 312] on link "Product Data" at bounding box center [315, 322] width 138 height 37
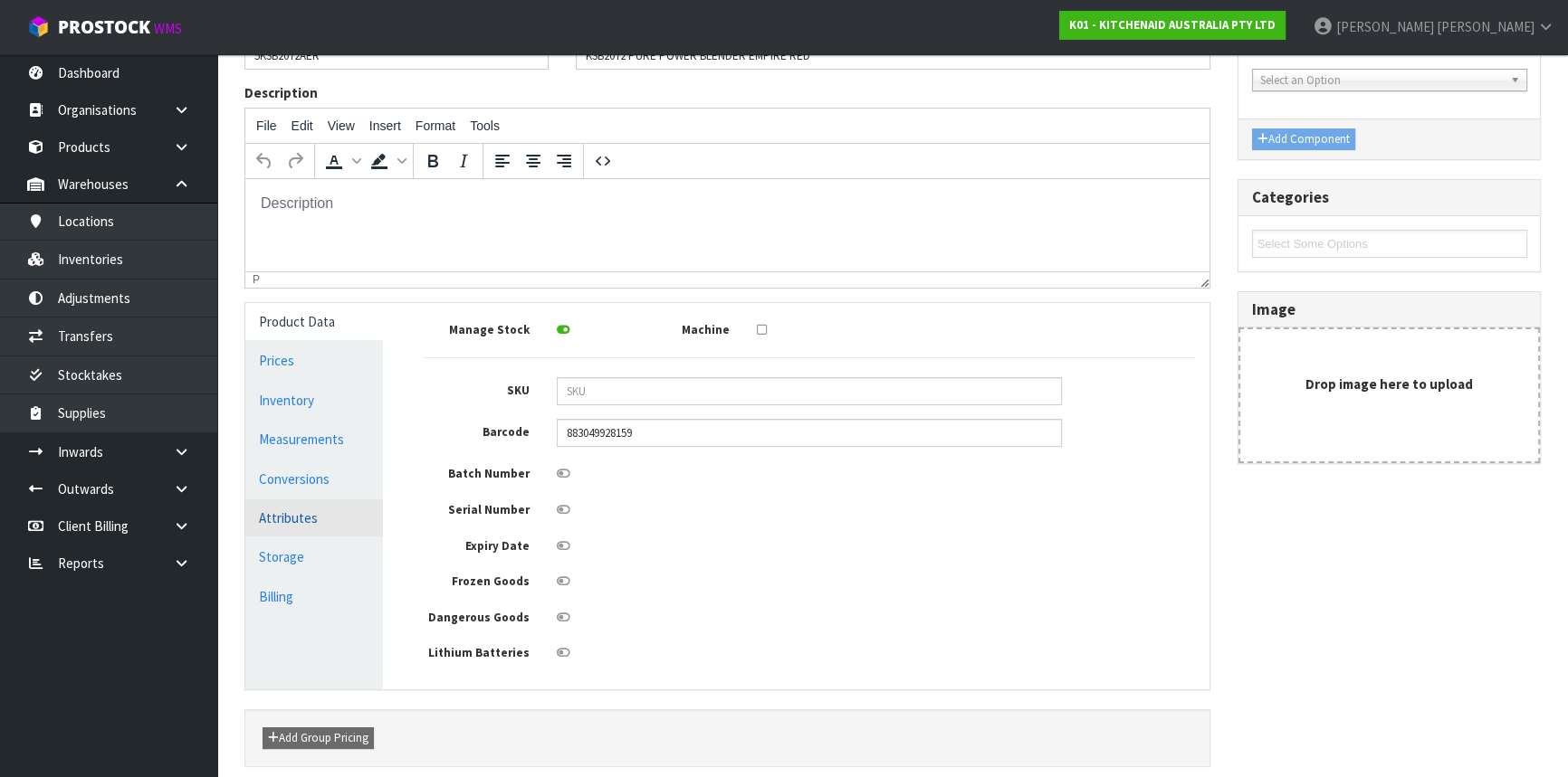
scroll to position [331, 0]
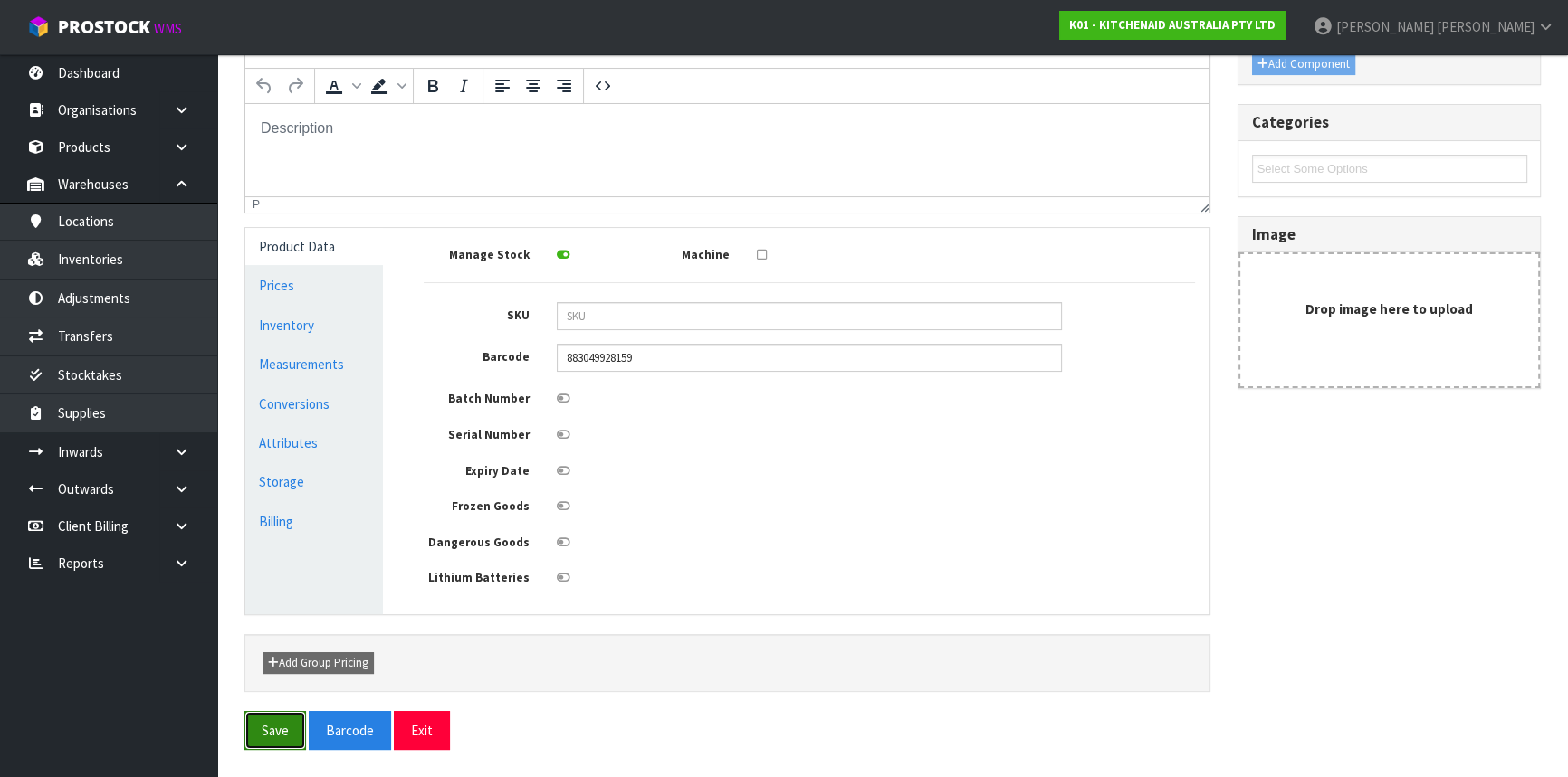
click at [272, 742] on button "Save" at bounding box center [275, 730] width 61 height 39
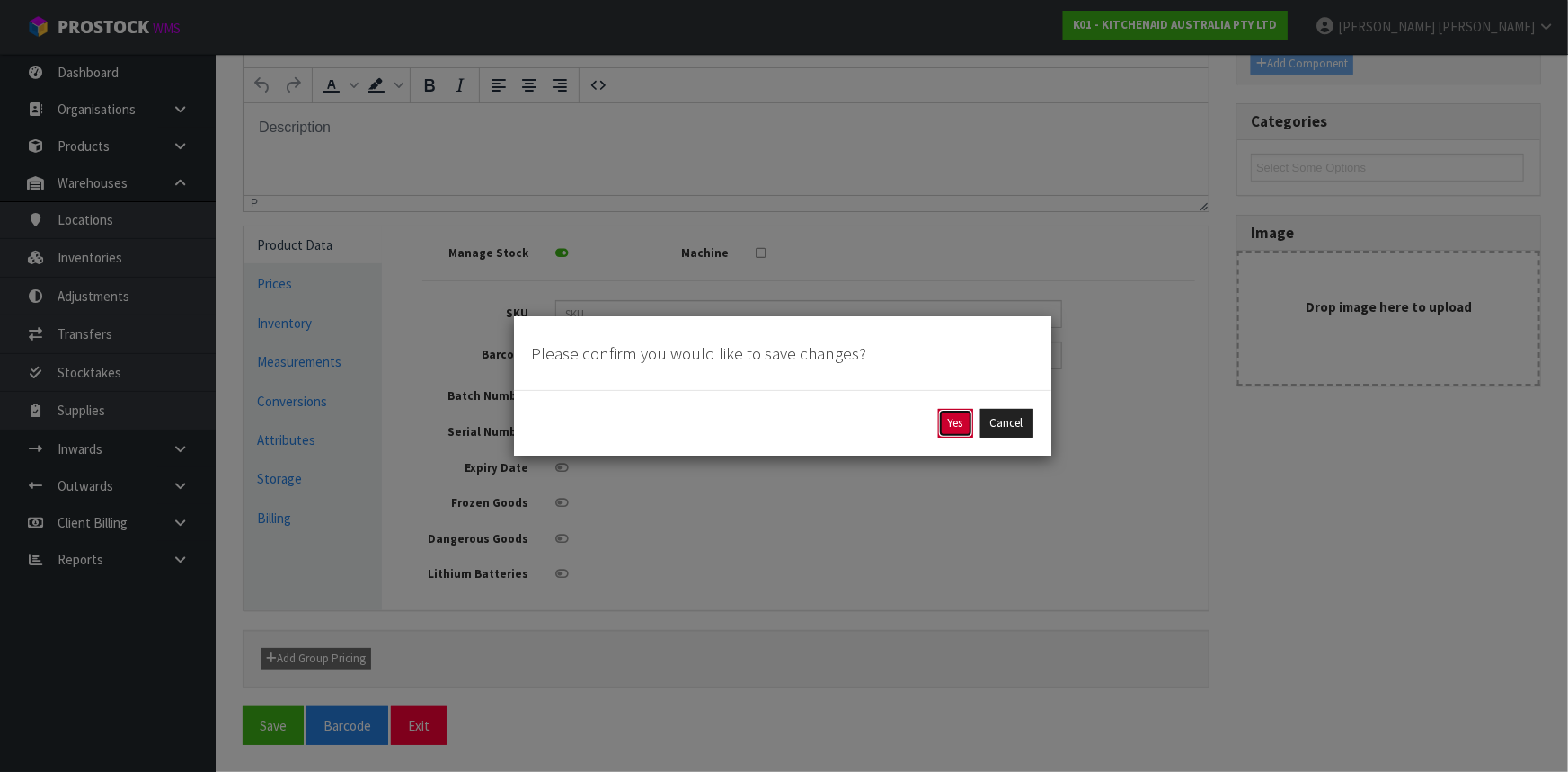
click at [966, 432] on button "Yes" at bounding box center [955, 423] width 35 height 29
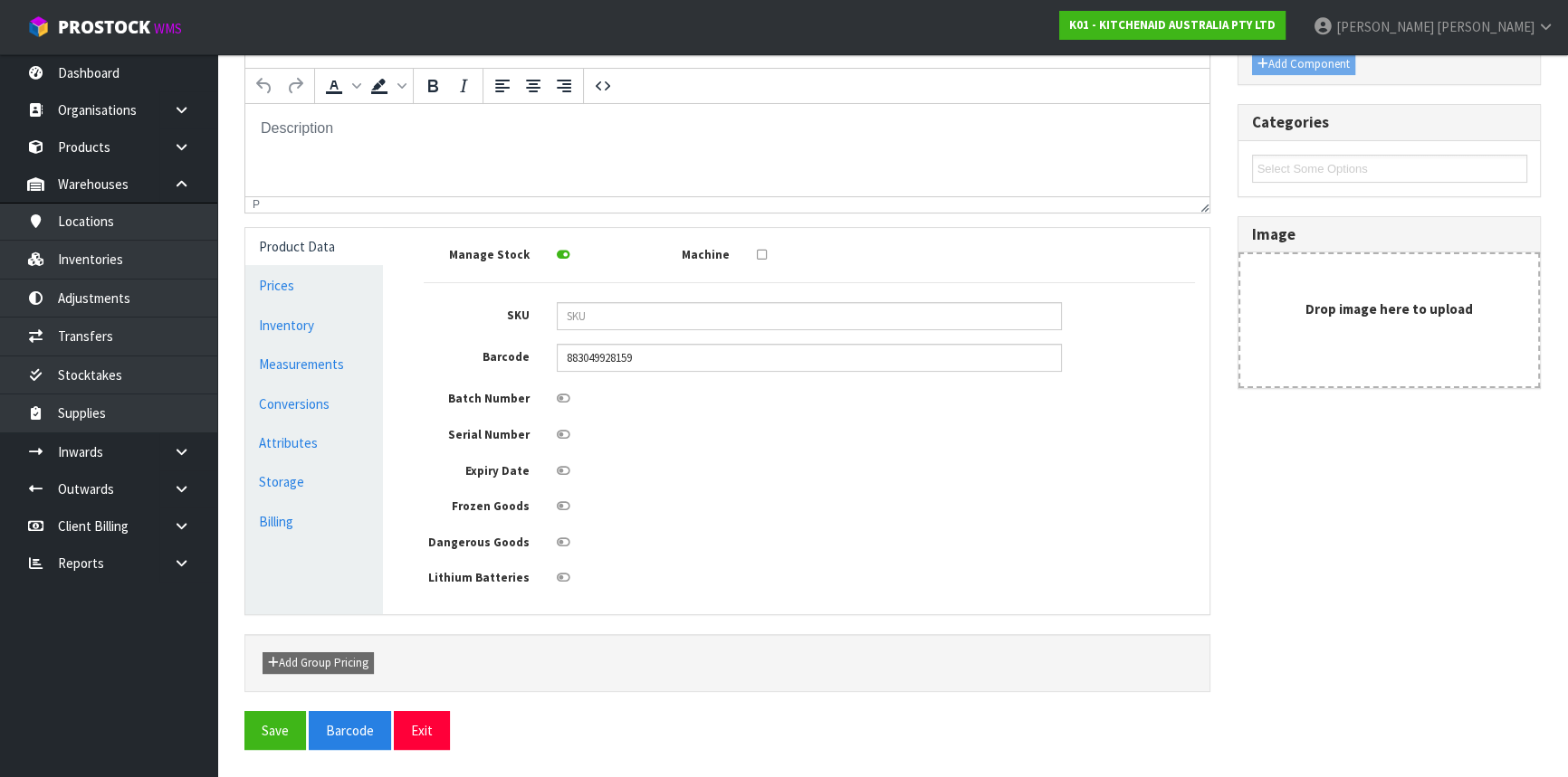
scroll to position [0, 0]
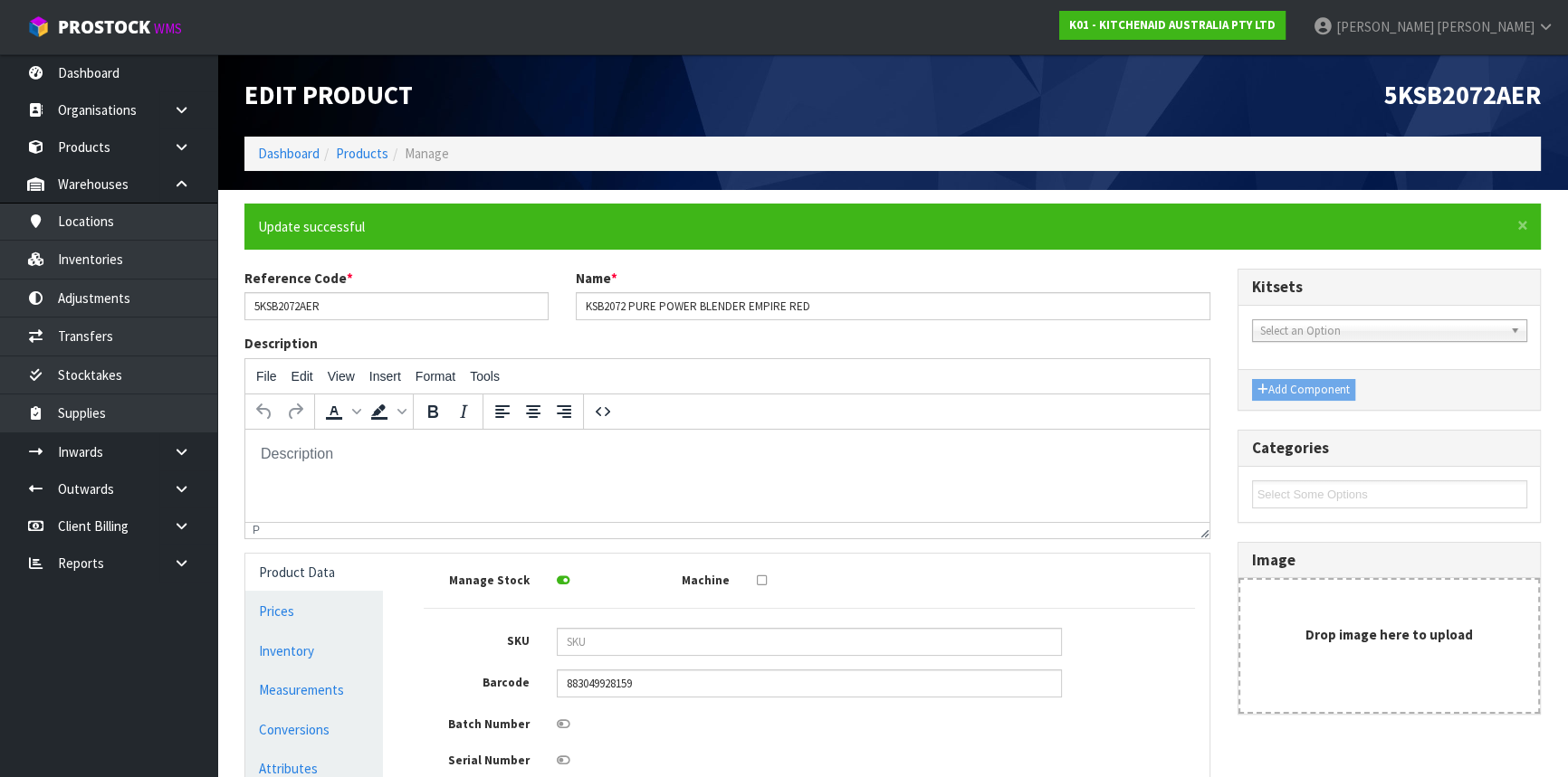
click at [390, 559] on div "Product Data Prices Inventory Measurements Conversions Attributes Storage Billi…" at bounding box center [314, 746] width 165 height 386
click at [362, 155] on link "Products" at bounding box center [362, 154] width 52 height 17
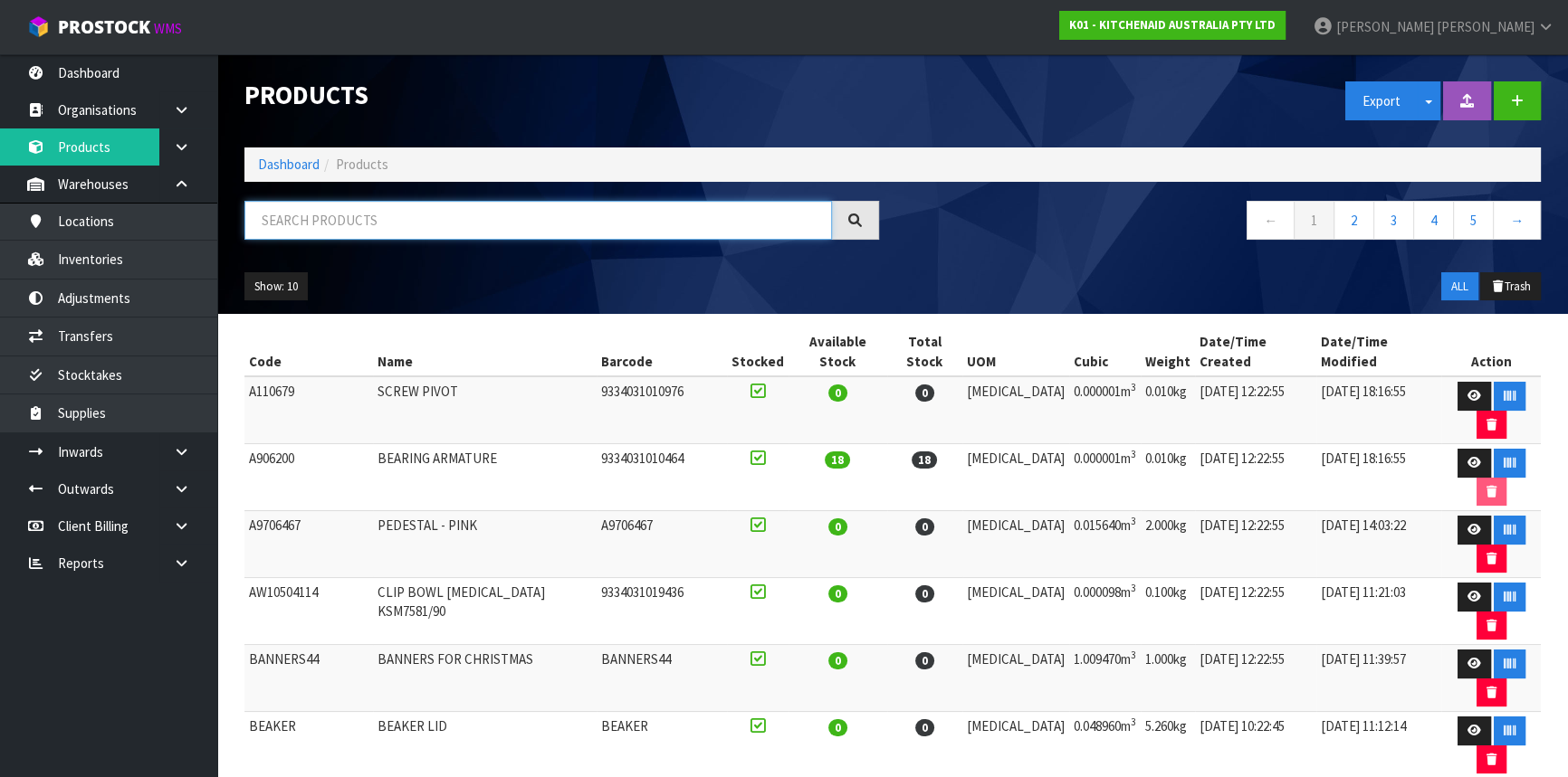
click at [364, 207] on input "text" at bounding box center [538, 221] width 587 height 39
paste input "2072"
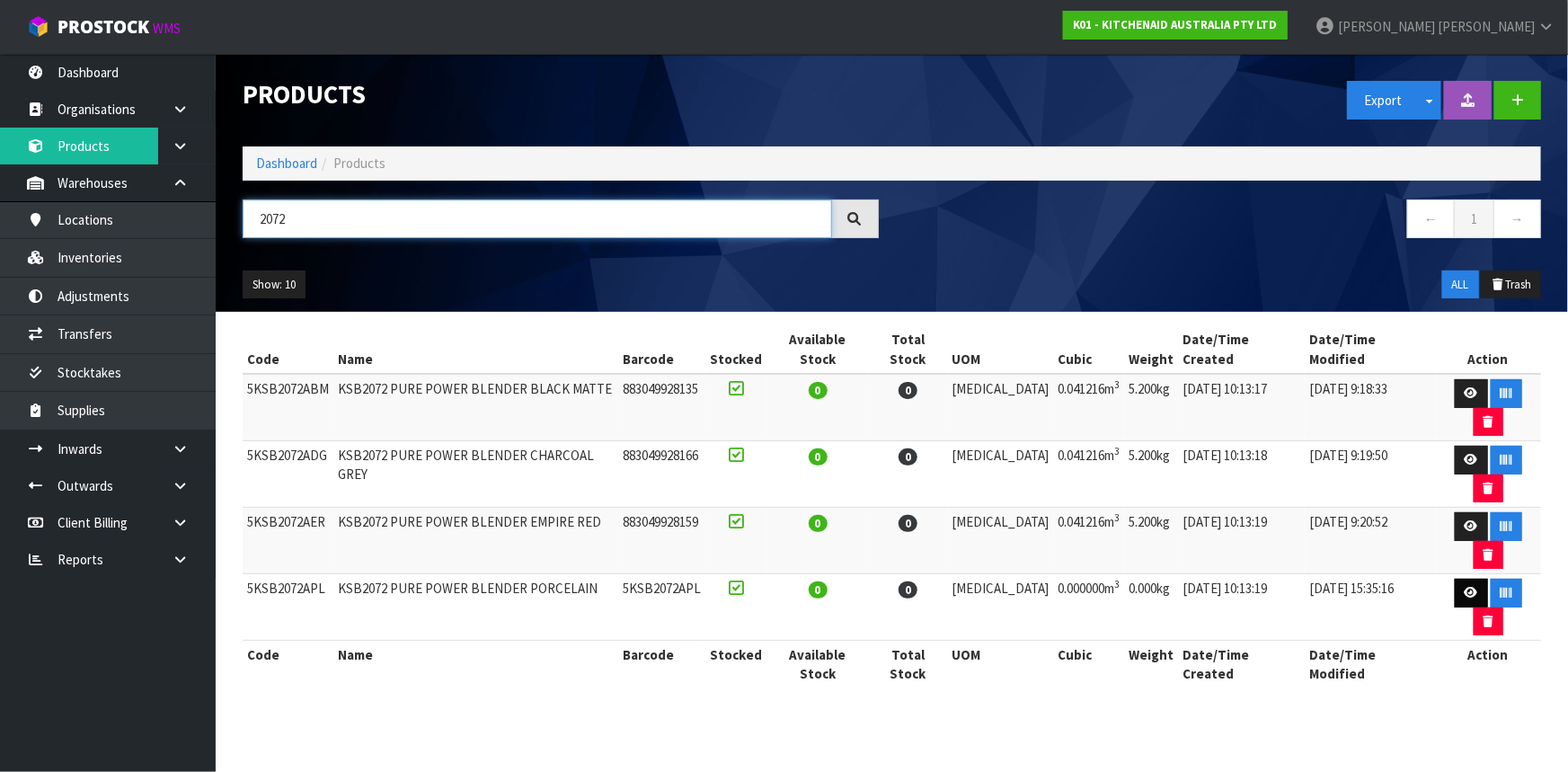
type input "2072"
click at [1465, 587] on icon at bounding box center [1471, 593] width 14 height 12
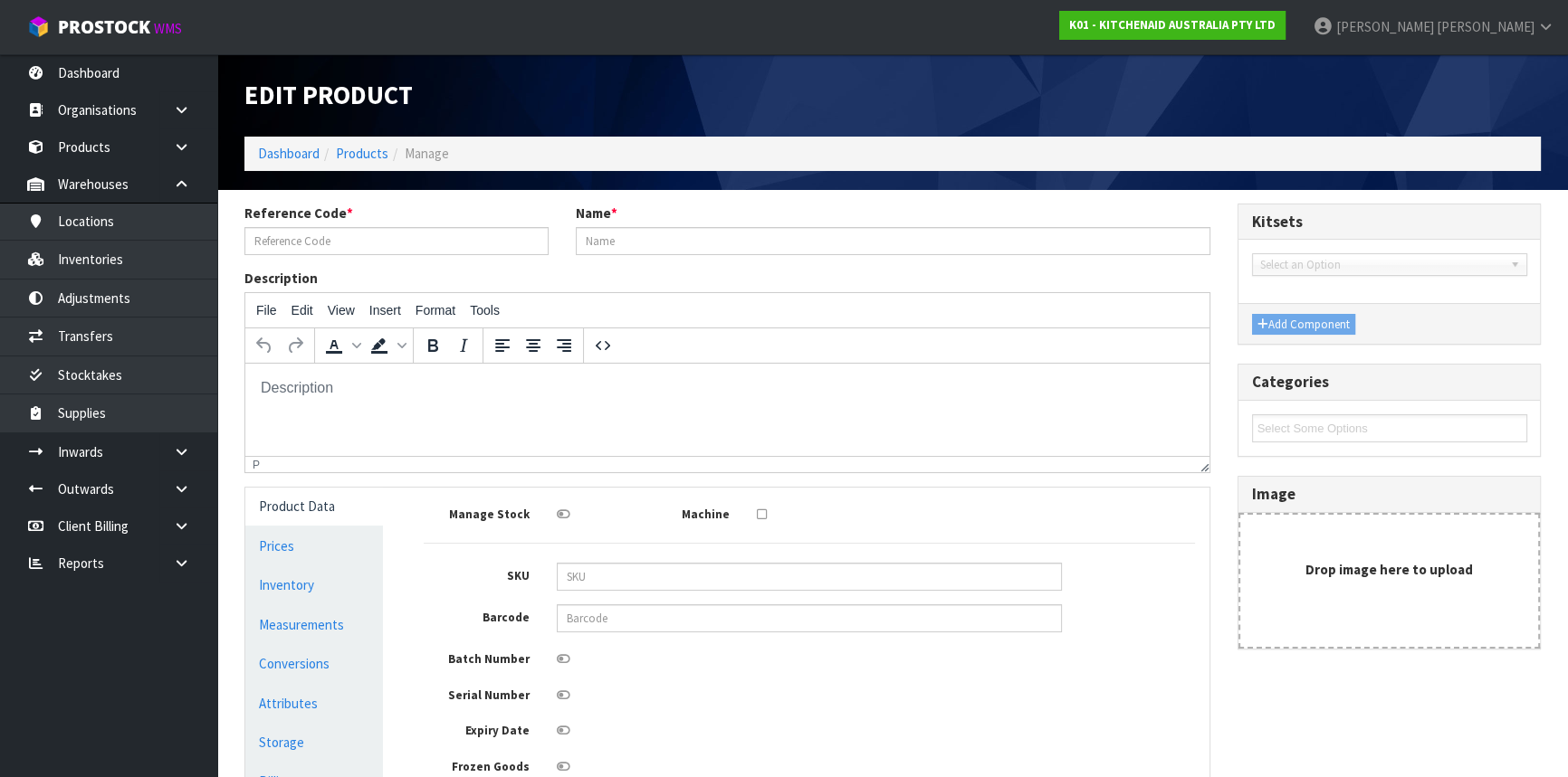
type input "5KSB2072APL"
type input "KSB2072 PURE POWER BLENDER PORCELAIN"
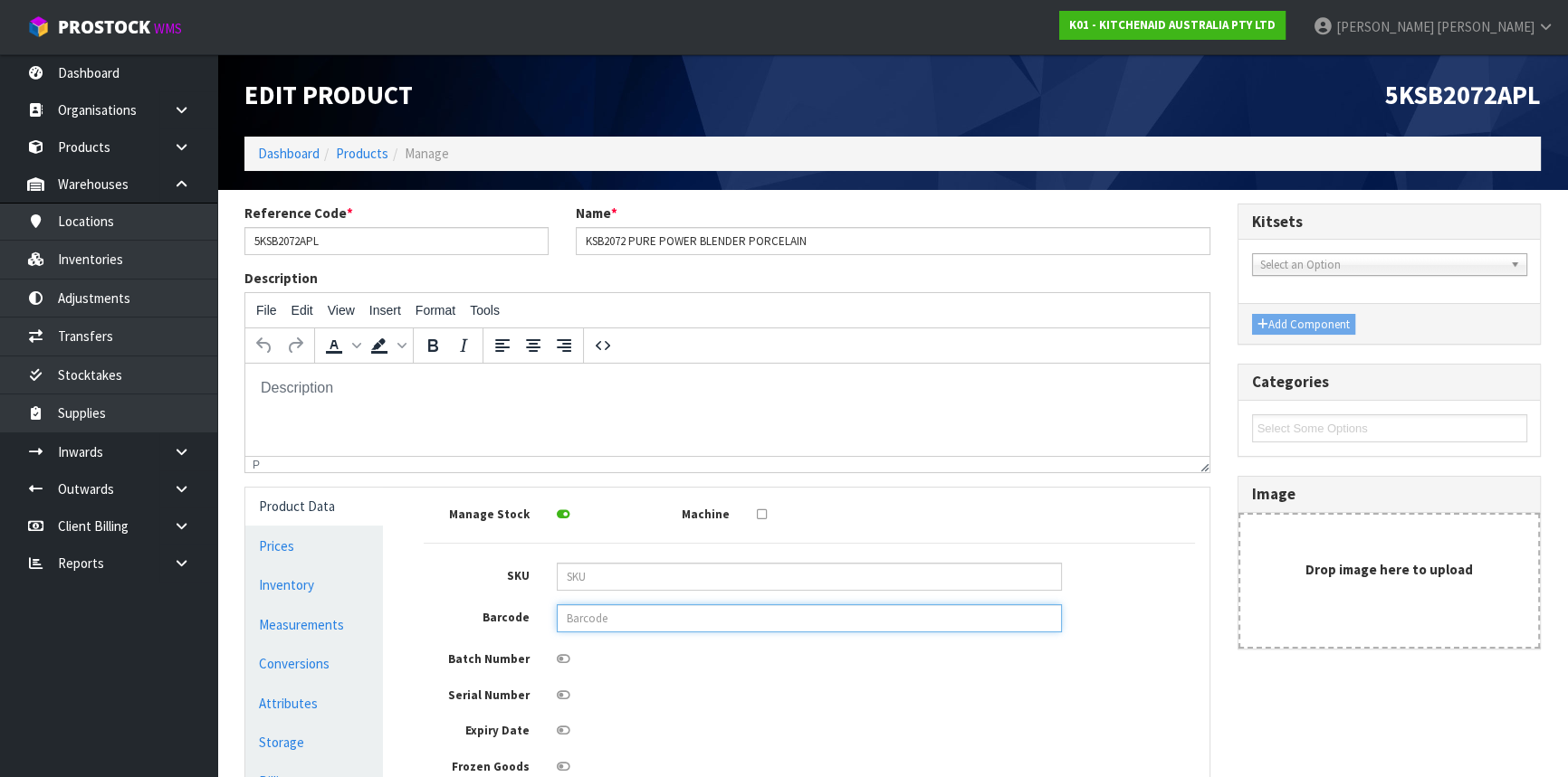
click at [756, 621] on input "text" at bounding box center [809, 619] width 505 height 28
type input "883049928142"
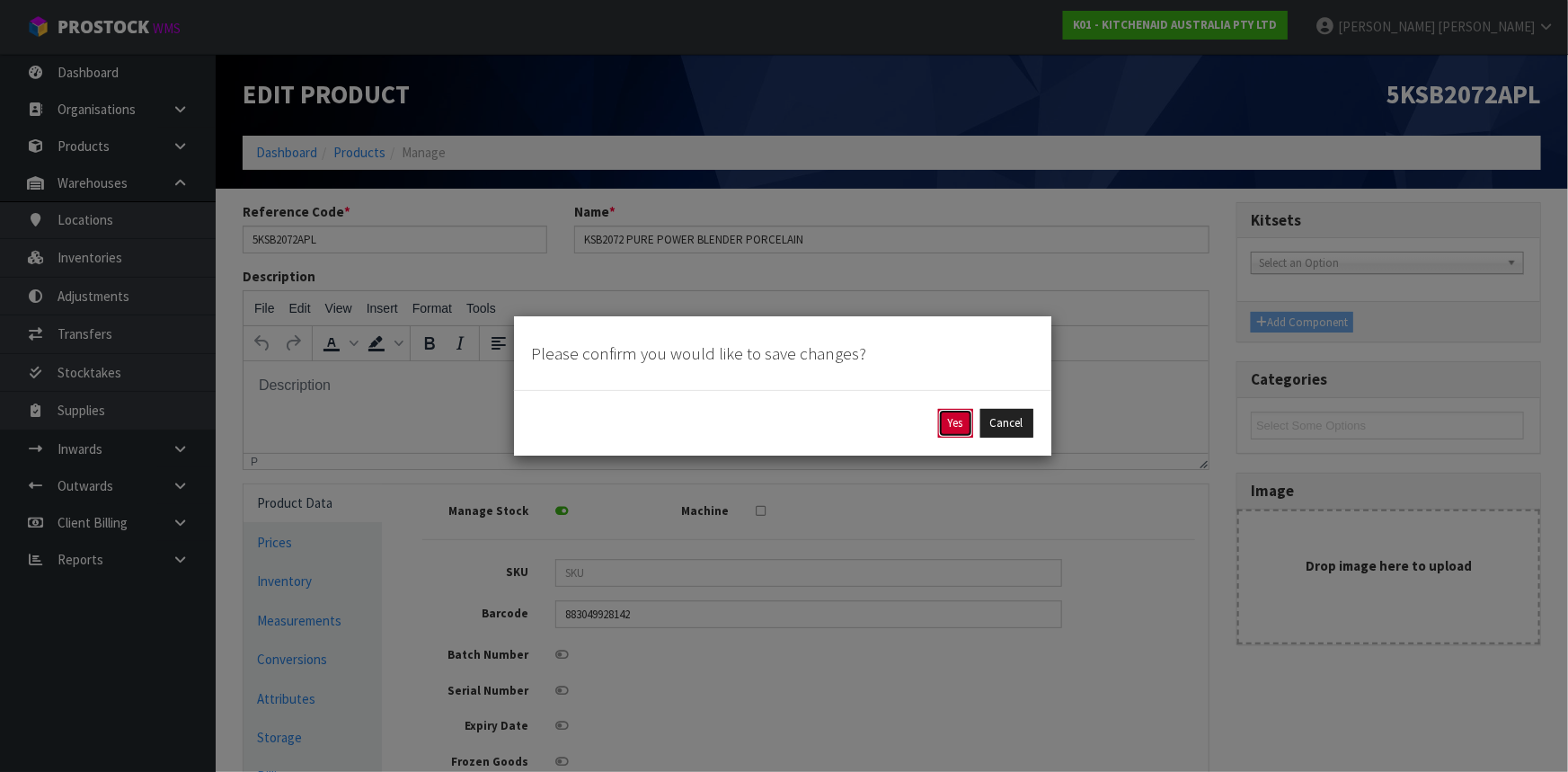
click at [958, 424] on button "Yes" at bounding box center [955, 423] width 35 height 29
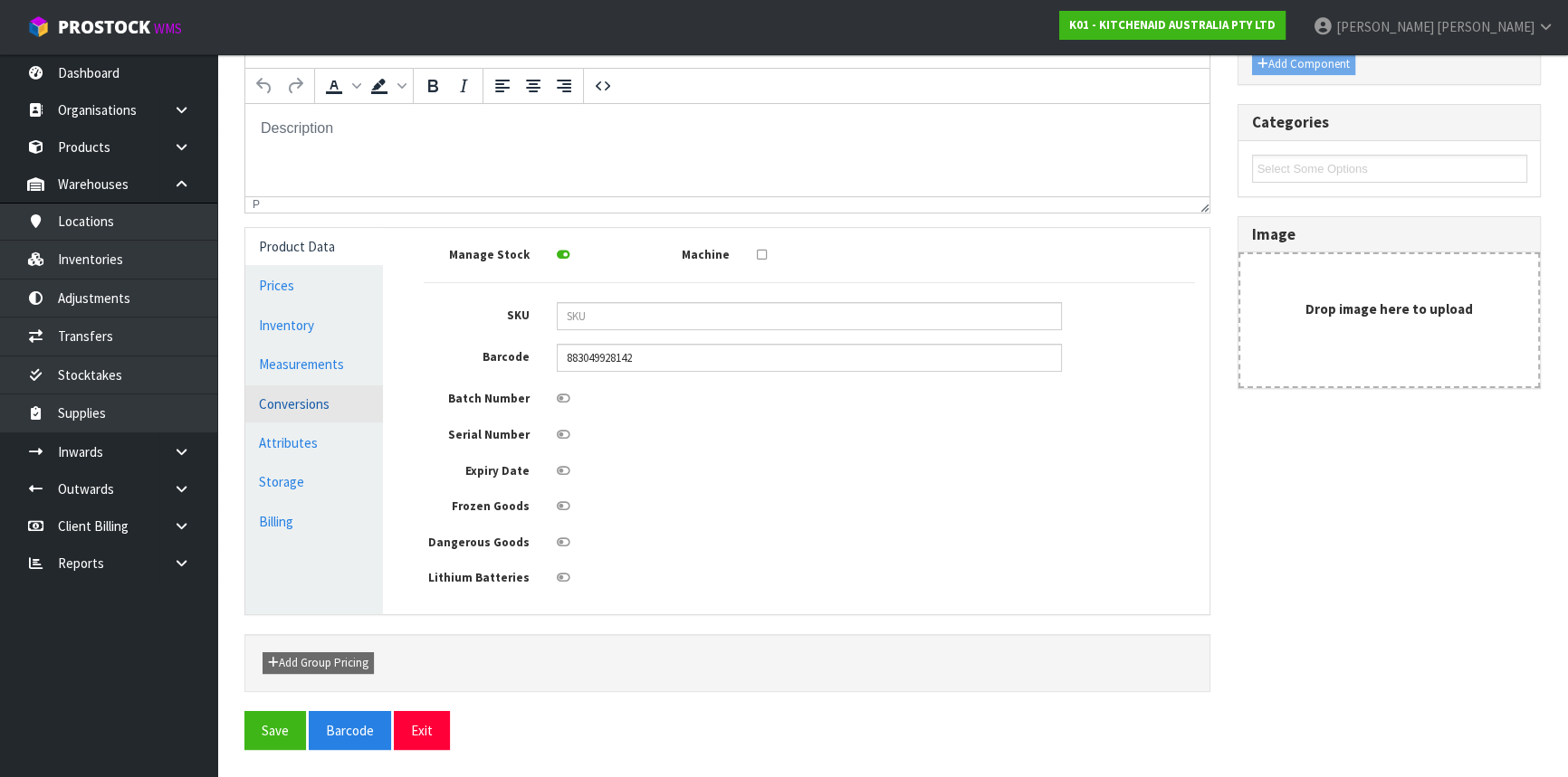
click at [327, 392] on link "Conversions" at bounding box center [315, 404] width 138 height 37
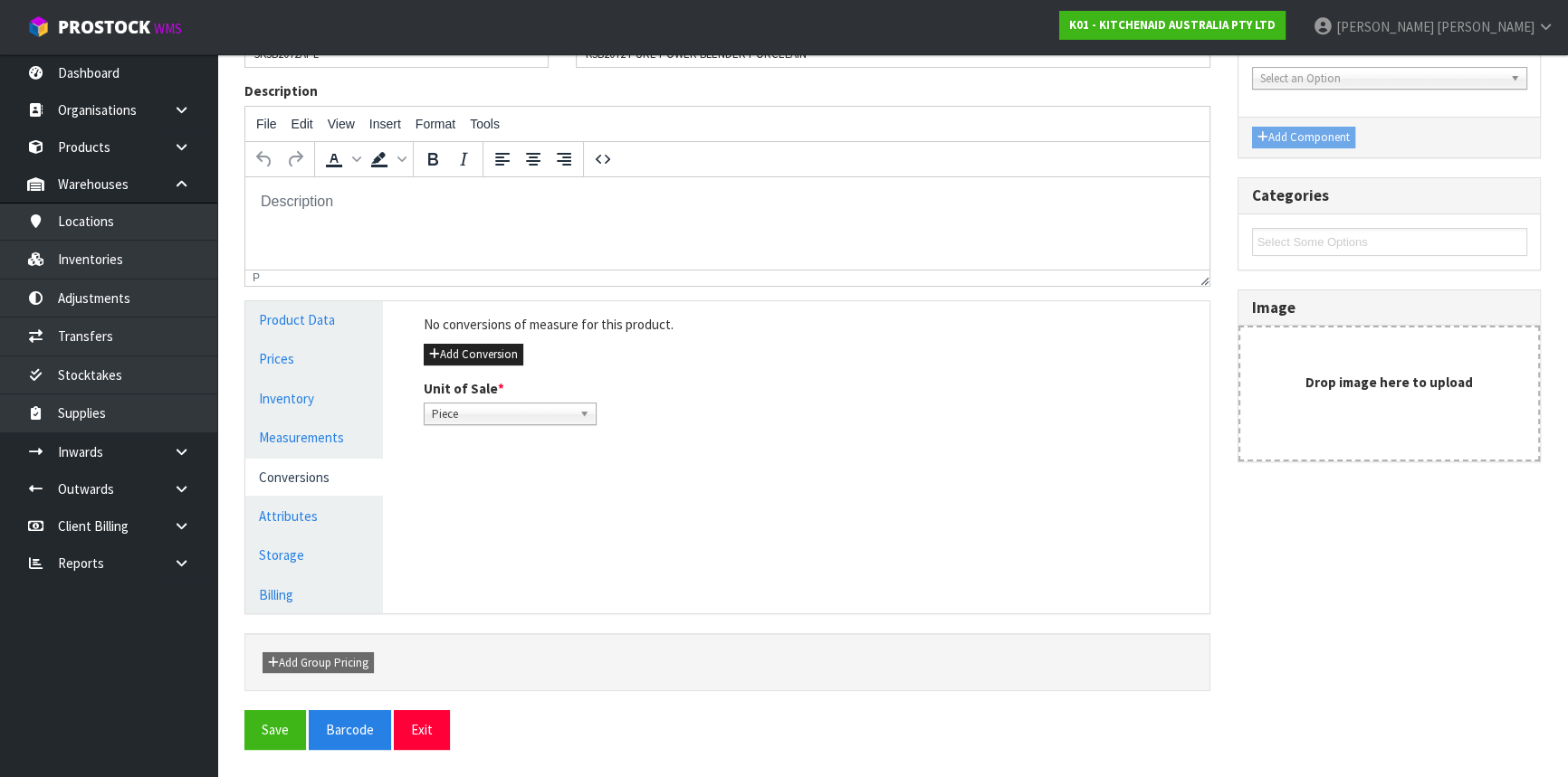
scroll to position [250, 0]
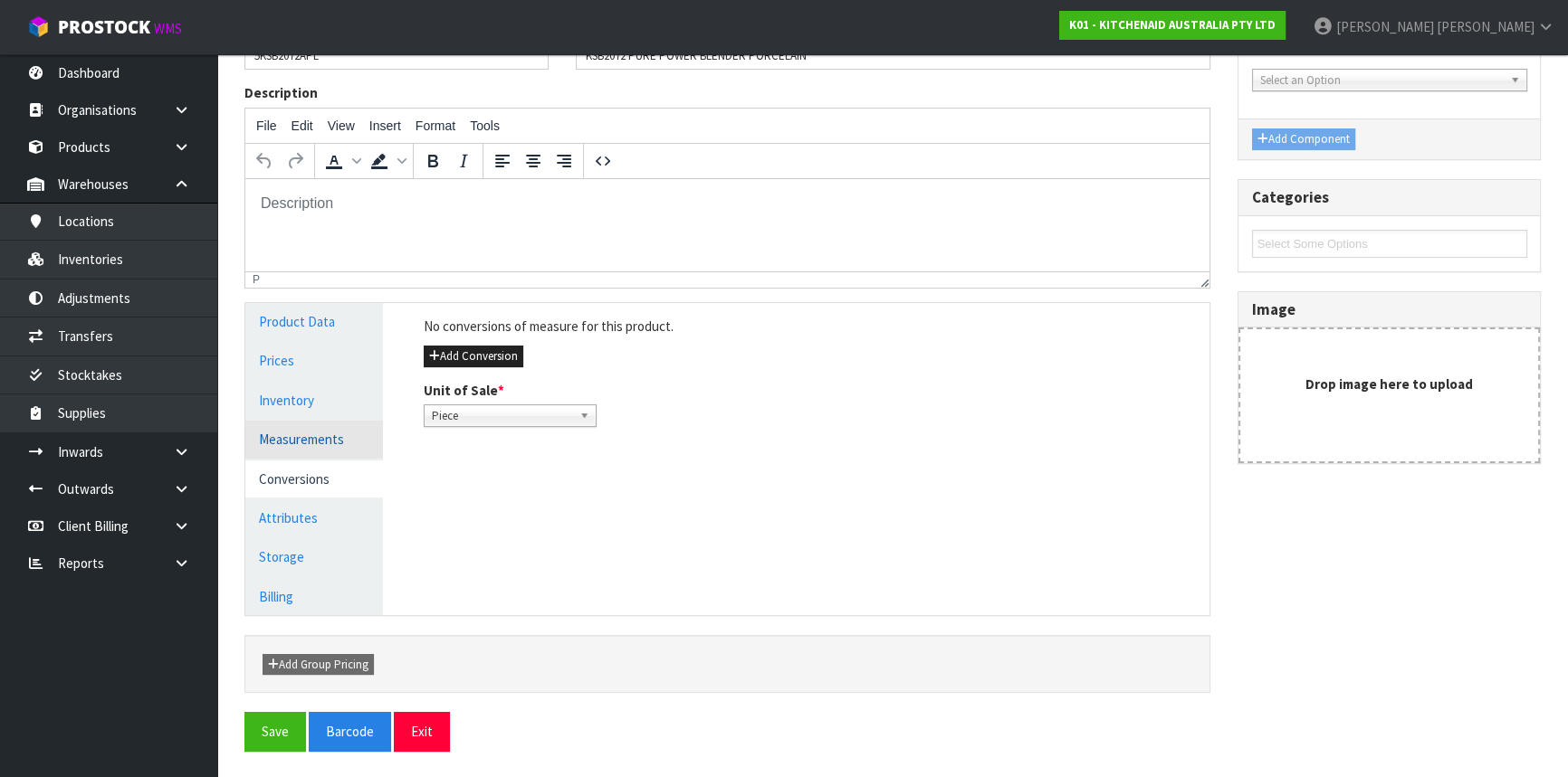
click at [314, 439] on link "Measurements" at bounding box center [315, 439] width 138 height 37
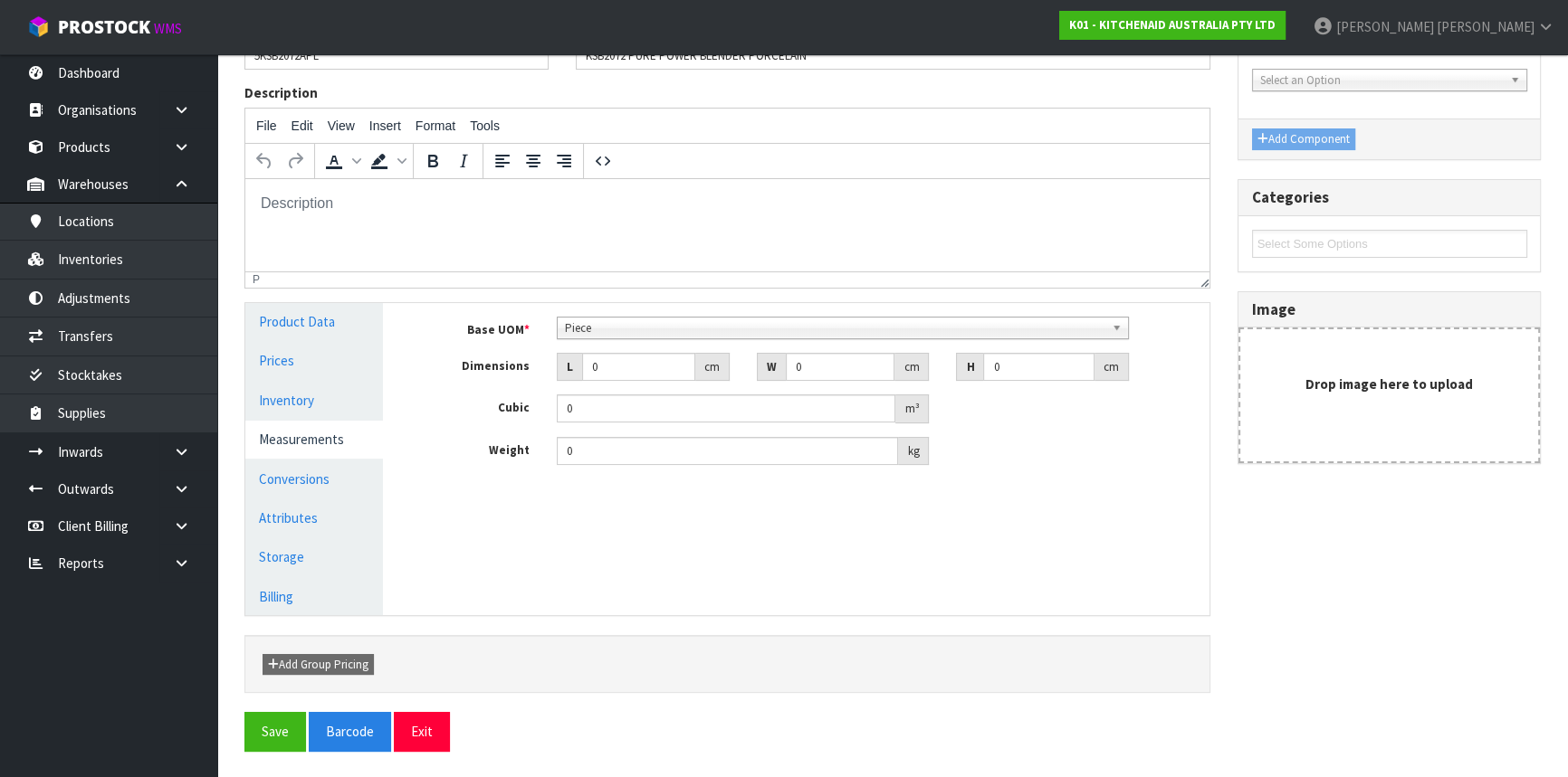
scroll to position [348, 0]
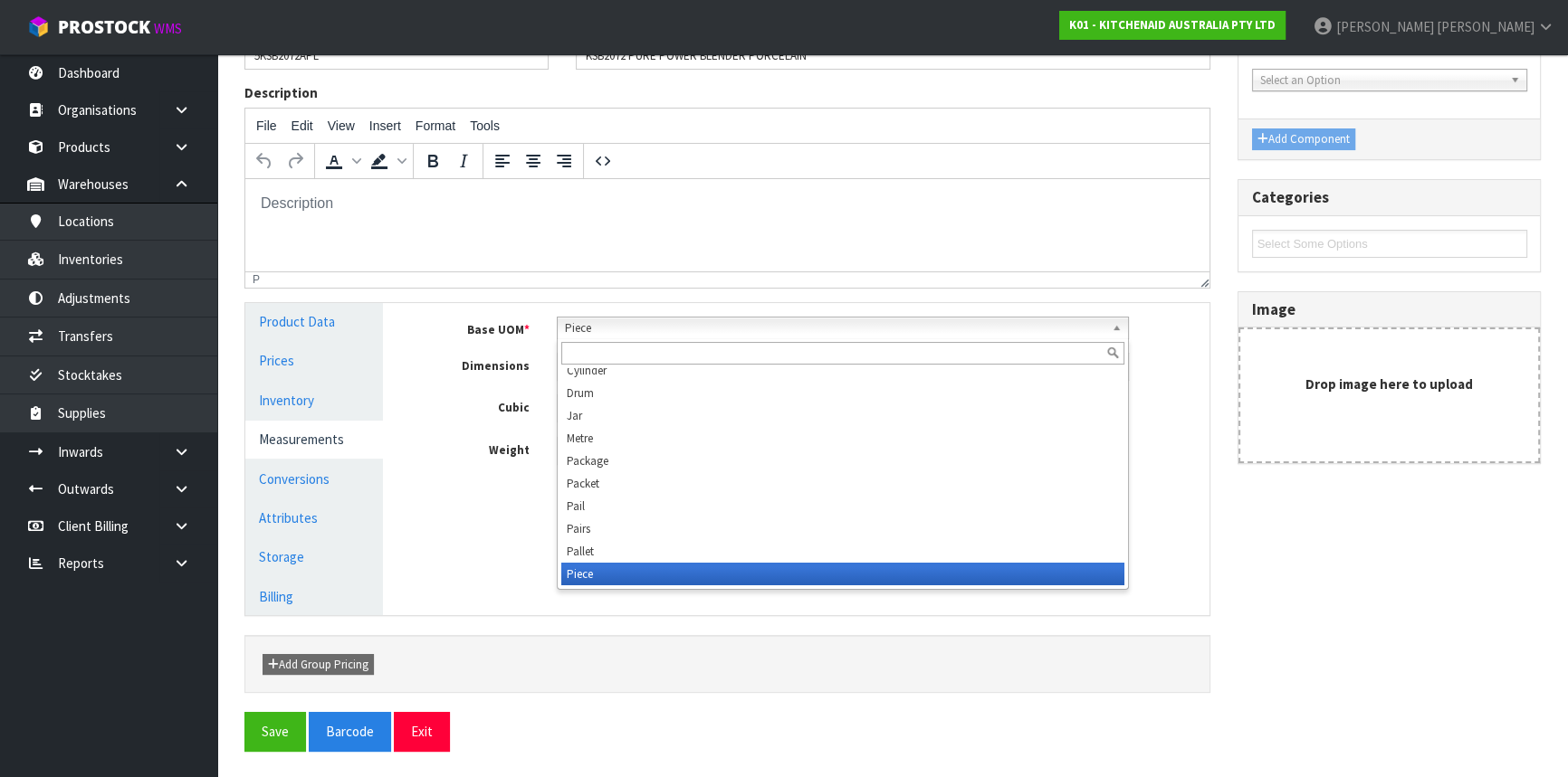
drag, startPoint x: 607, startPoint y: 321, endPoint x: 493, endPoint y: 343, distance: 116.1
click at [493, 343] on div "Base UOM * Bag Bar Basket Bin Bottle Box Bundle Cabinet Cage Carton Case Coil C…" at bounding box center [809, 391] width 771 height 149
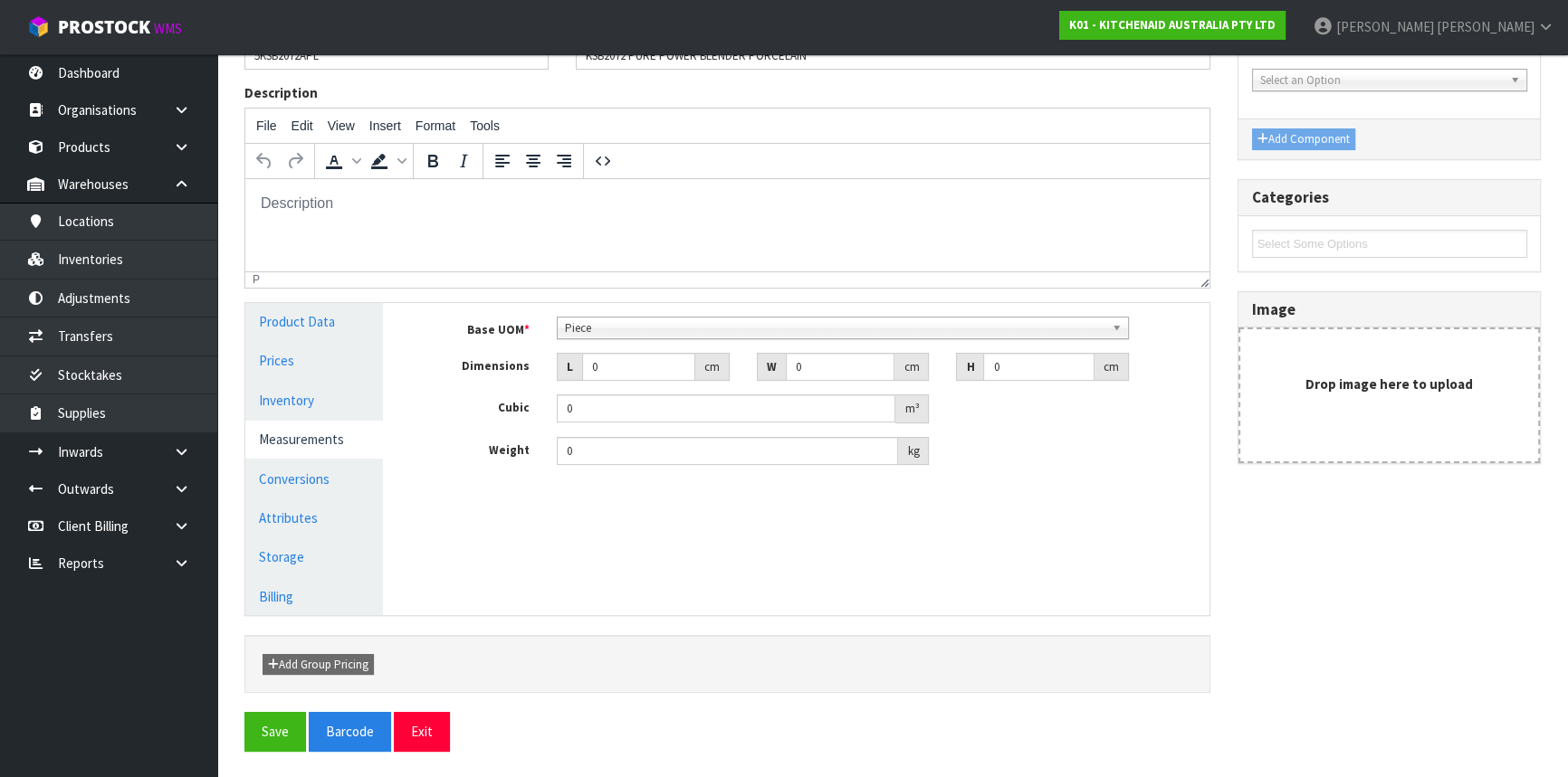
click at [611, 332] on span "Piece" at bounding box center [835, 328] width 540 height 21
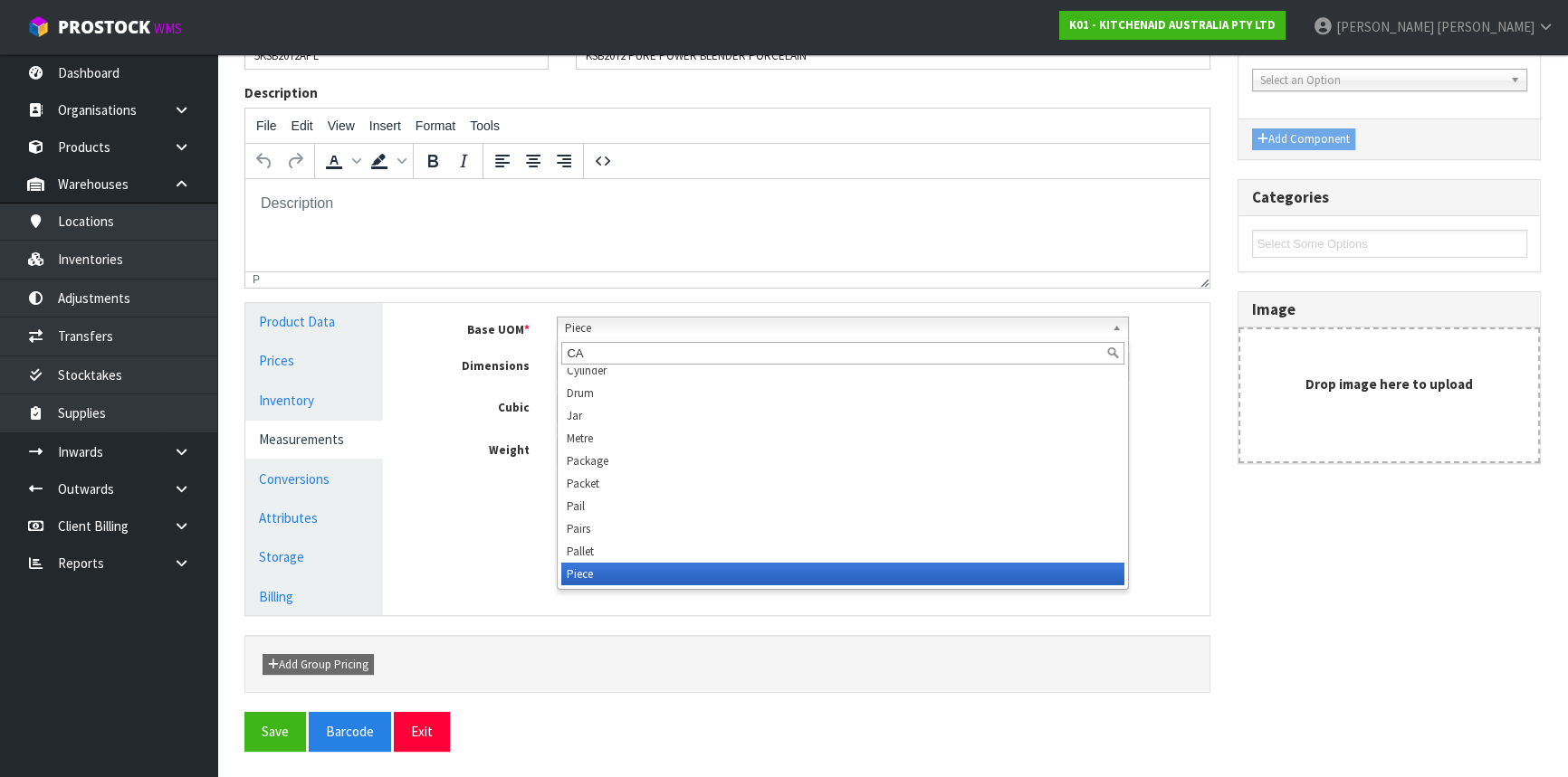
scroll to position [0, 0]
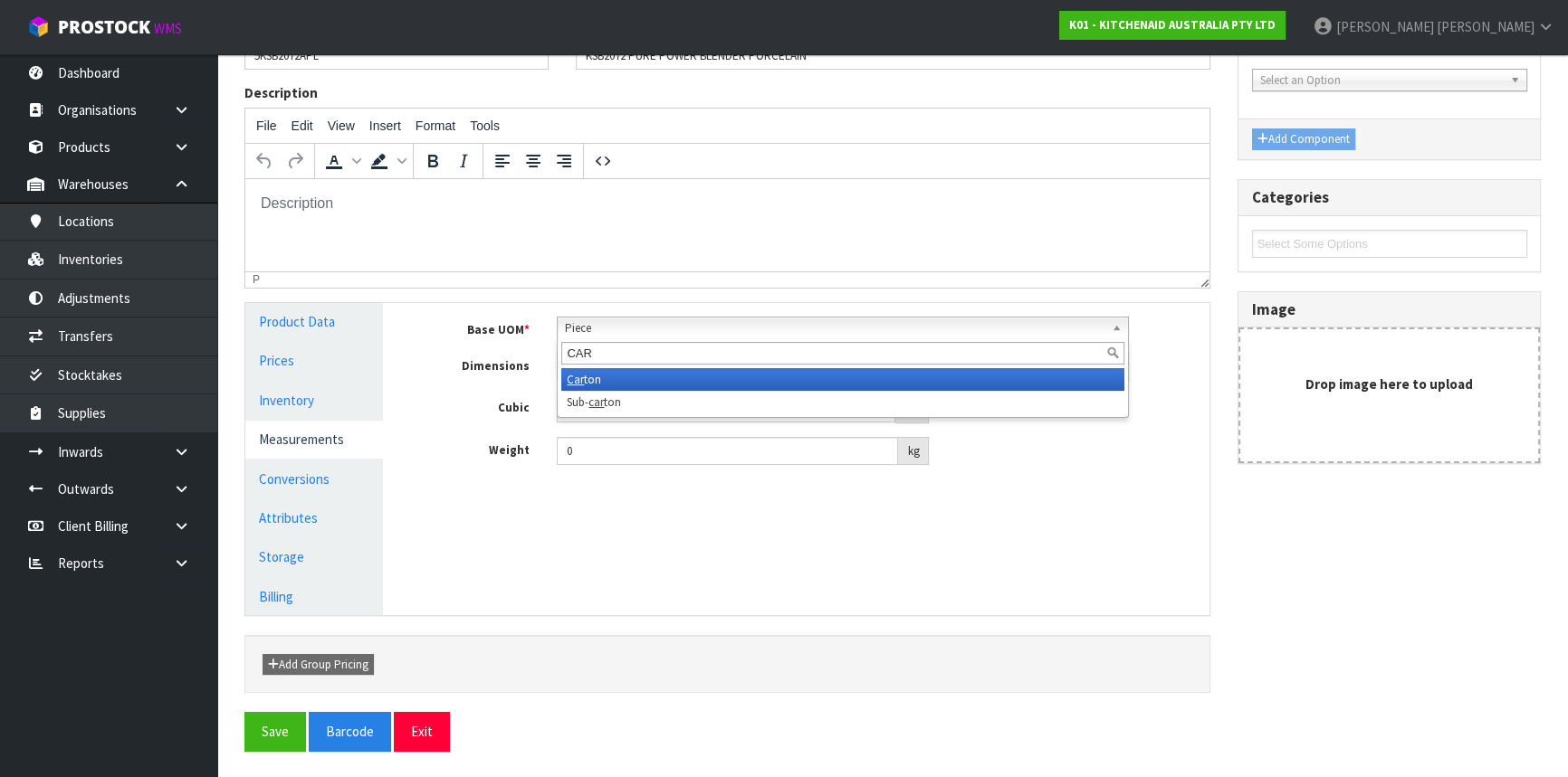
type input "CAR"
click at [598, 381] on li "Car ton" at bounding box center [842, 380] width 563 height 22
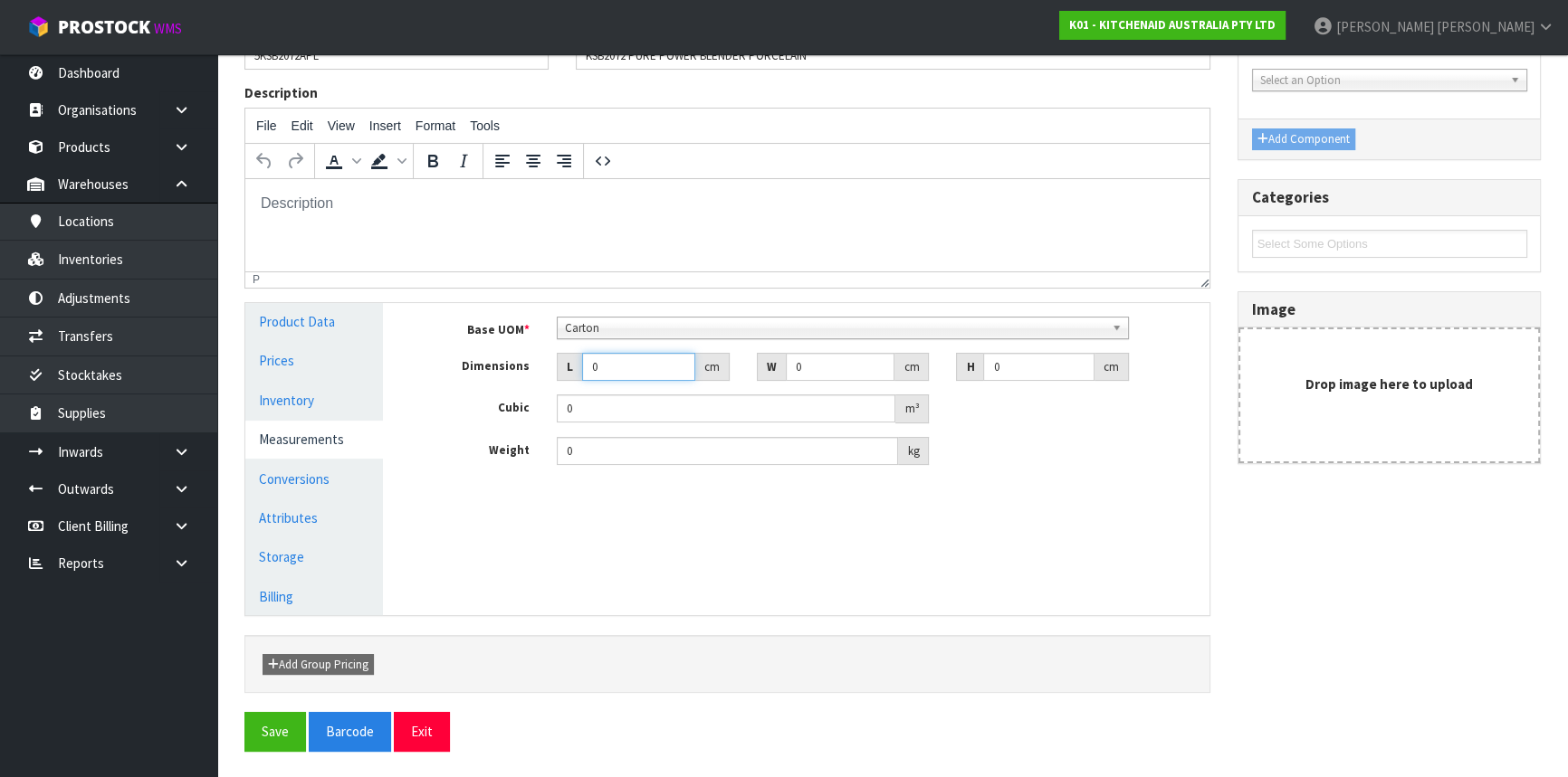
drag, startPoint x: 513, startPoint y: 373, endPoint x: 486, endPoint y: 378, distance: 27.5
click at [486, 378] on div "Dimensions L 0 cm W 0 cm H 0 cm" at bounding box center [810, 367] width 798 height 29
type input "2"
type input "0.000001"
type input "28"
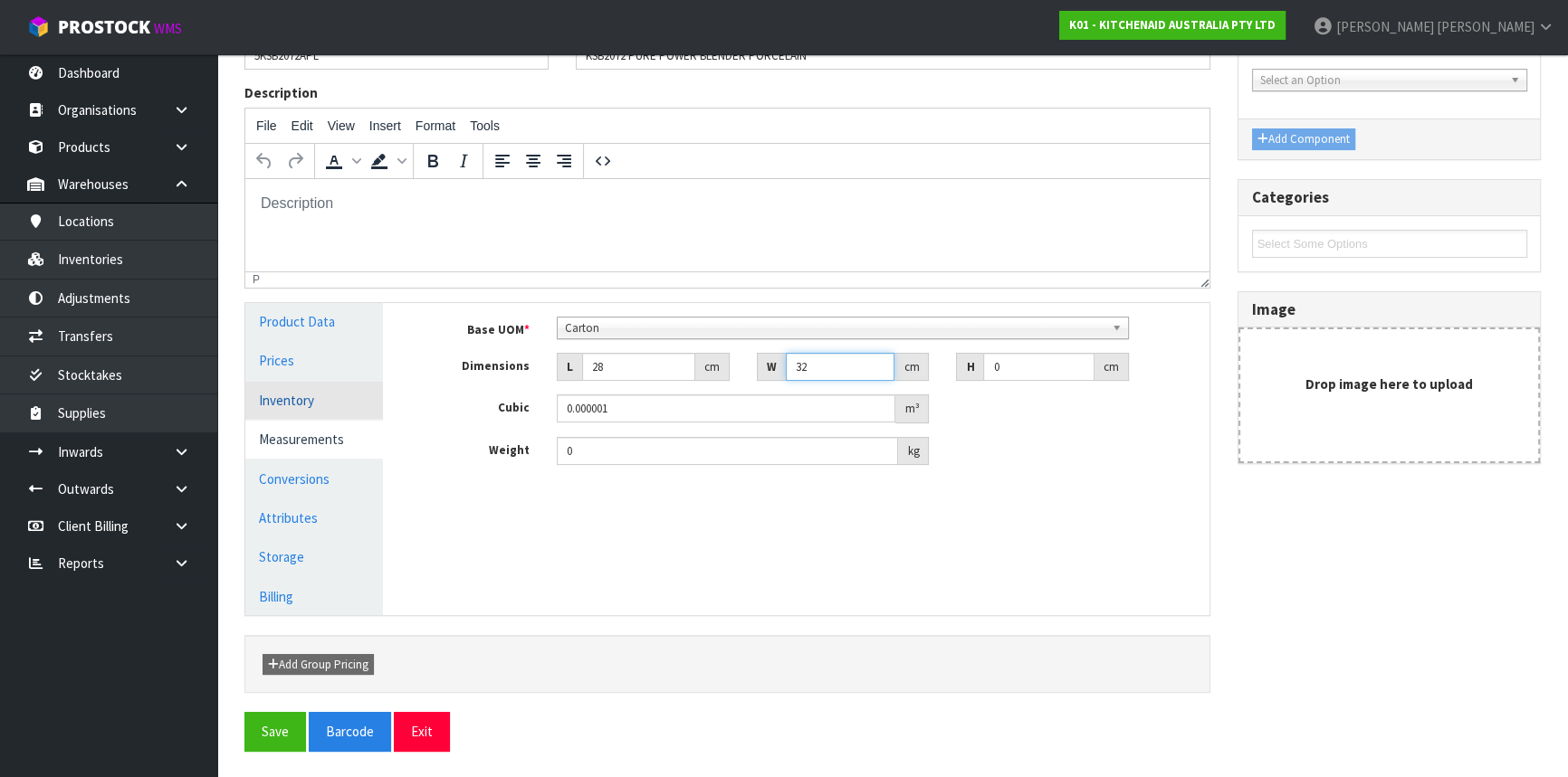
type input "32"
type input "4"
type input "0.003584"
type input "46"
type input "0.041216"
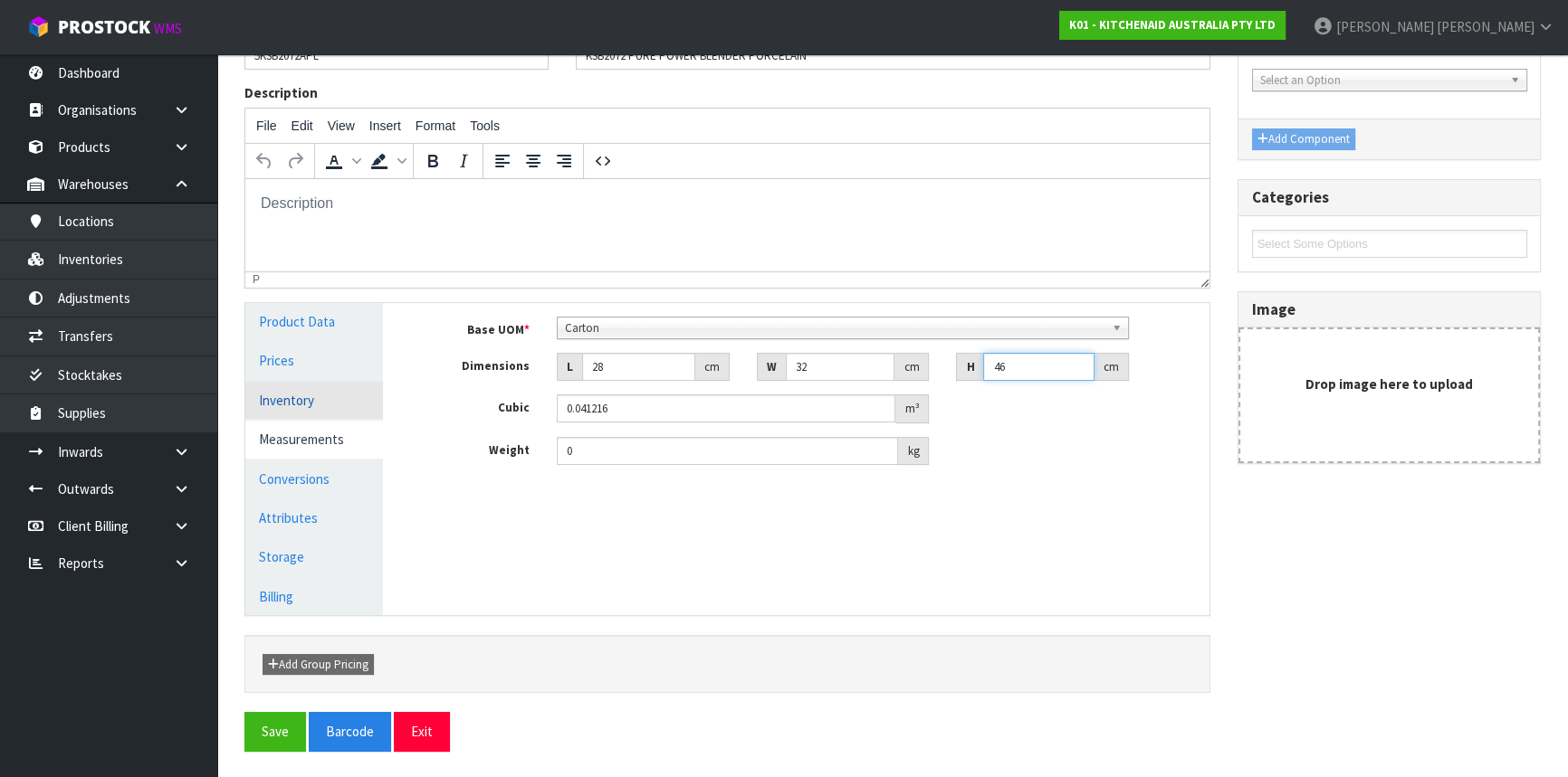
type input "46"
type input "5.2"
click at [285, 745] on button "Save" at bounding box center [275, 731] width 61 height 39
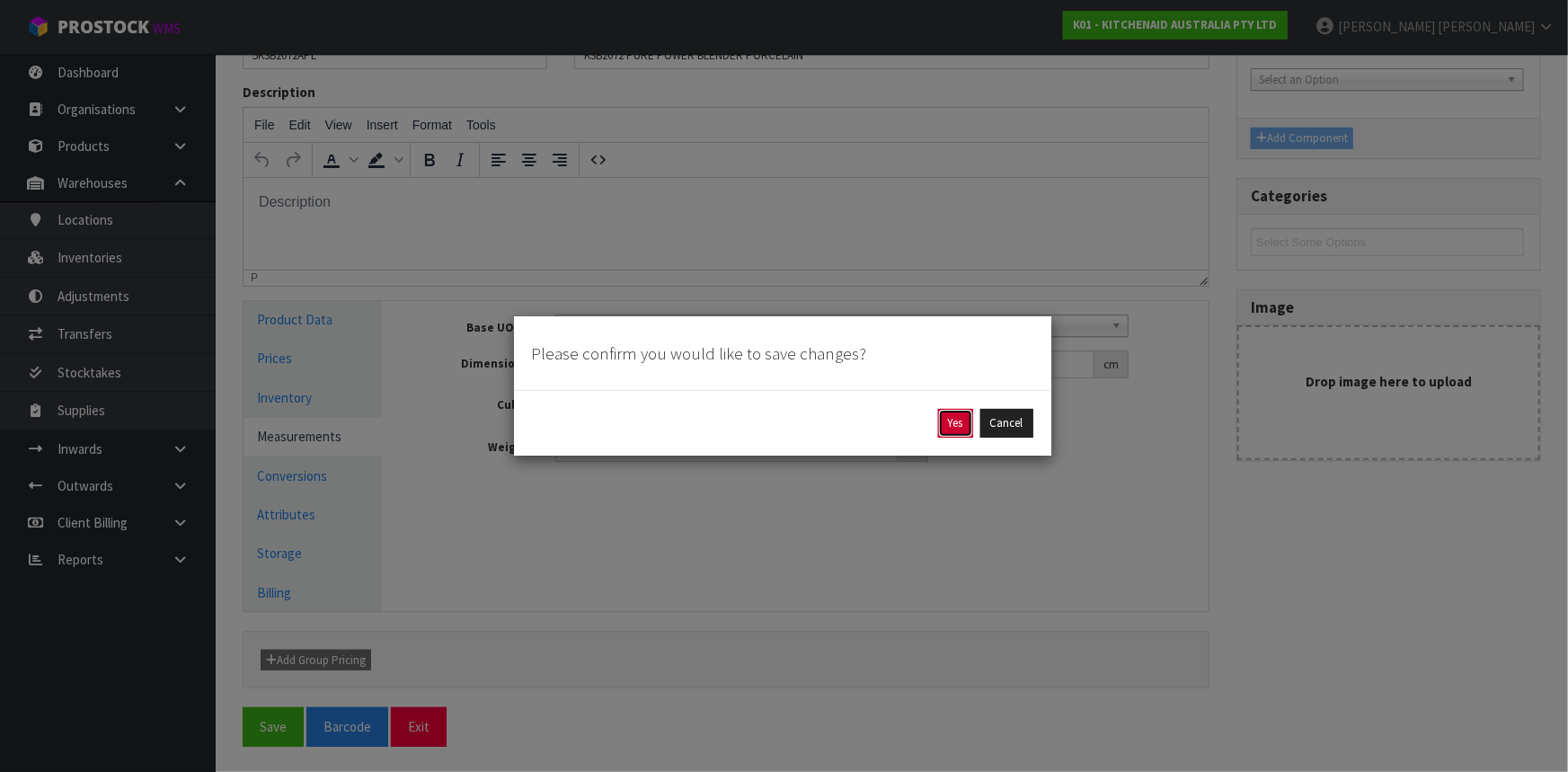
click at [951, 417] on button "Yes" at bounding box center [955, 423] width 35 height 29
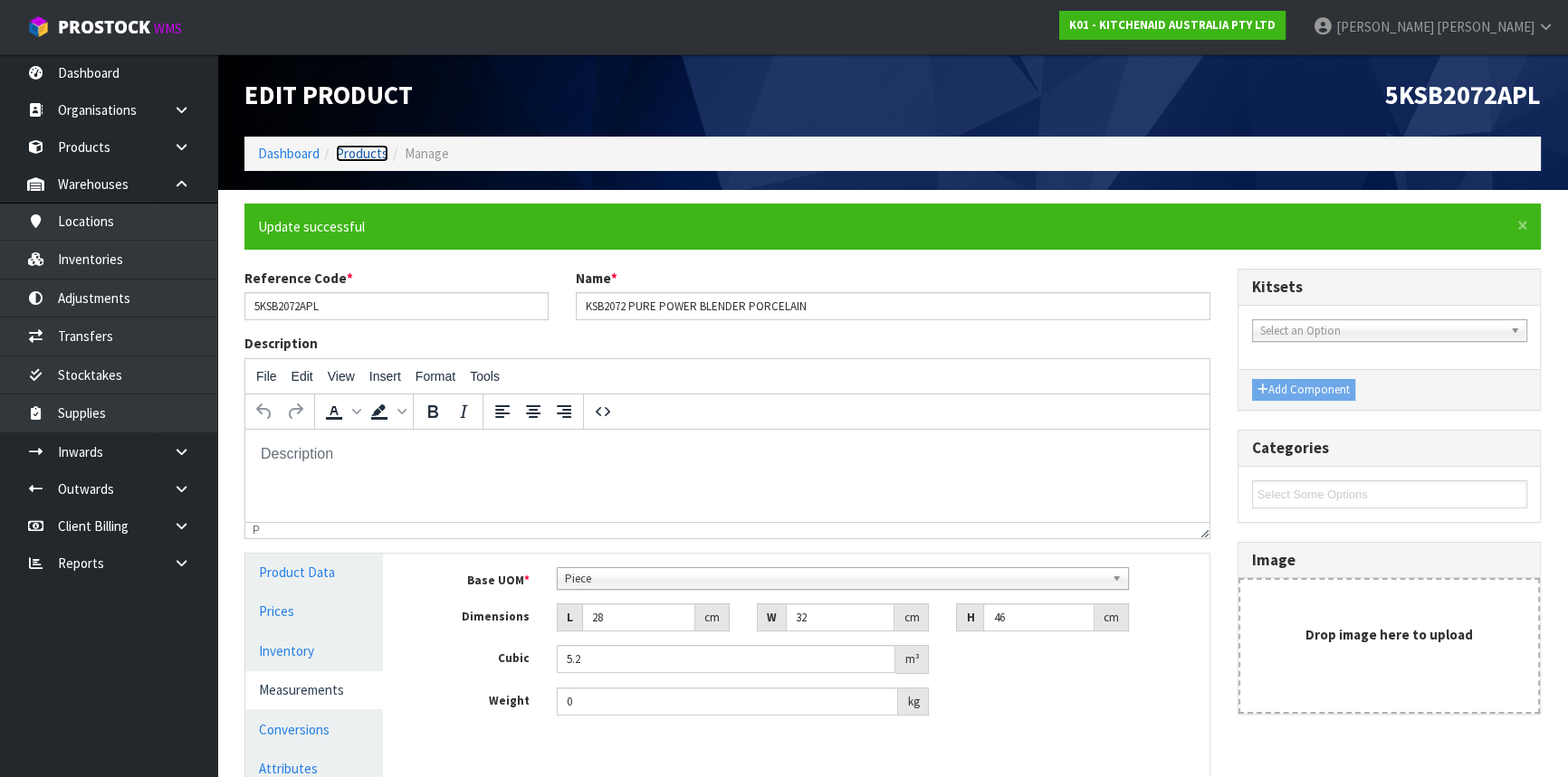
click at [362, 160] on link "Products" at bounding box center [362, 154] width 52 height 17
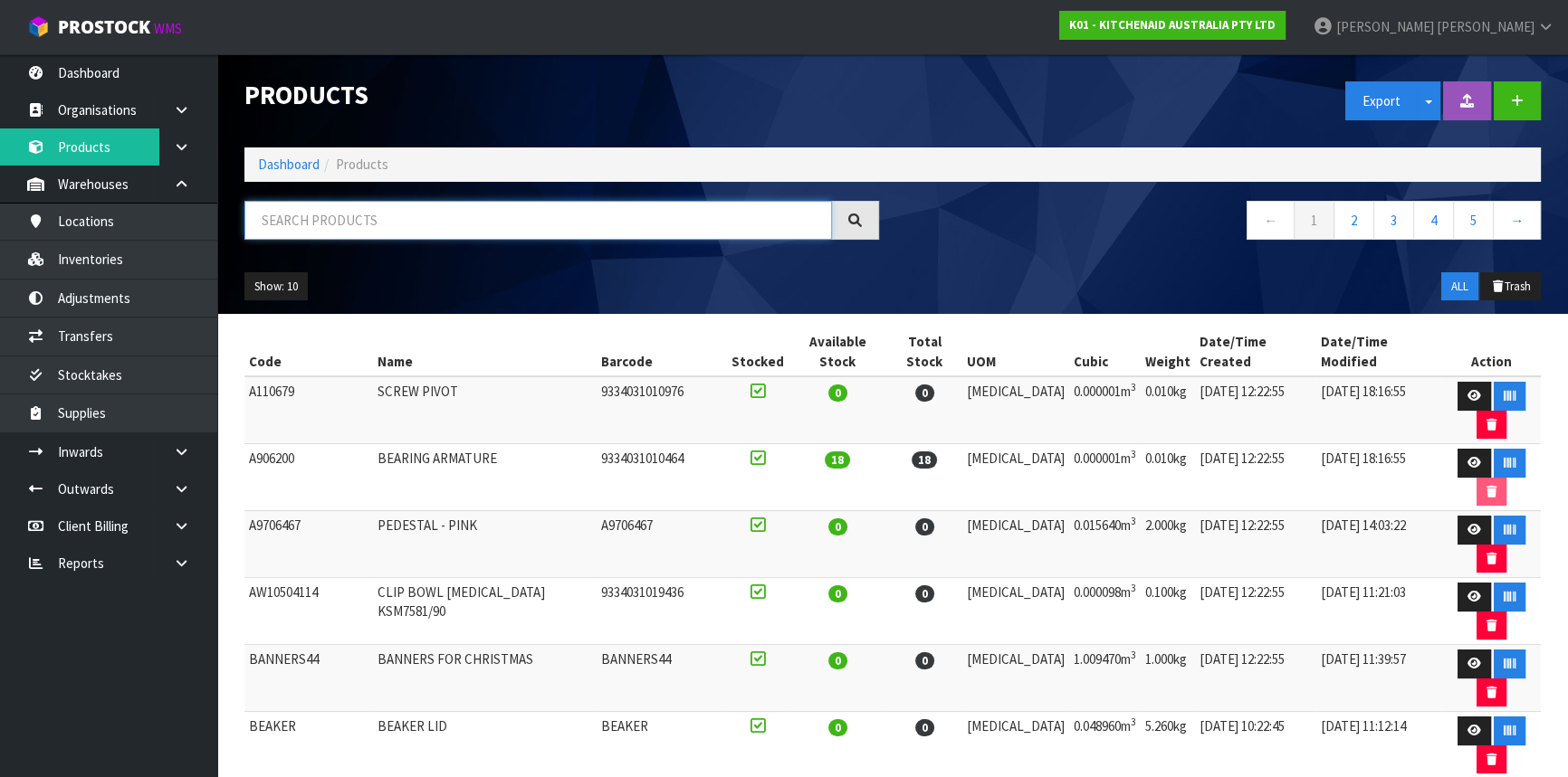
click at [394, 225] on input "text" at bounding box center [538, 221] width 587 height 39
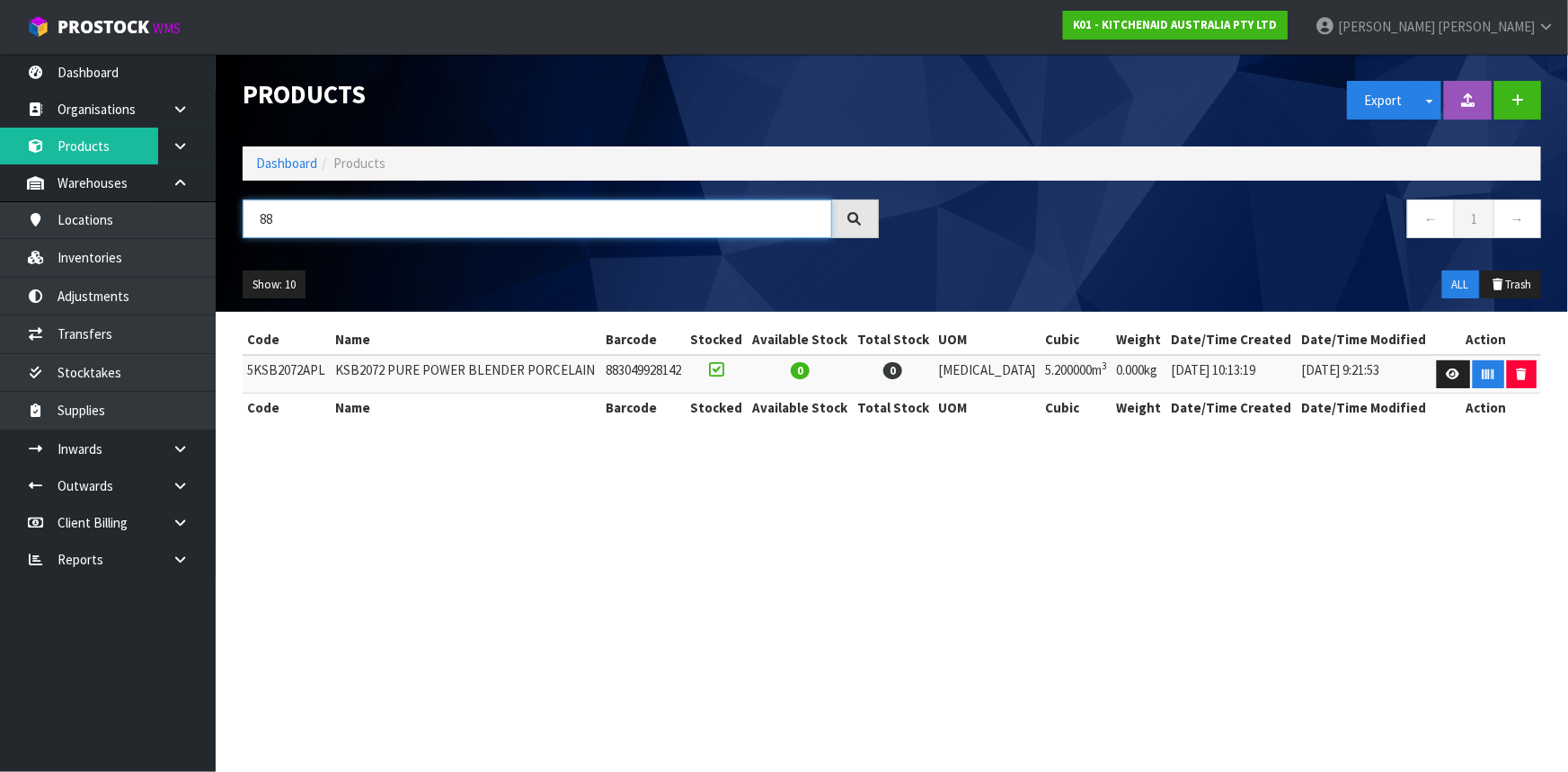
type input "8"
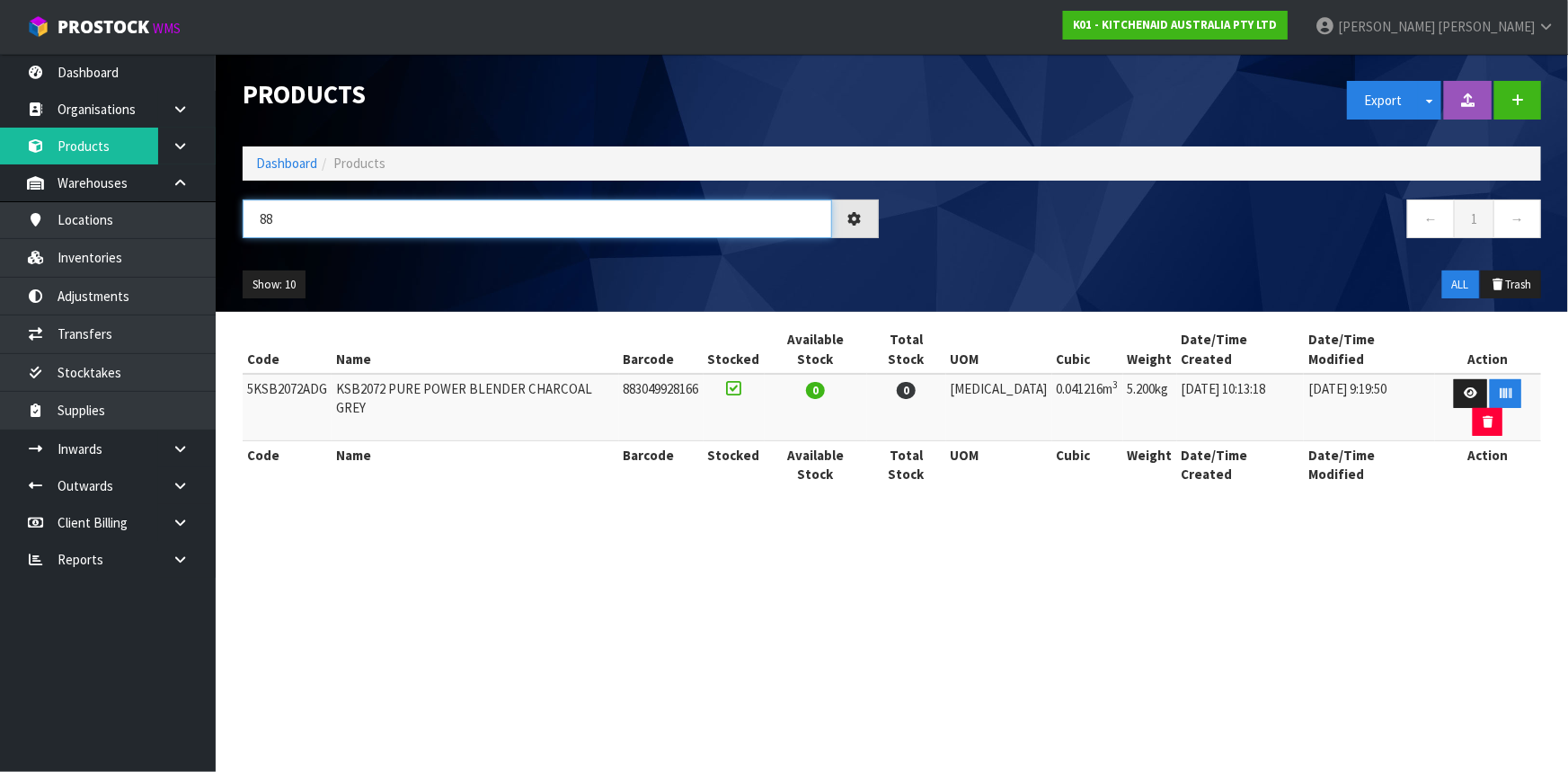
type input "8"
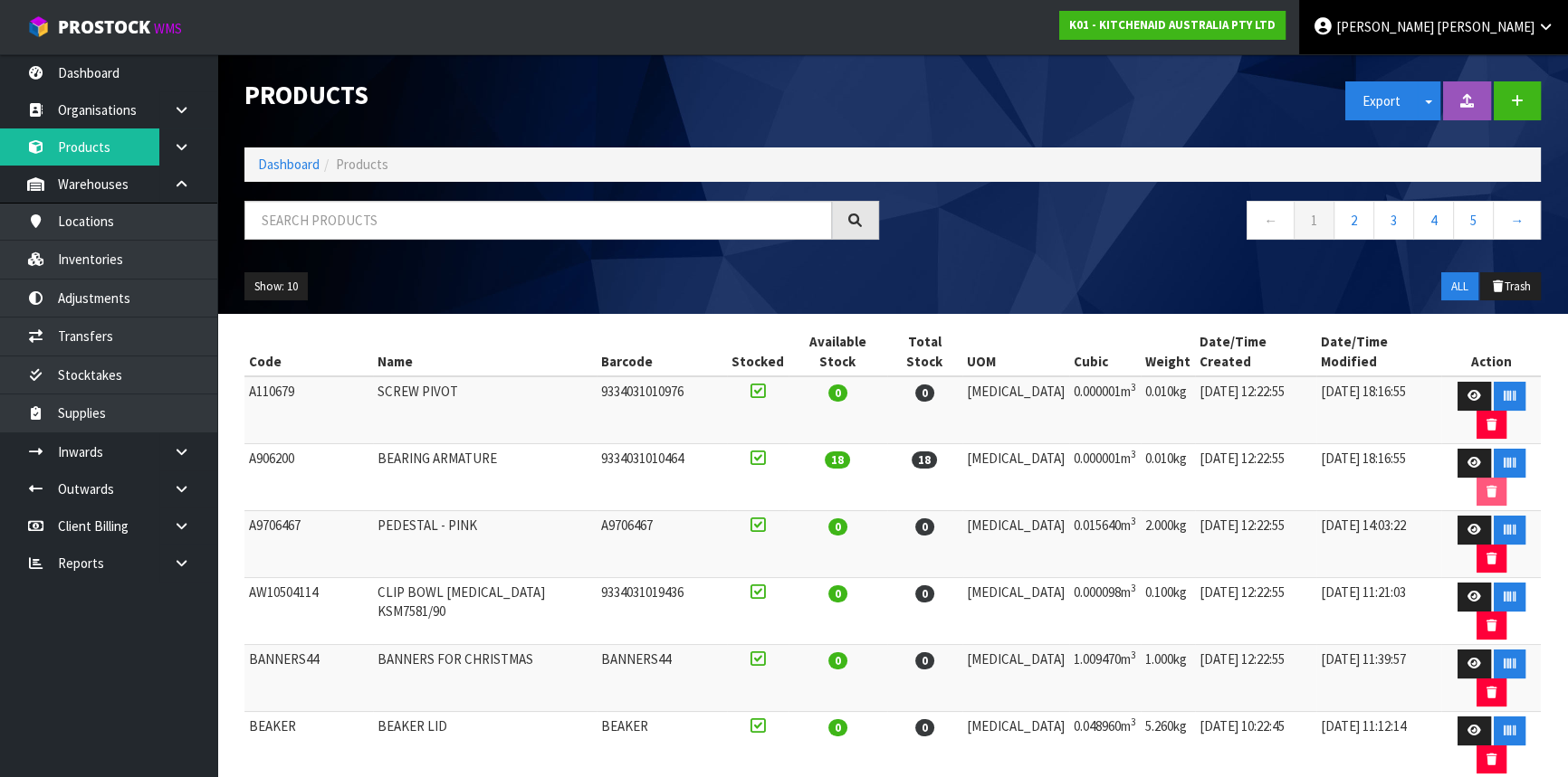
click at [1534, 23] on span "[PERSON_NAME]" at bounding box center [1484, 26] width 98 height 17
click at [1514, 79] on link "Logout" at bounding box center [1495, 72] width 143 height 24
